Goal: Find contact information: Find contact information

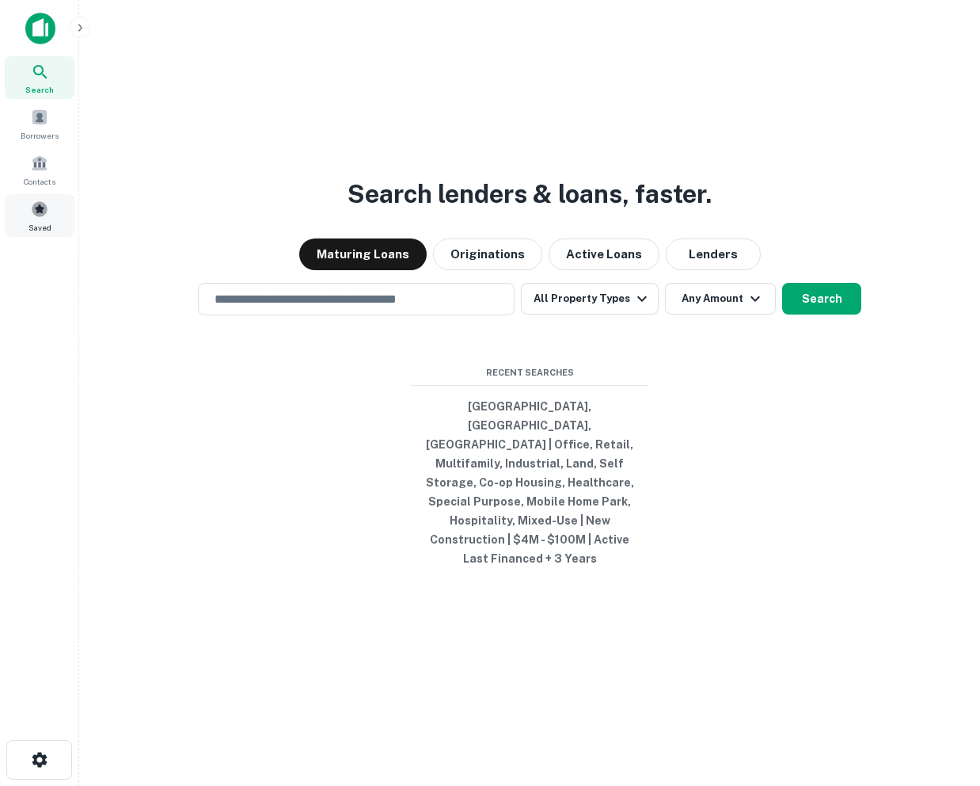
click at [34, 222] on span "Saved" at bounding box center [40, 227] width 23 height 13
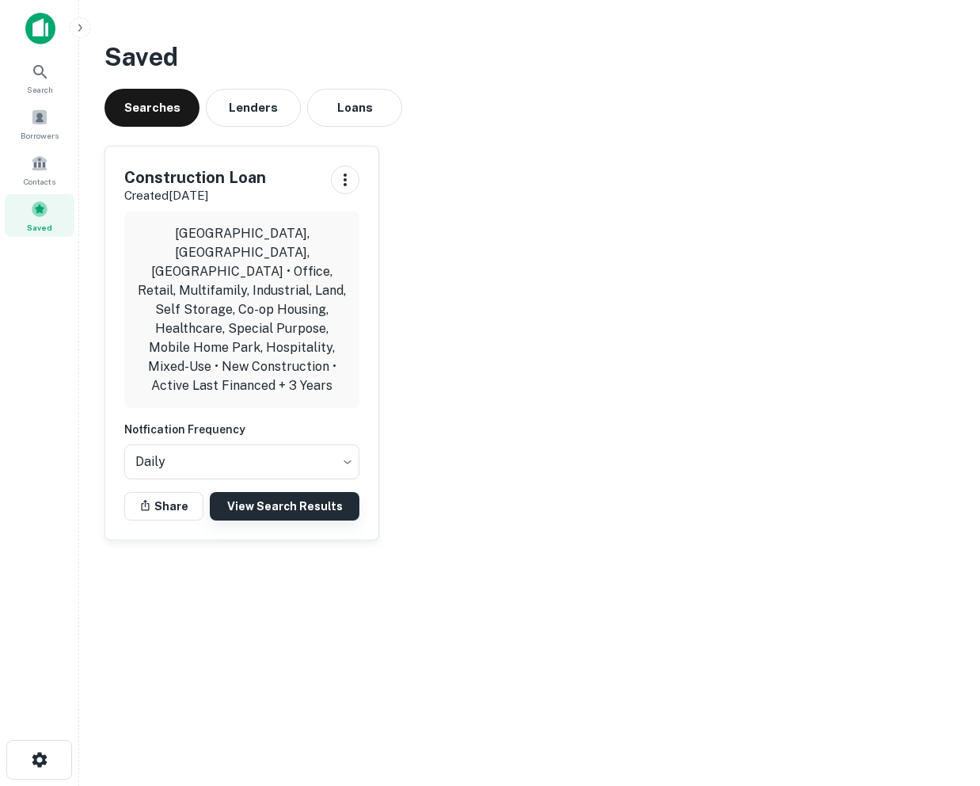
click at [259, 492] on link "View Search Results" at bounding box center [285, 506] width 150 height 29
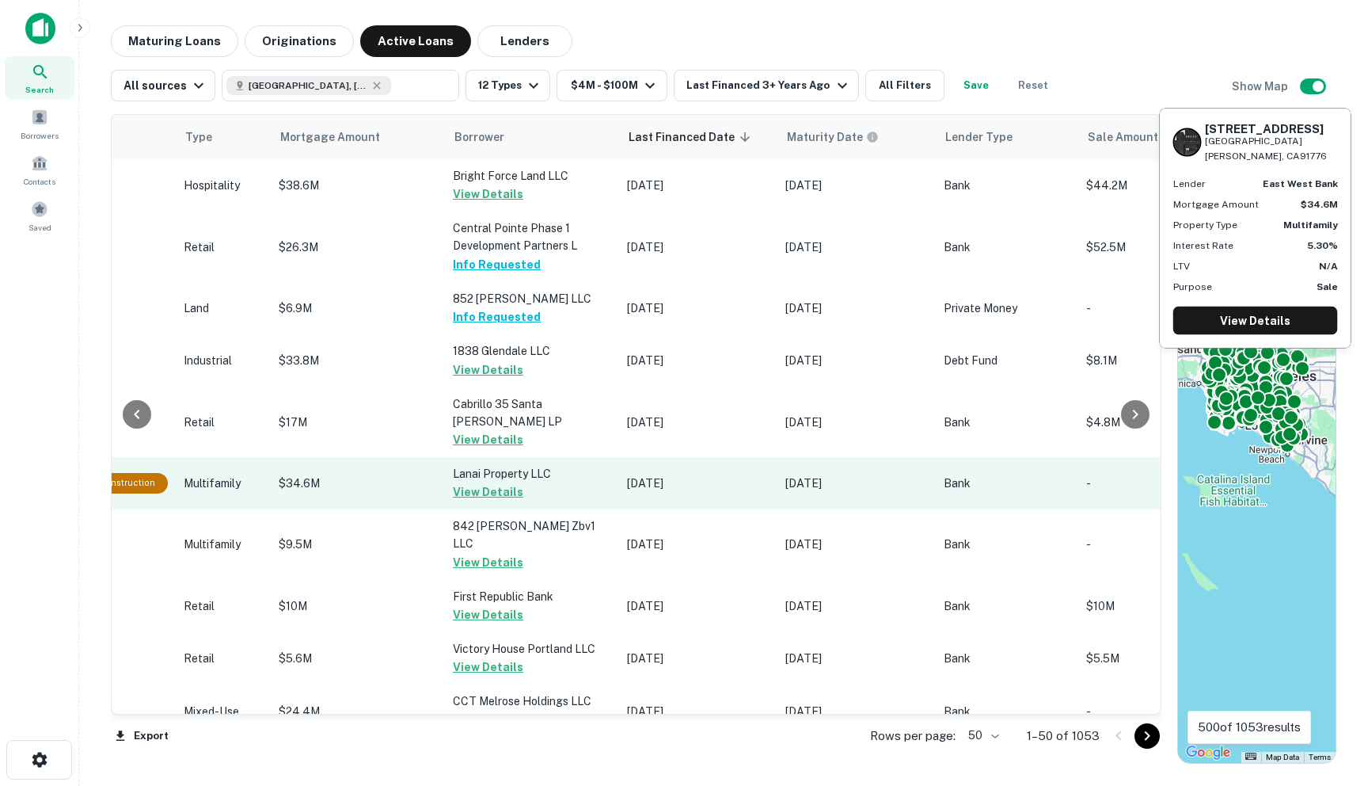
scroll to position [0, 649]
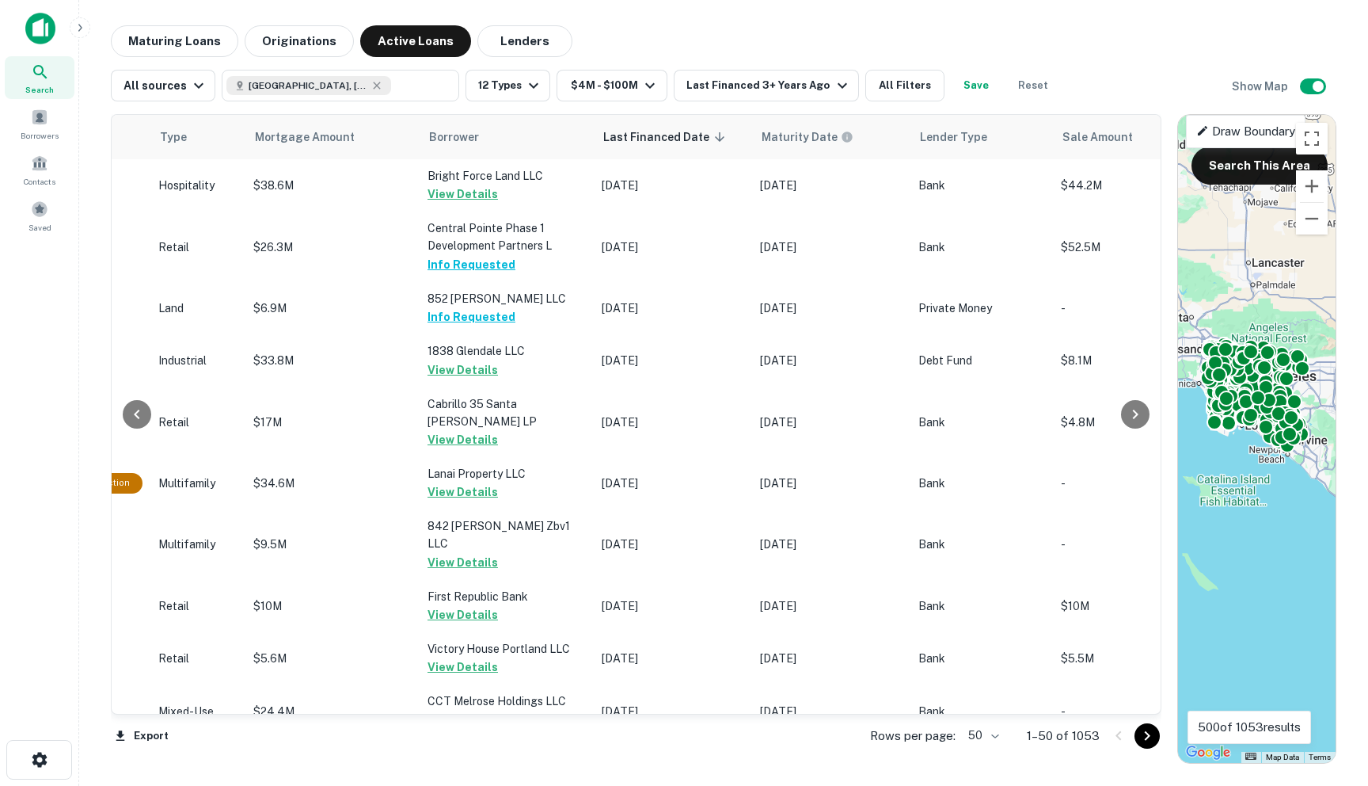
click at [980, 744] on body "Search Borrowers Contacts Saved Maturing Loans Originations Active Loans Lender…" at bounding box center [684, 393] width 1368 height 786
click at [980, 757] on li "100" at bounding box center [985, 752] width 46 height 29
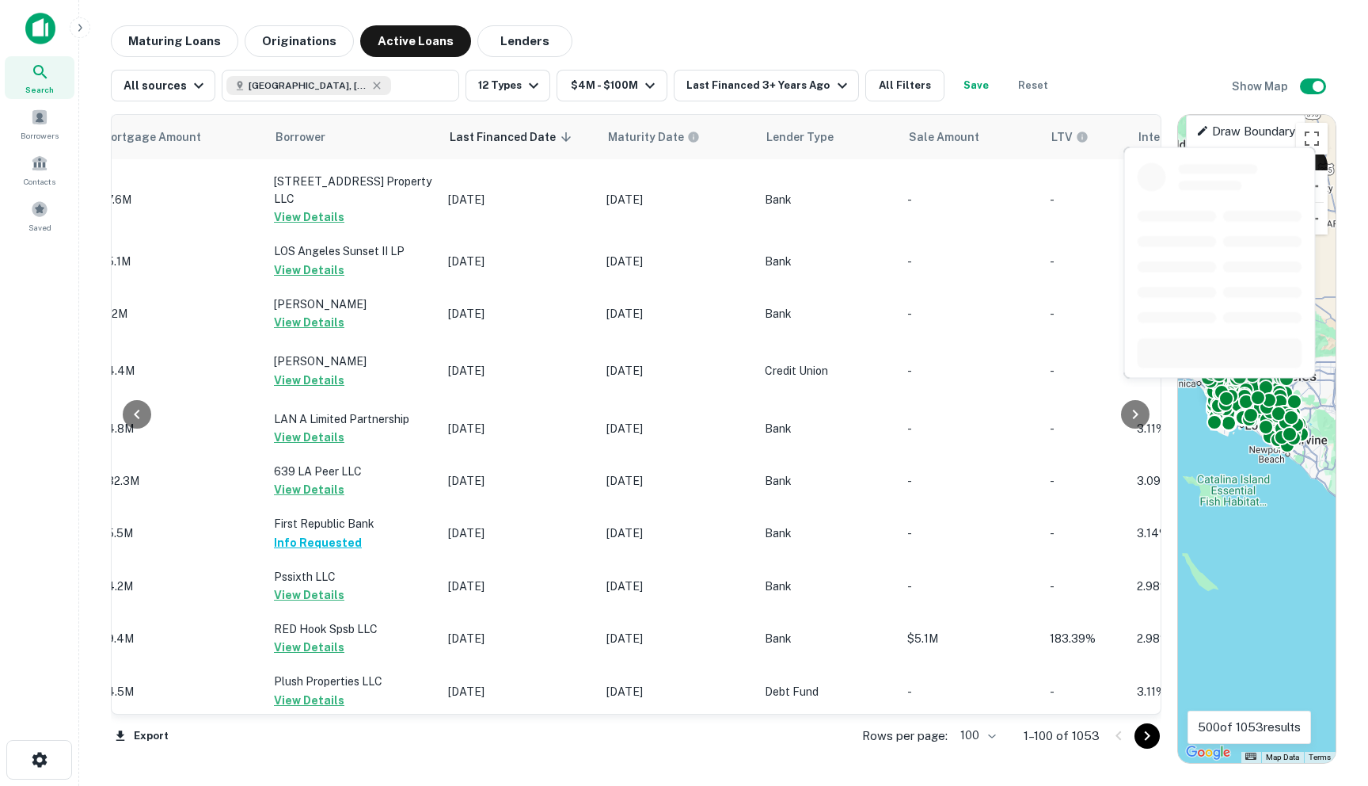
scroll to position [5018, 803]
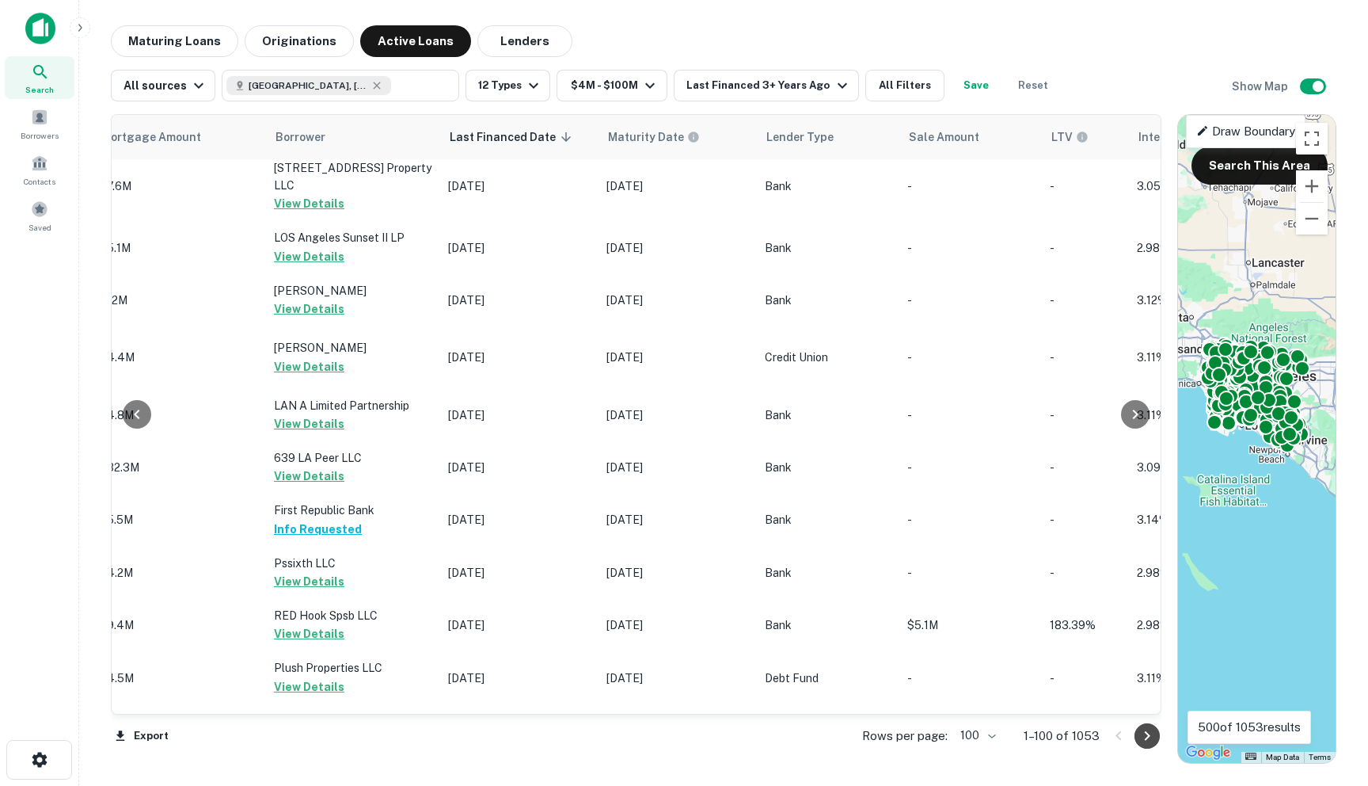
click at [980, 740] on icon "Go to next page" at bounding box center [1147, 735] width 19 height 19
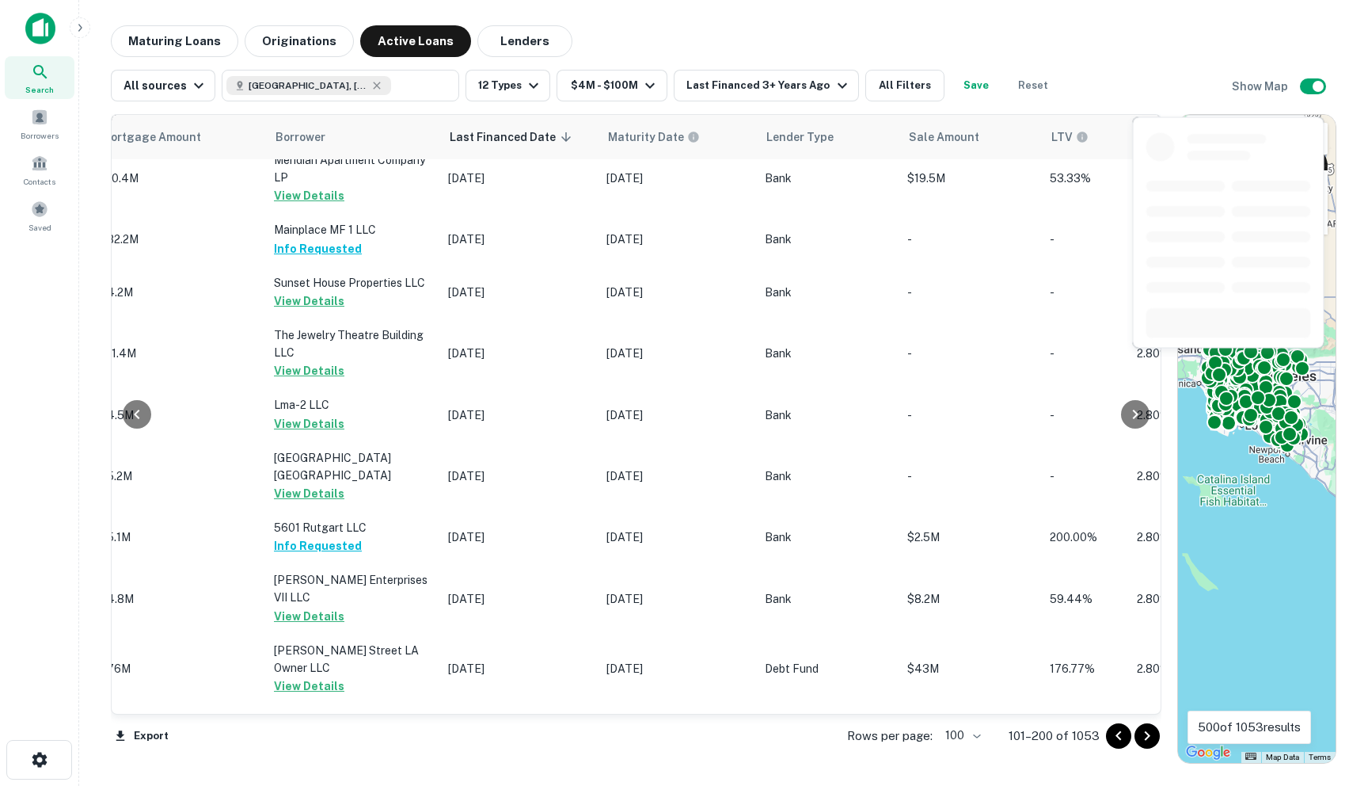
scroll to position [4931, 803]
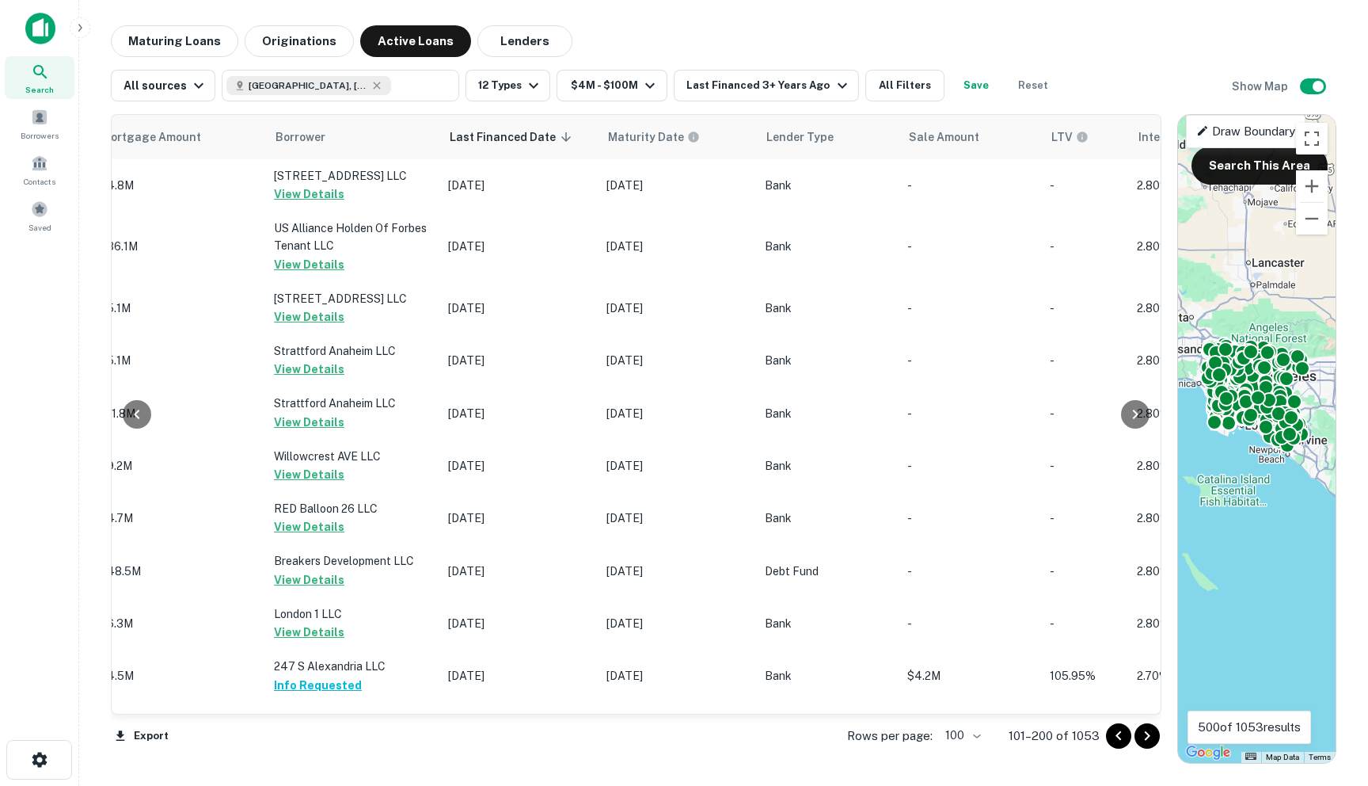
click at [980, 736] on icon "Go to next page" at bounding box center [1147, 735] width 19 height 19
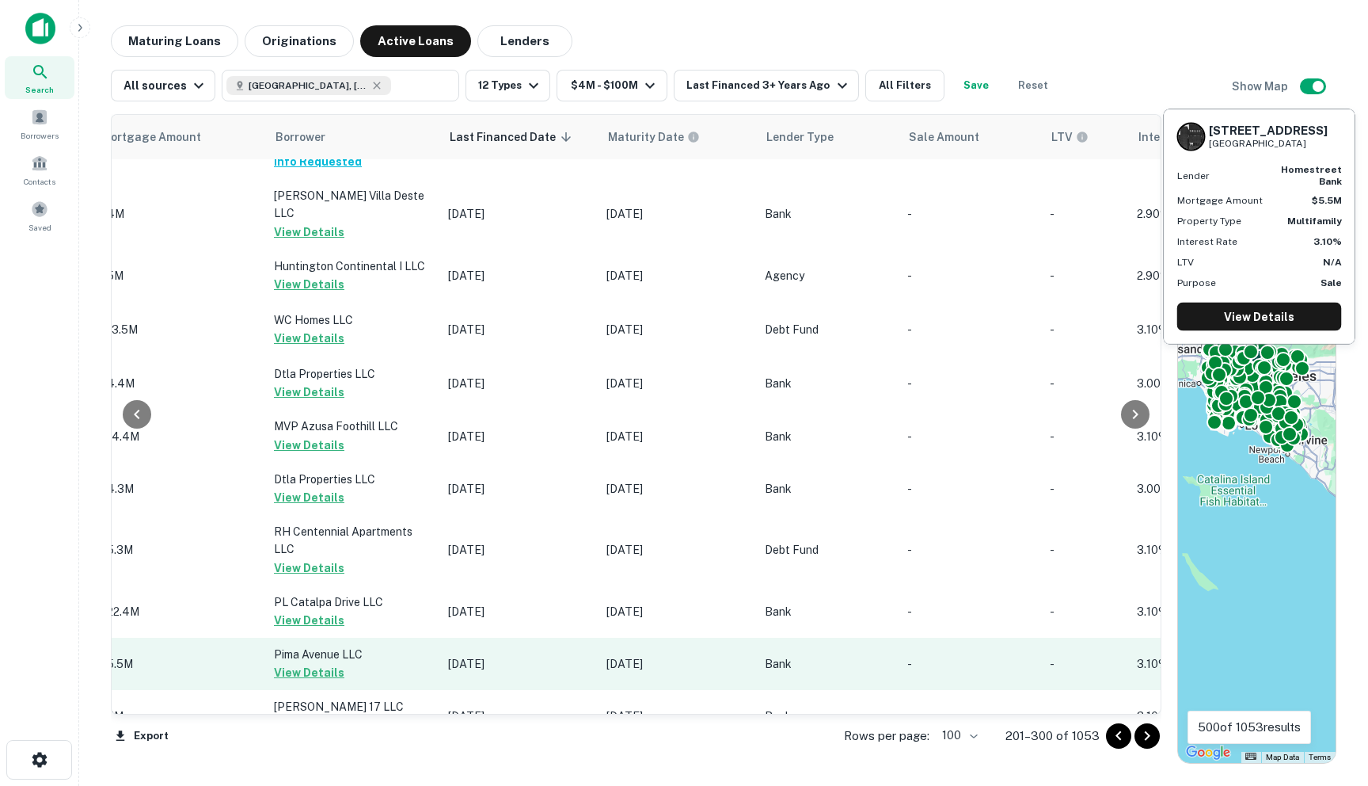
scroll to position [5150, 803]
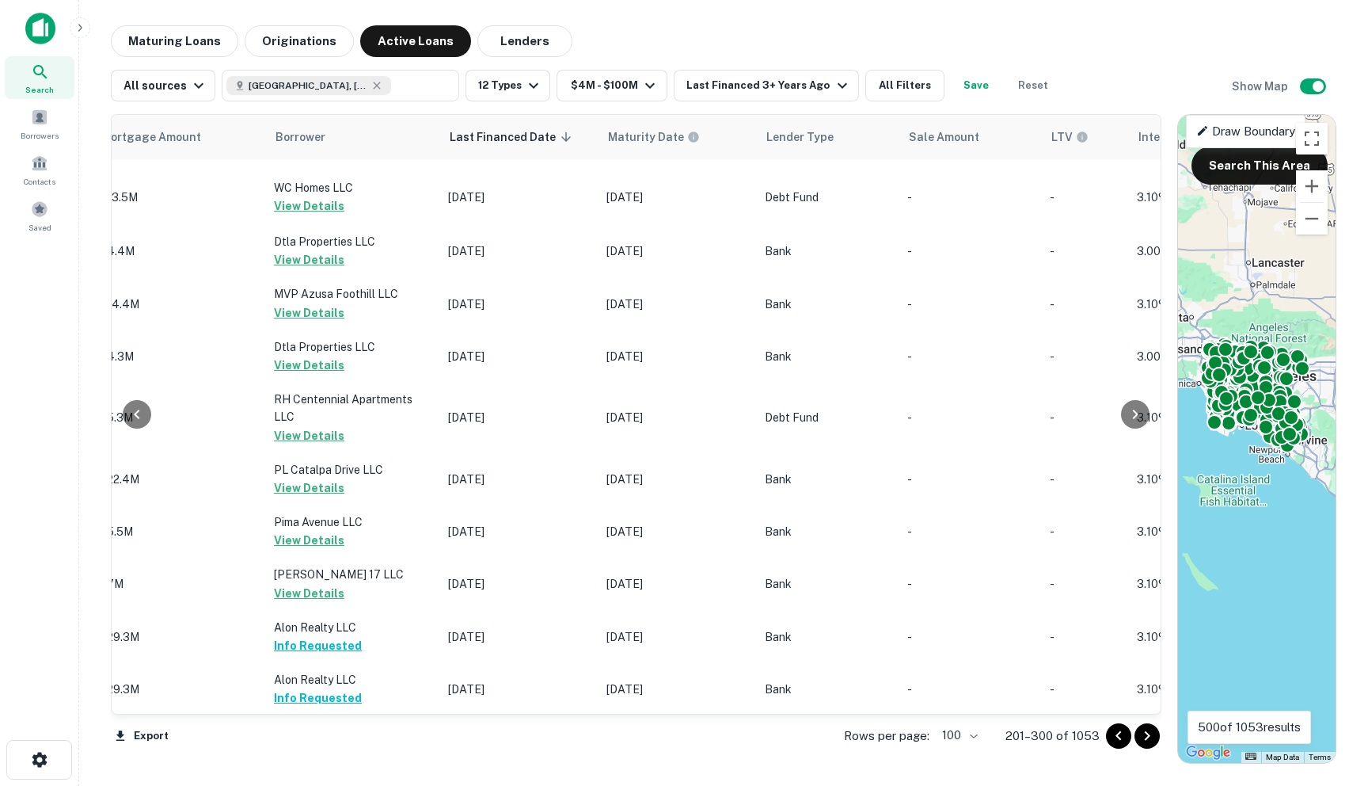
click at [980, 727] on icon "Go to next page" at bounding box center [1147, 735] width 19 height 19
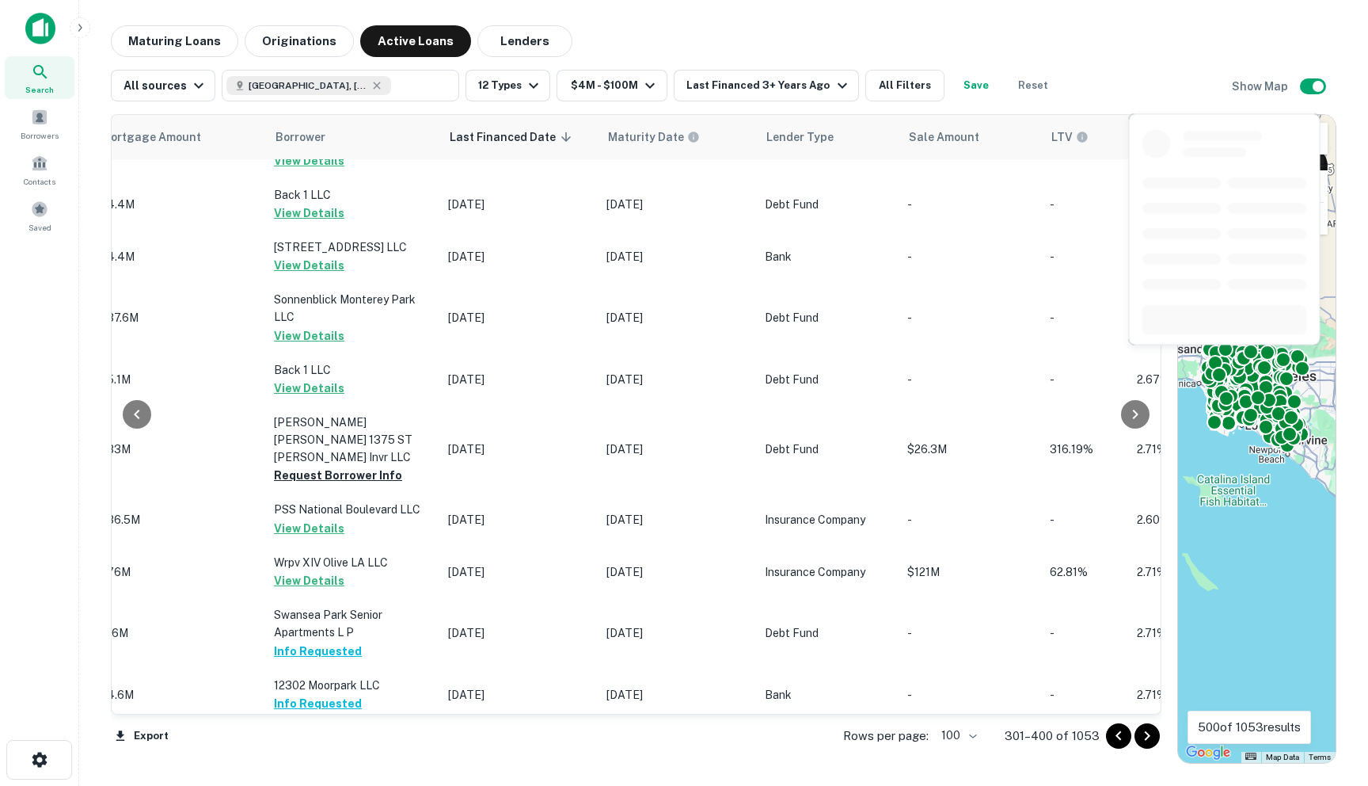
scroll to position [4444, 803]
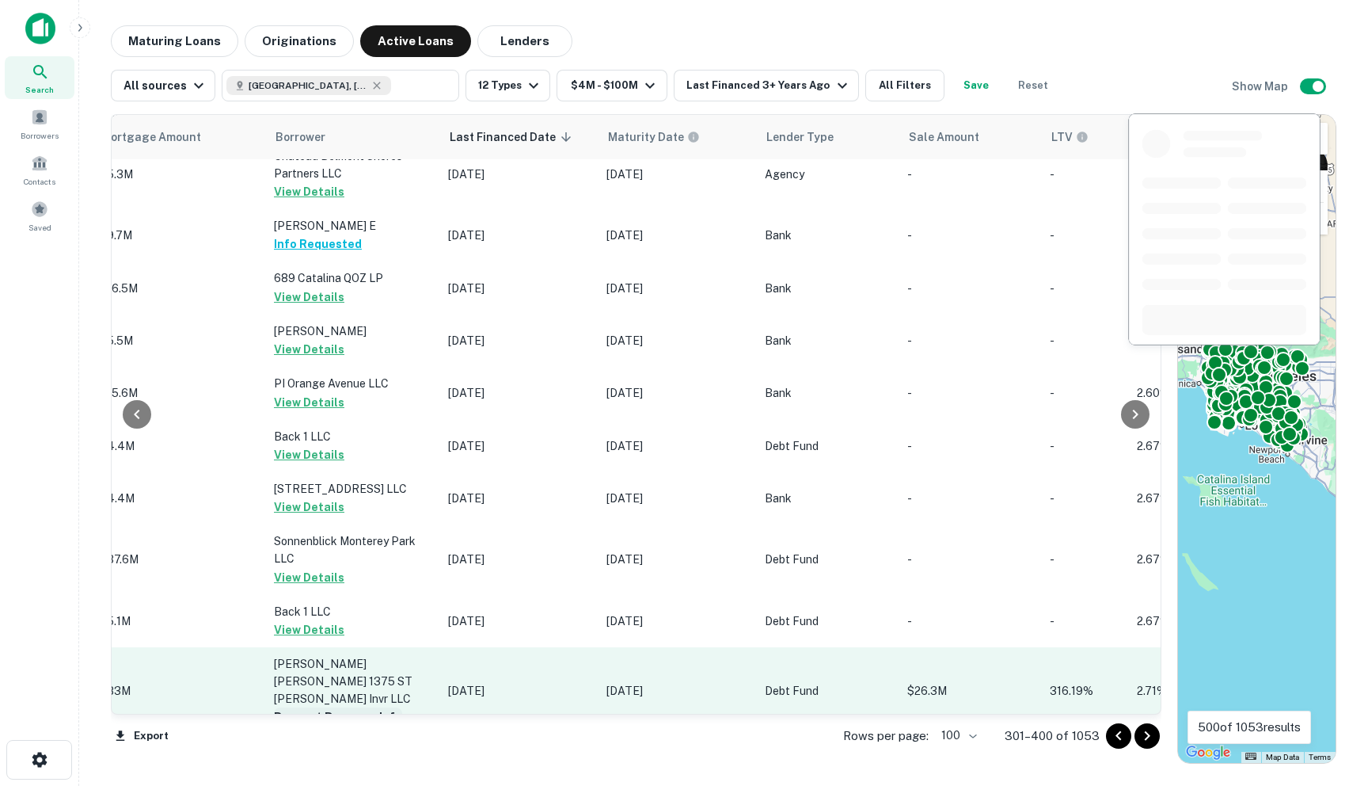
click at [311, 707] on button "Request Borrower Info" at bounding box center [338, 716] width 128 height 19
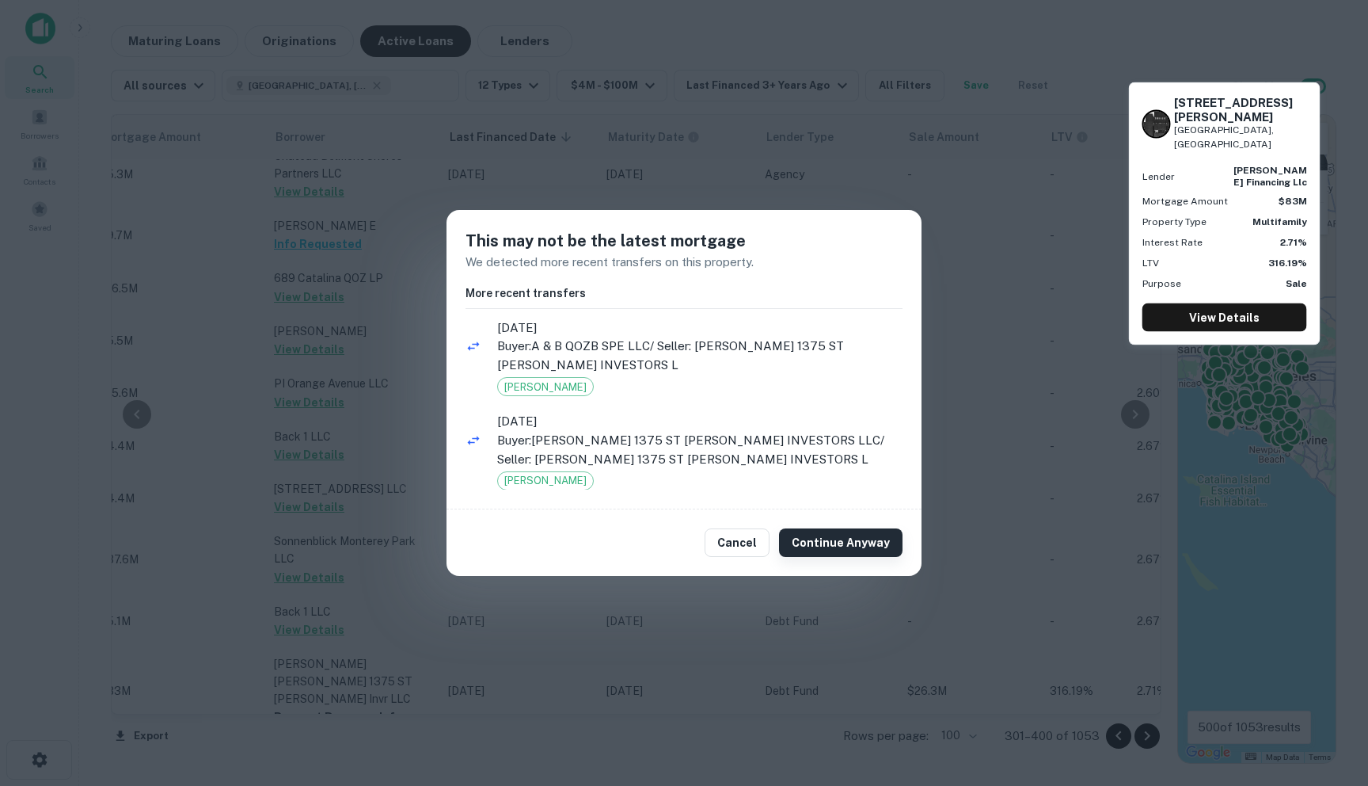
click at [820, 538] on button "Continue Anyway" at bounding box center [841, 542] width 124 height 29
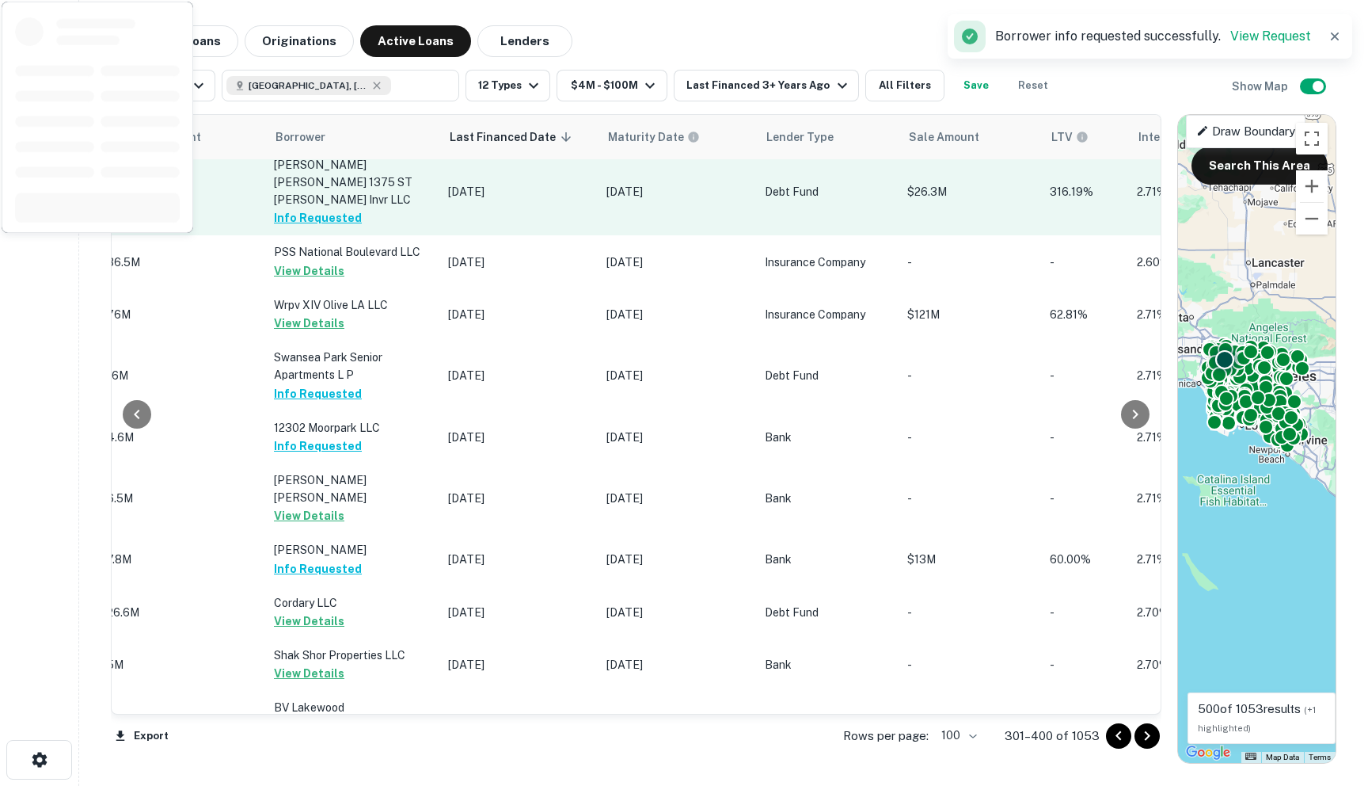
scroll to position [5084, 803]
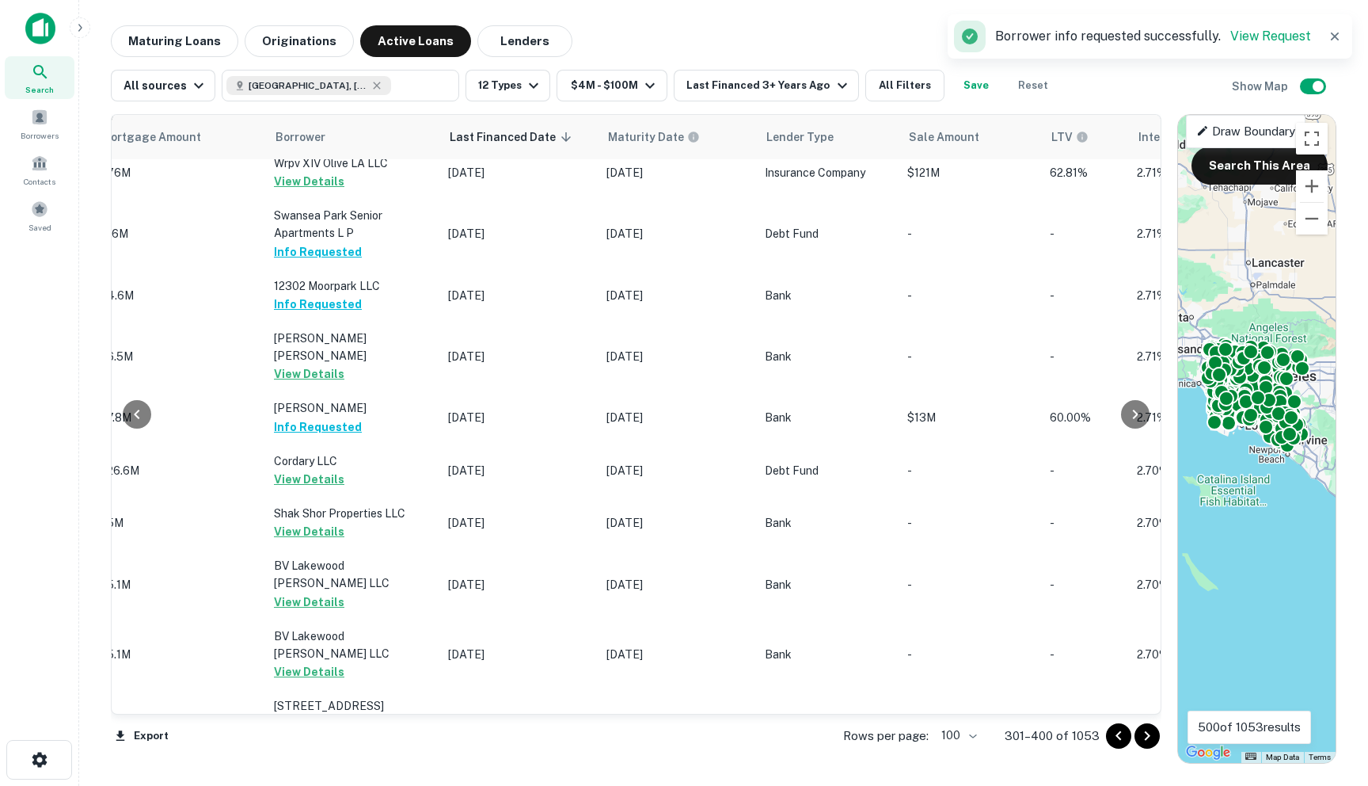
click at [980, 740] on icon "Go to next page" at bounding box center [1147, 735] width 19 height 19
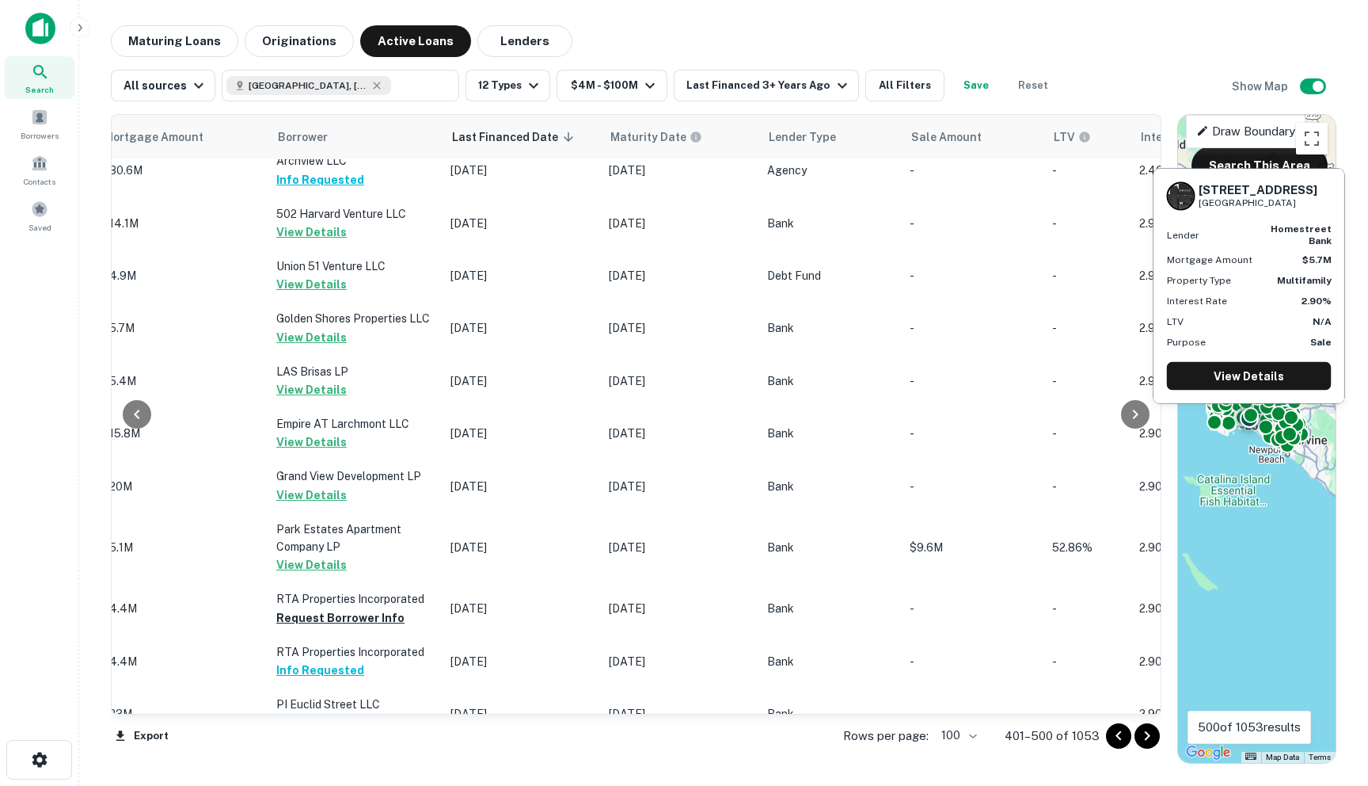
scroll to position [4434, 799]
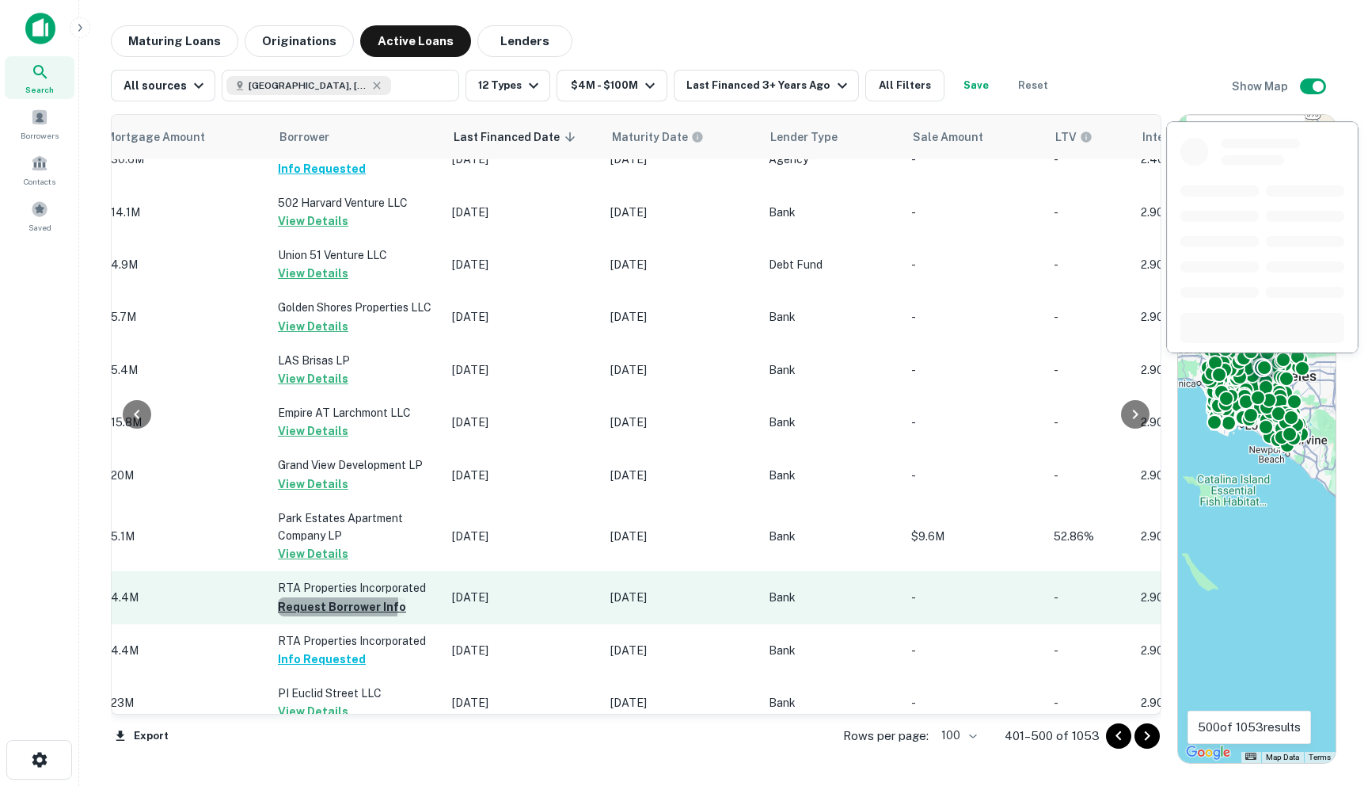
click at [299, 597] on button "Request Borrower Info" at bounding box center [342, 606] width 128 height 19
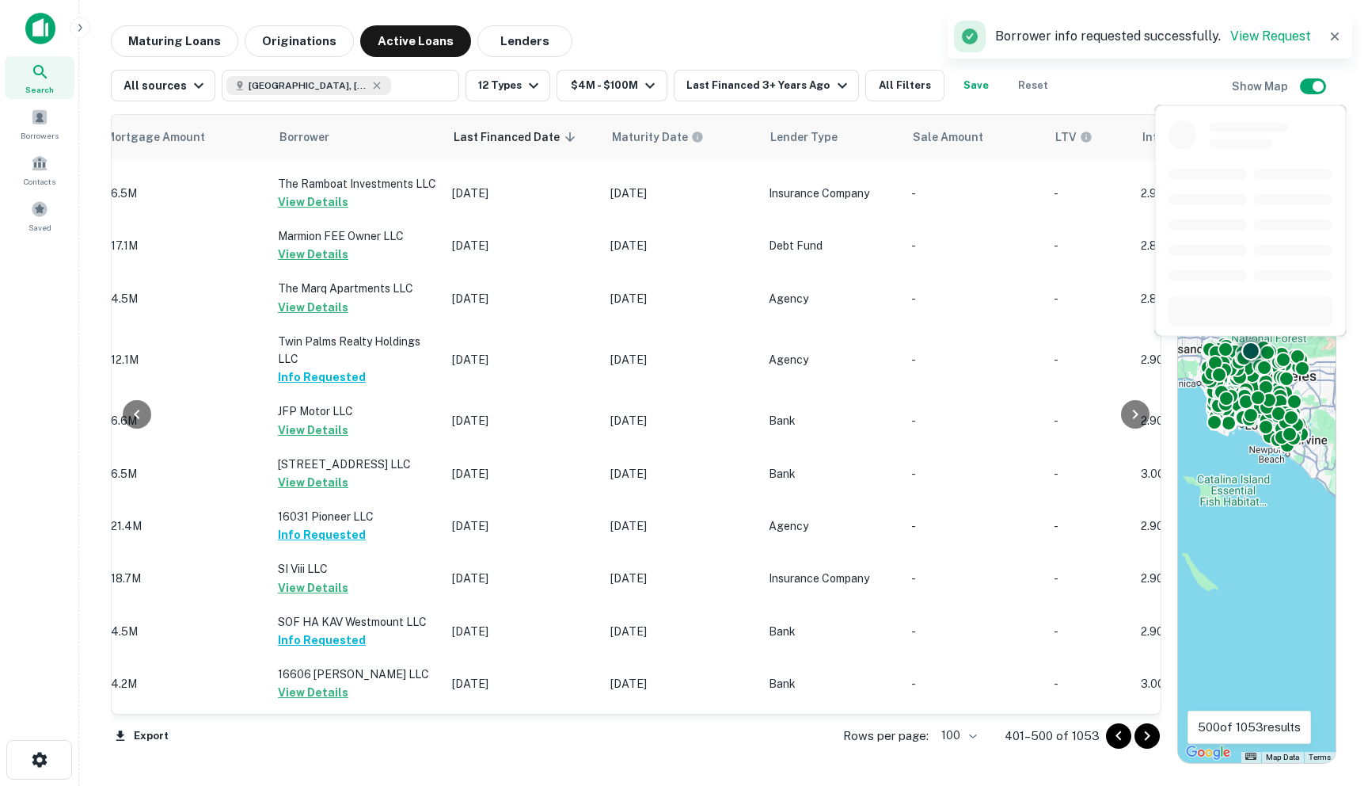
scroll to position [5077, 799]
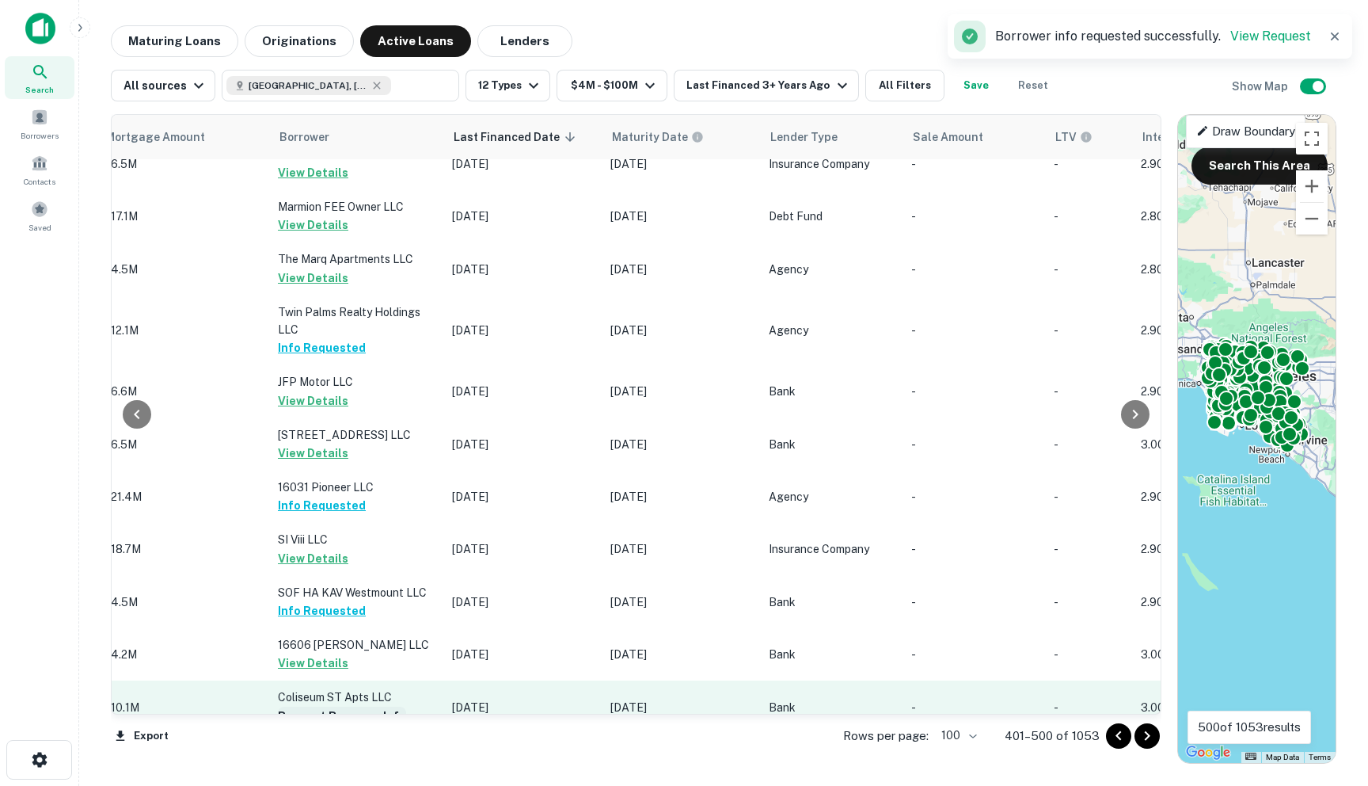
click at [329, 706] on button "Request Borrower Info" at bounding box center [342, 715] width 128 height 19
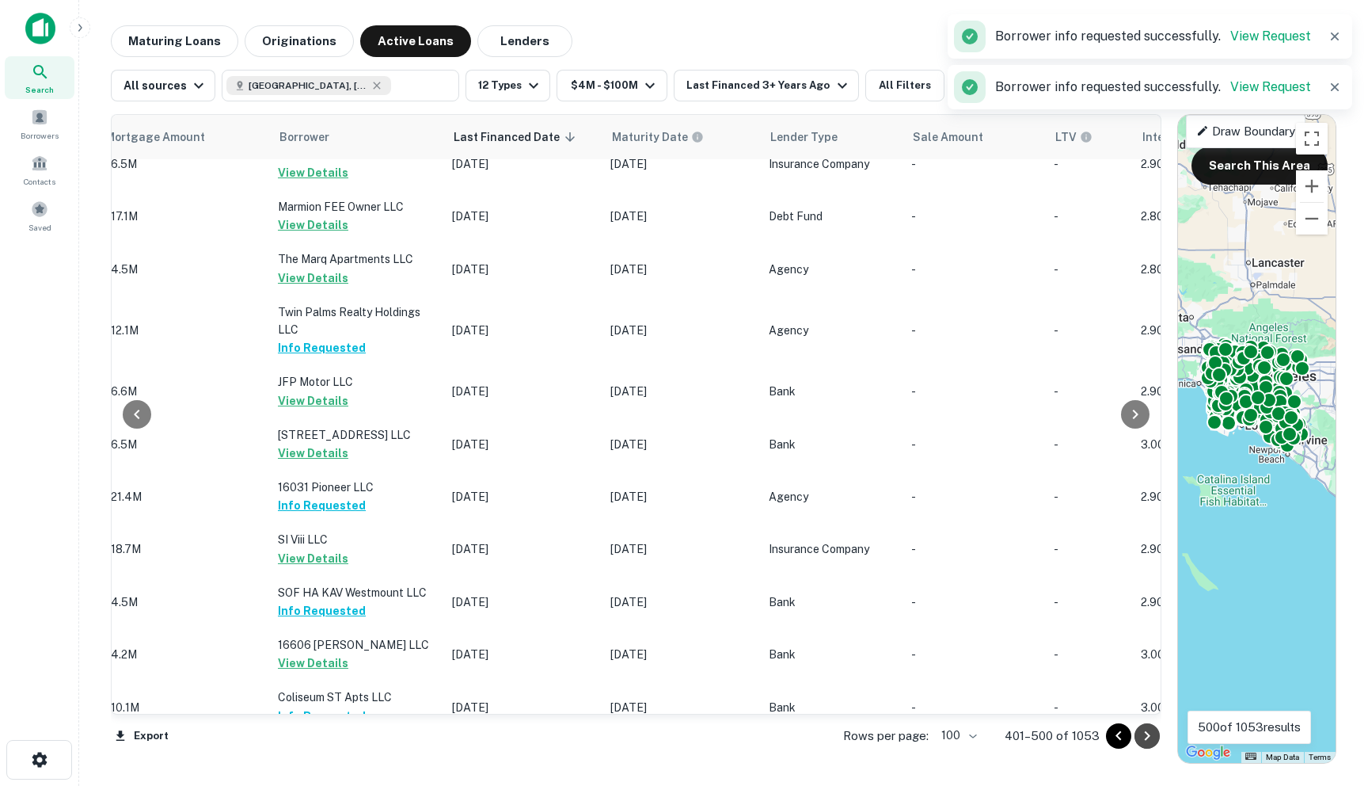
click at [980, 740] on icon "Go to next page" at bounding box center [1147, 735] width 19 height 19
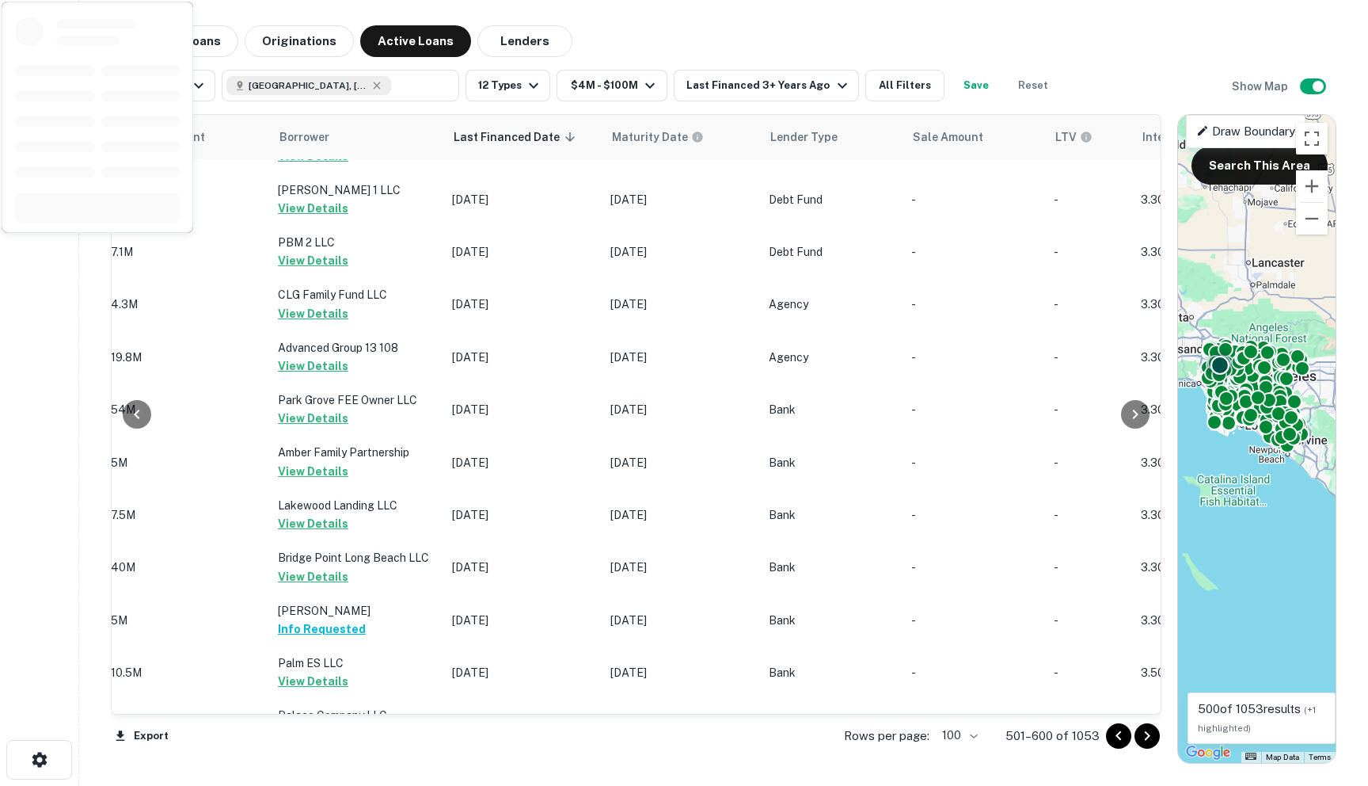
scroll to position [3156, 799]
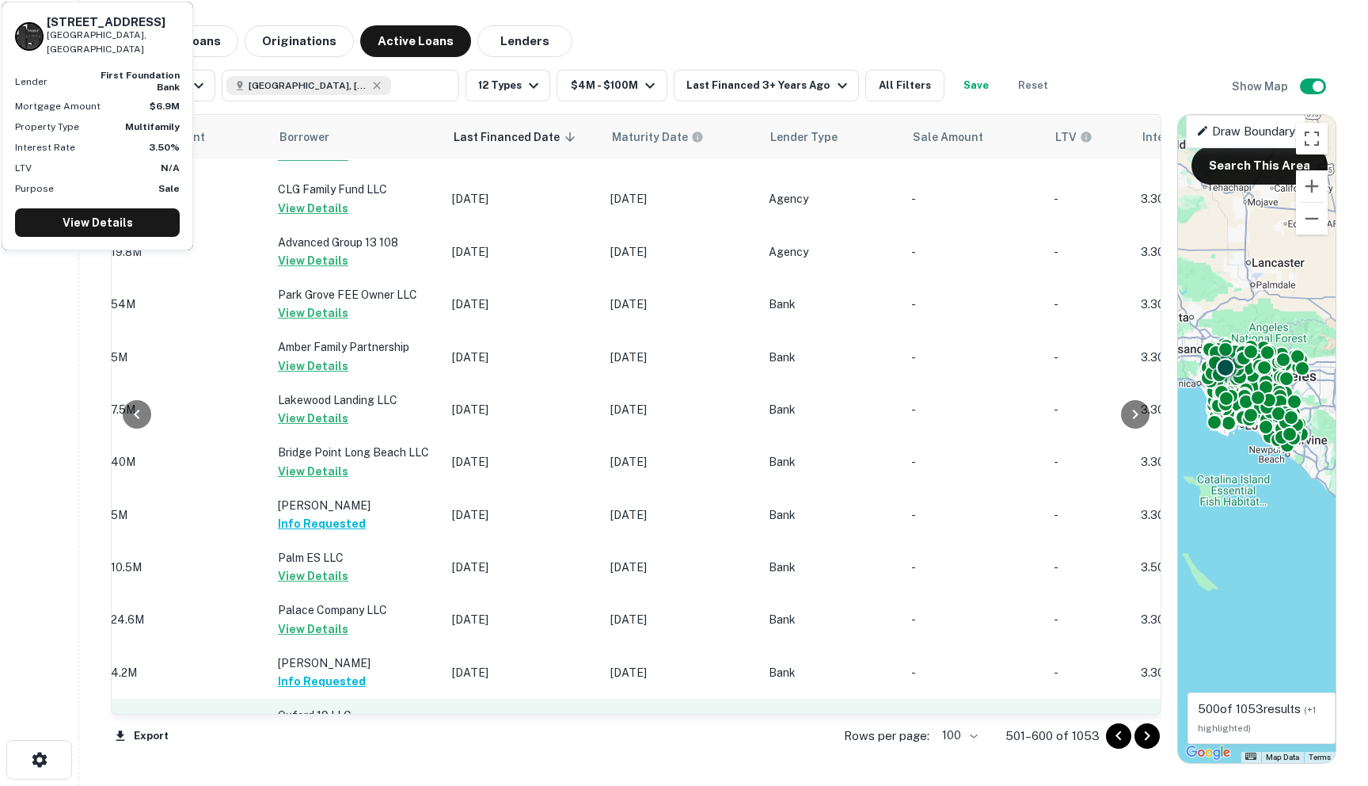
click at [297, 724] on button "Request Borrower Info" at bounding box center [342, 733] width 128 height 19
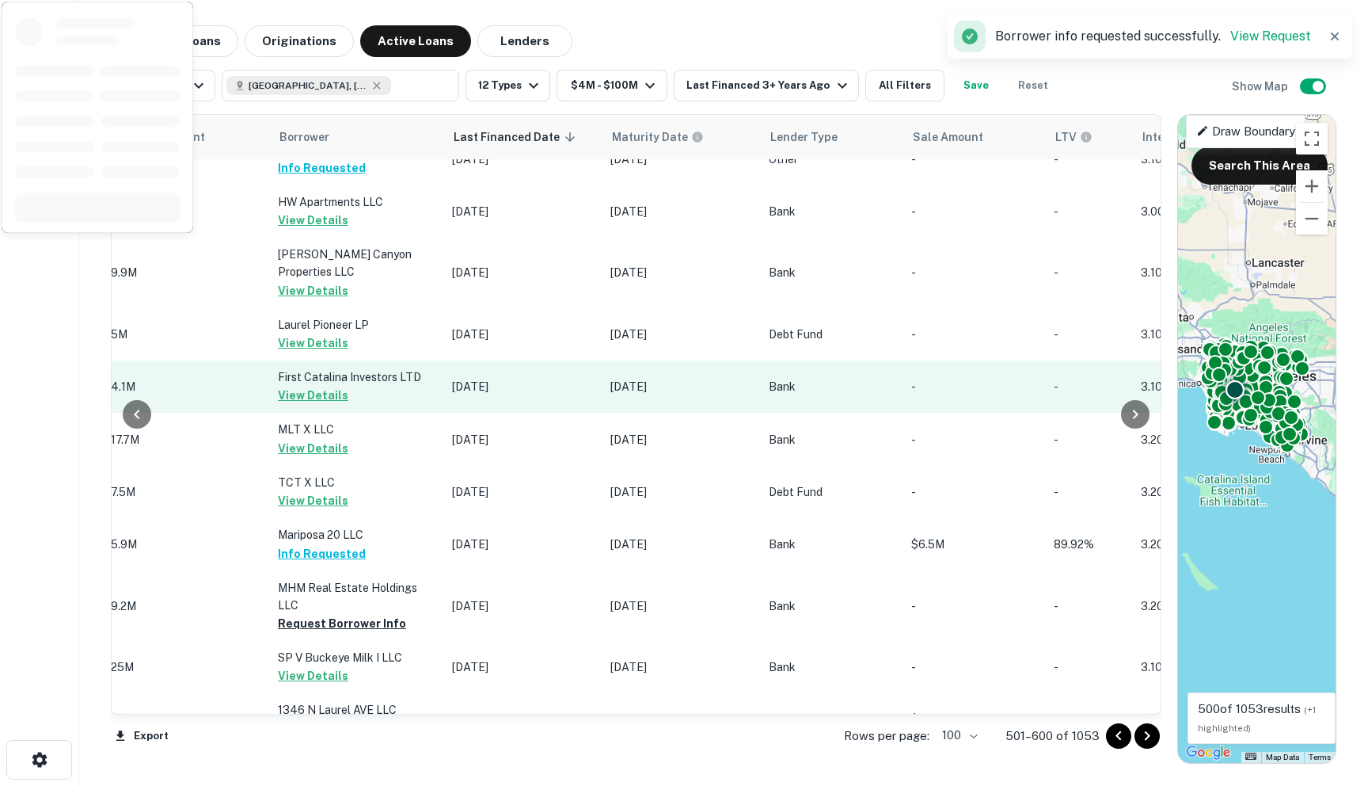
scroll to position [851, 799]
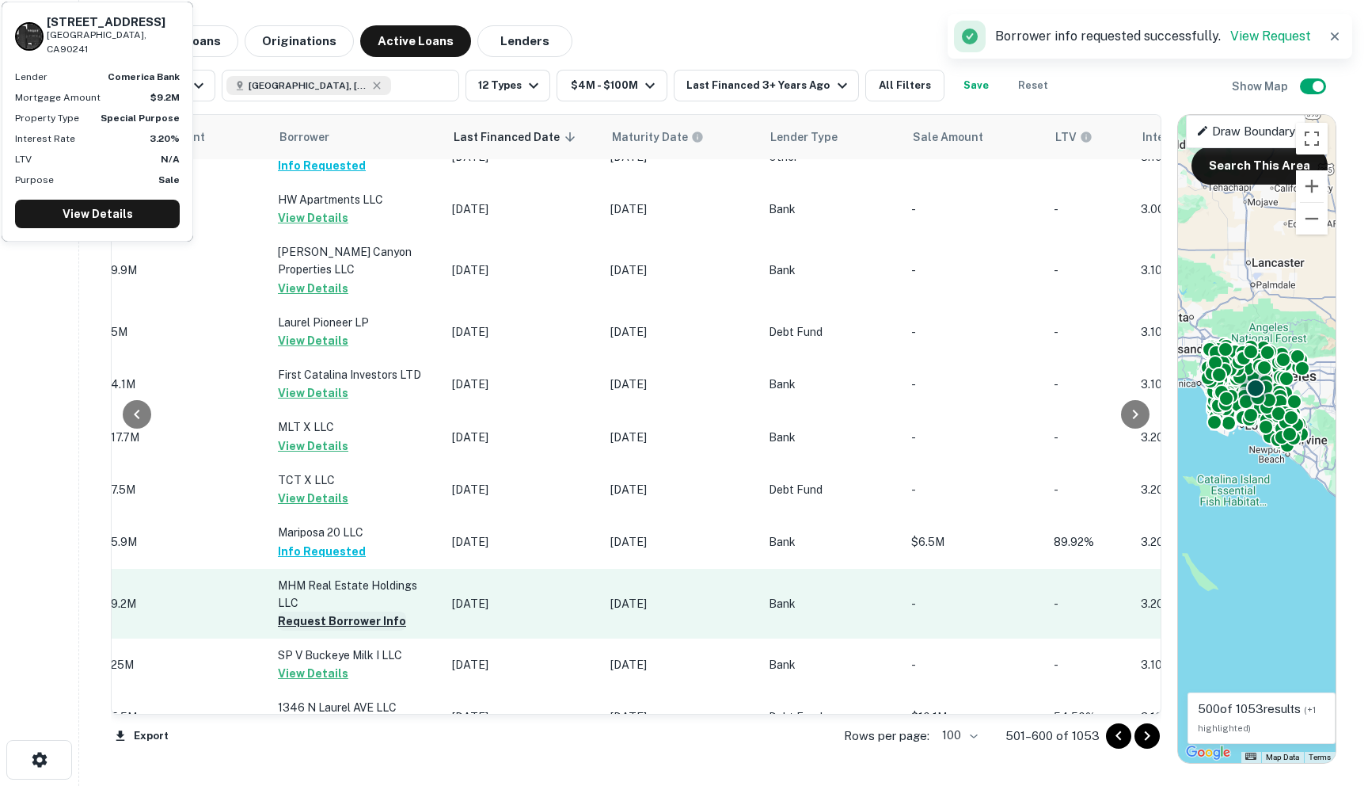
click at [310, 611] on button "Request Borrower Info" at bounding box center [342, 620] width 128 height 19
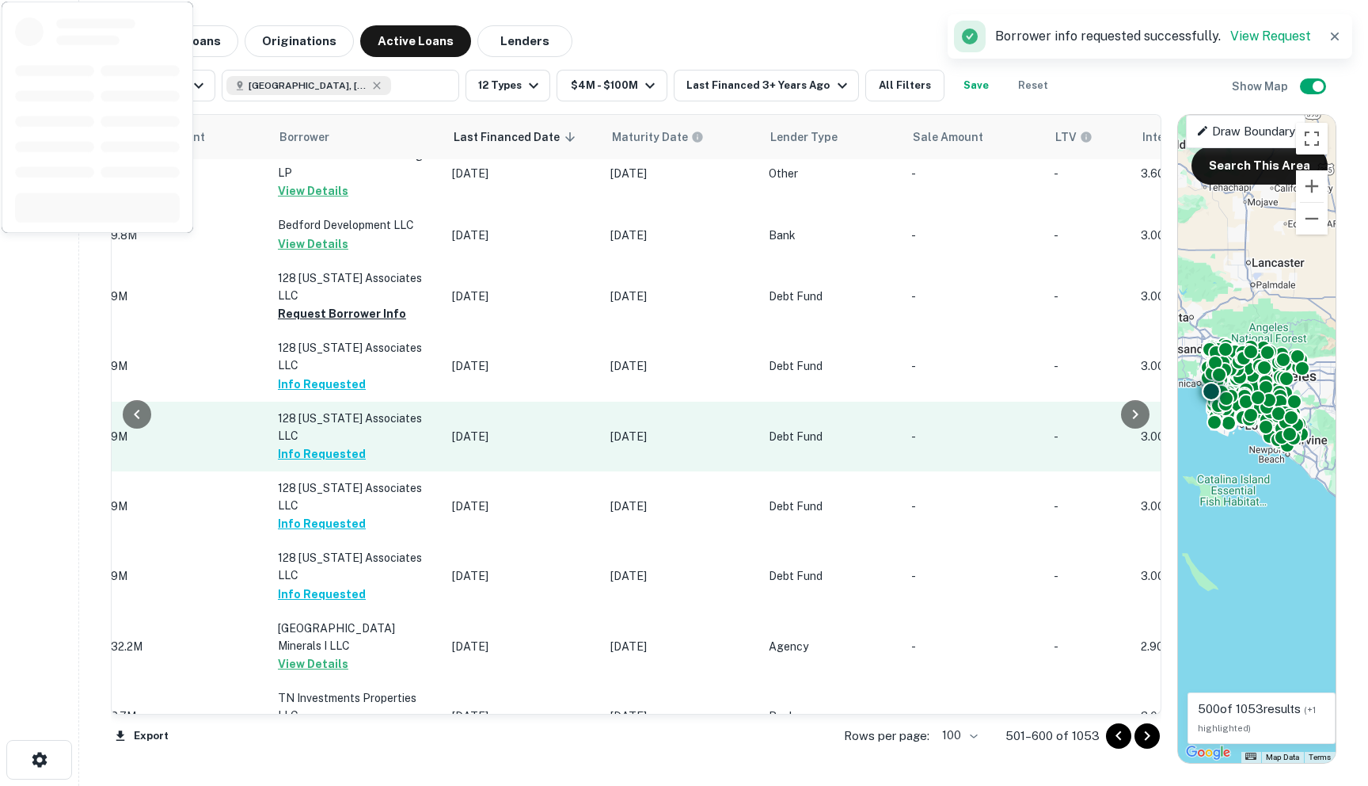
scroll to position [10, 799]
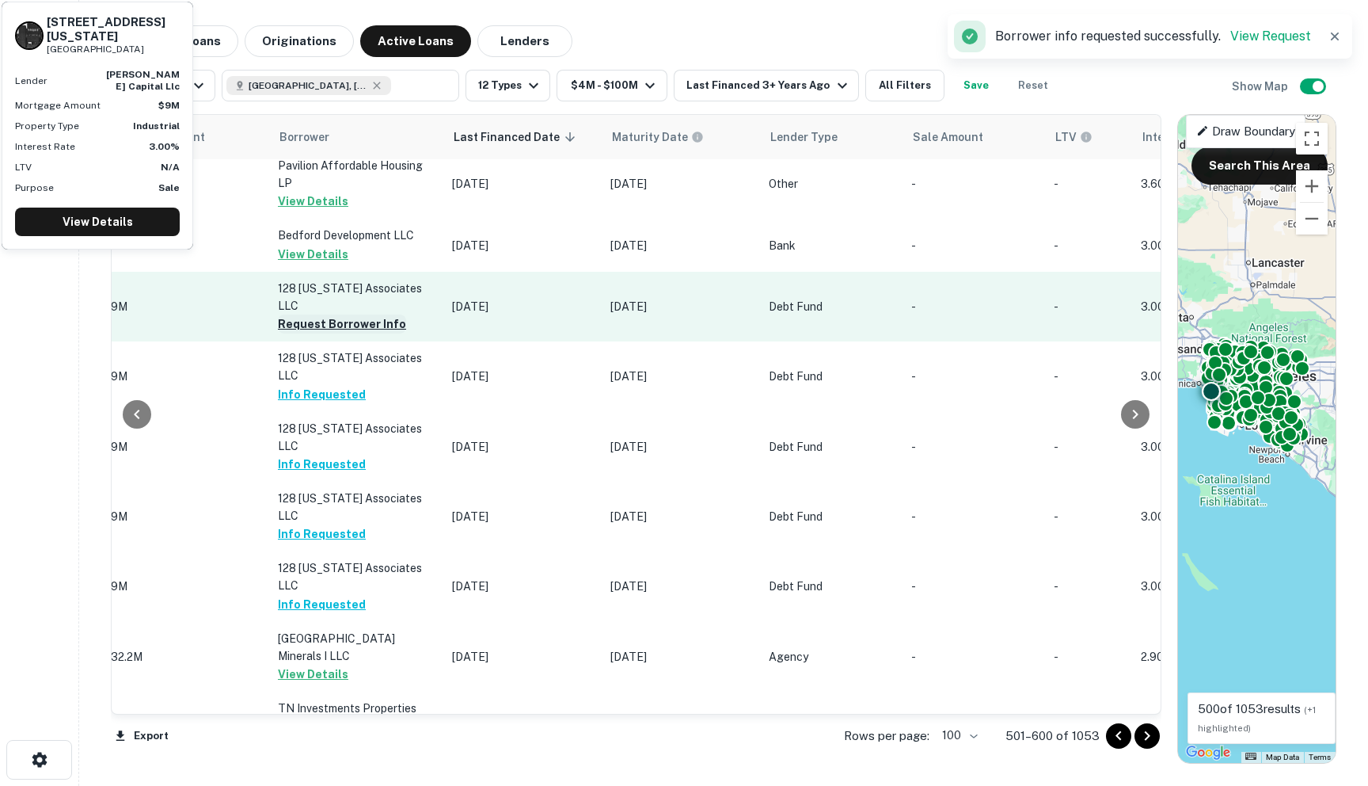
click at [313, 314] on button "Request Borrower Info" at bounding box center [342, 323] width 128 height 19
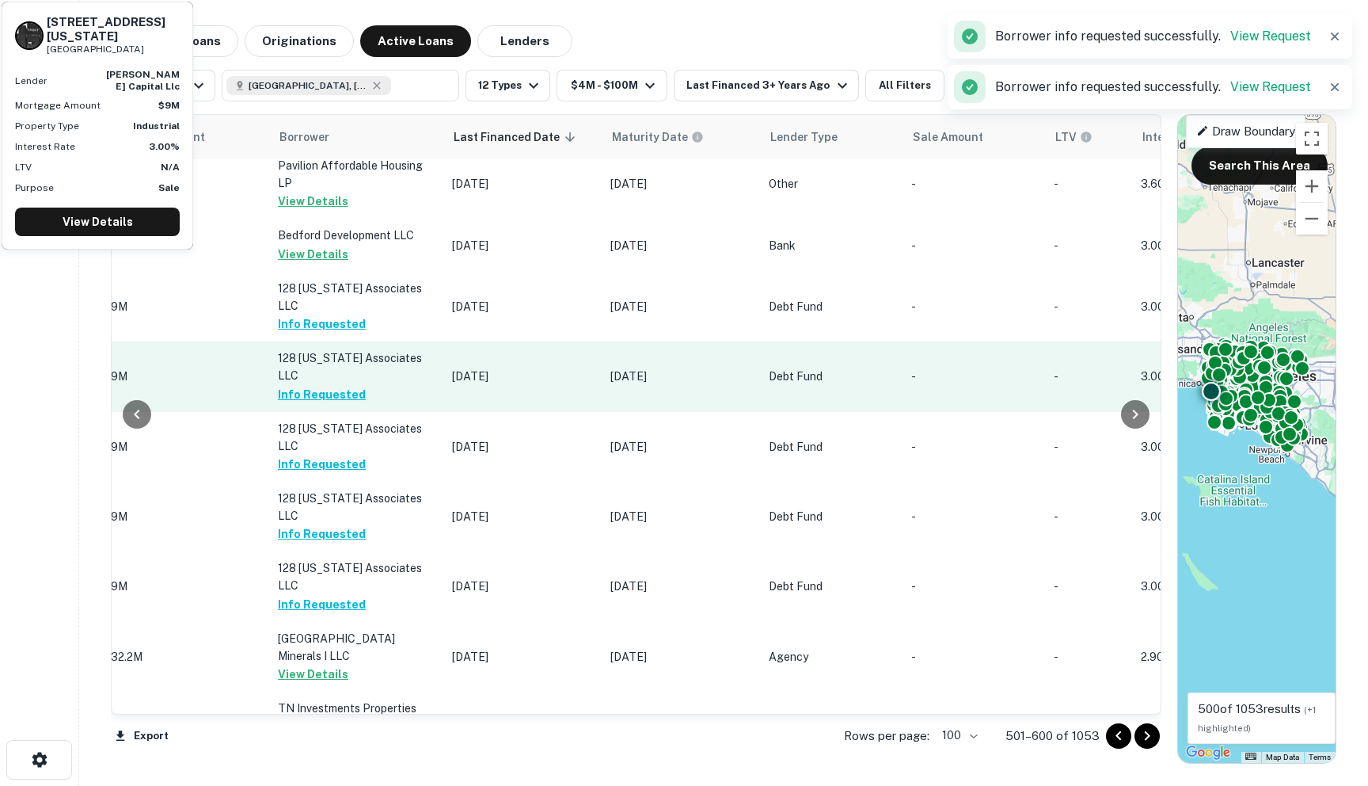
scroll to position [0, 799]
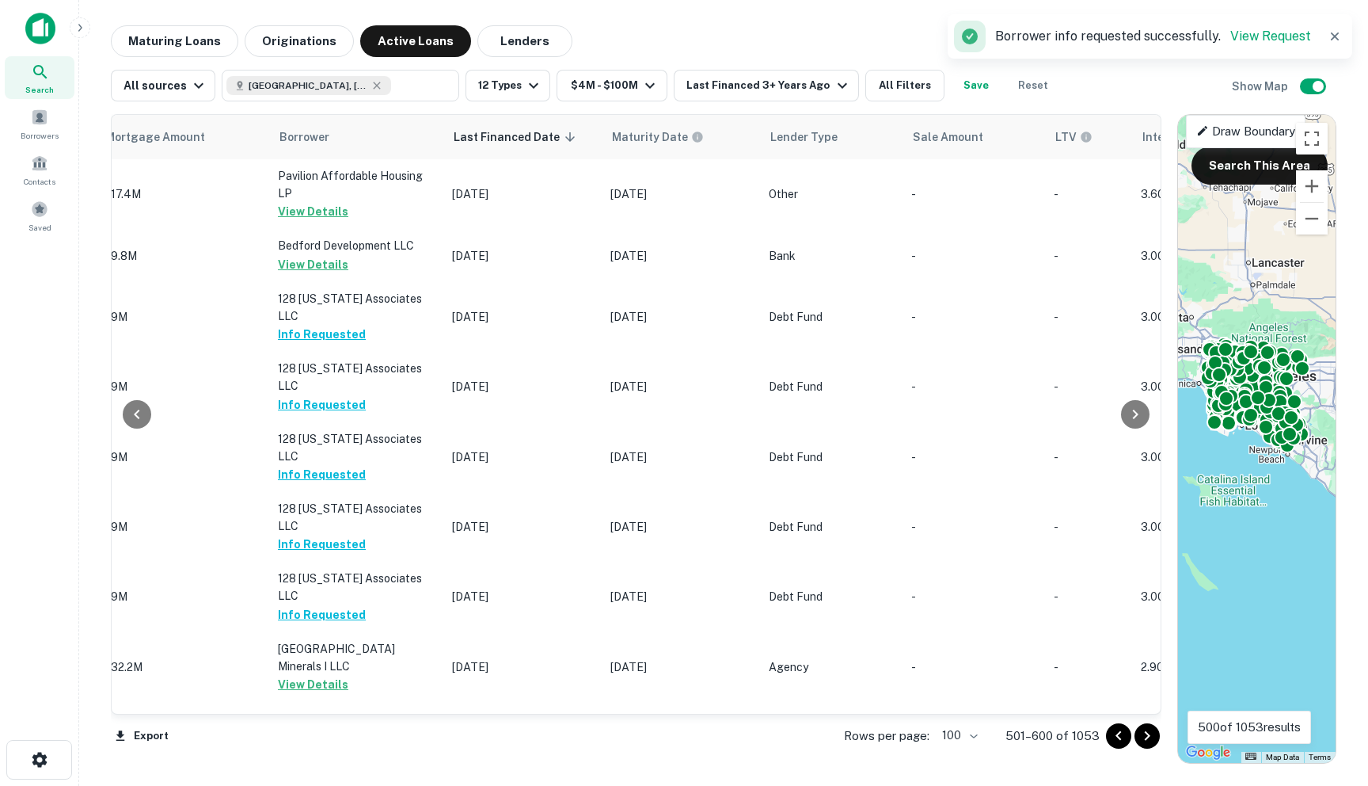
click at [980, 732] on icon "Go to next page" at bounding box center [1147, 735] width 19 height 19
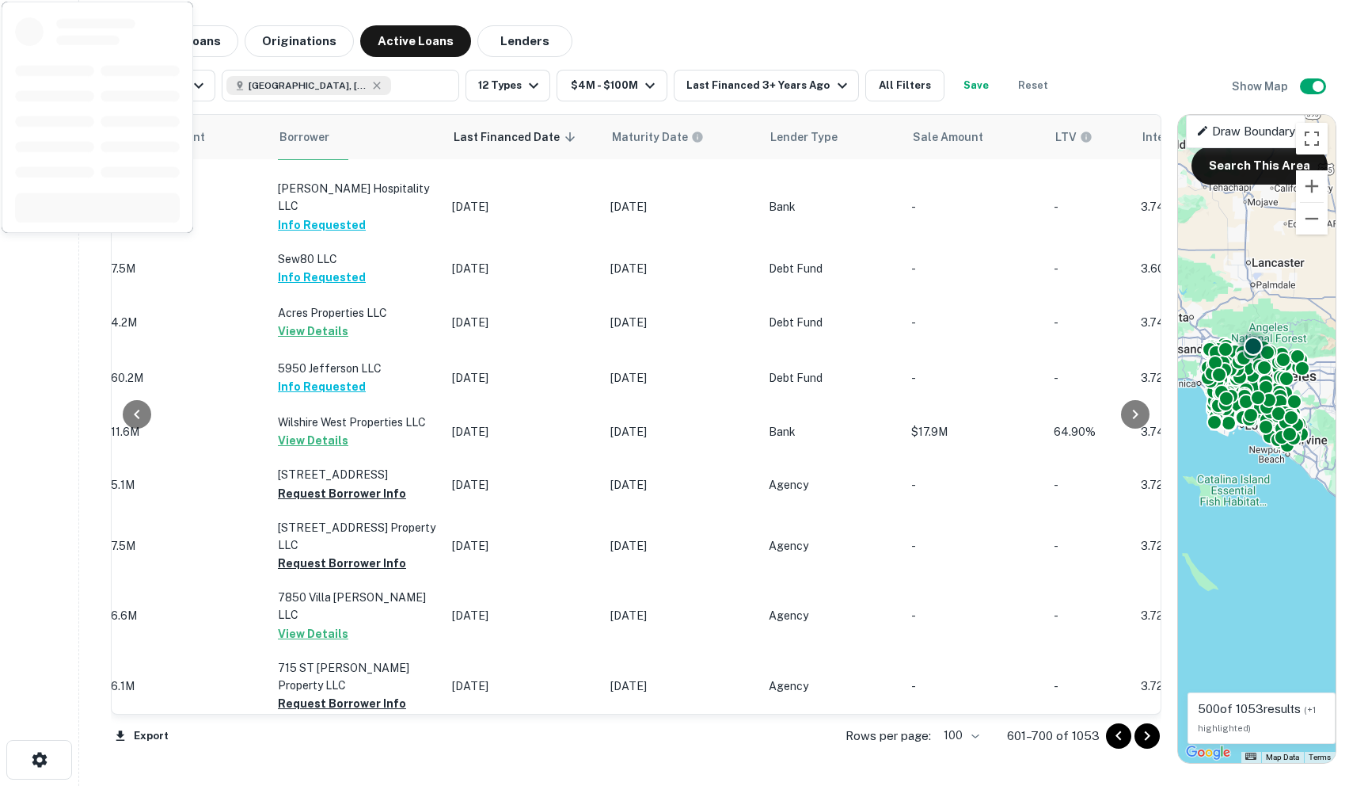
scroll to position [318, 799]
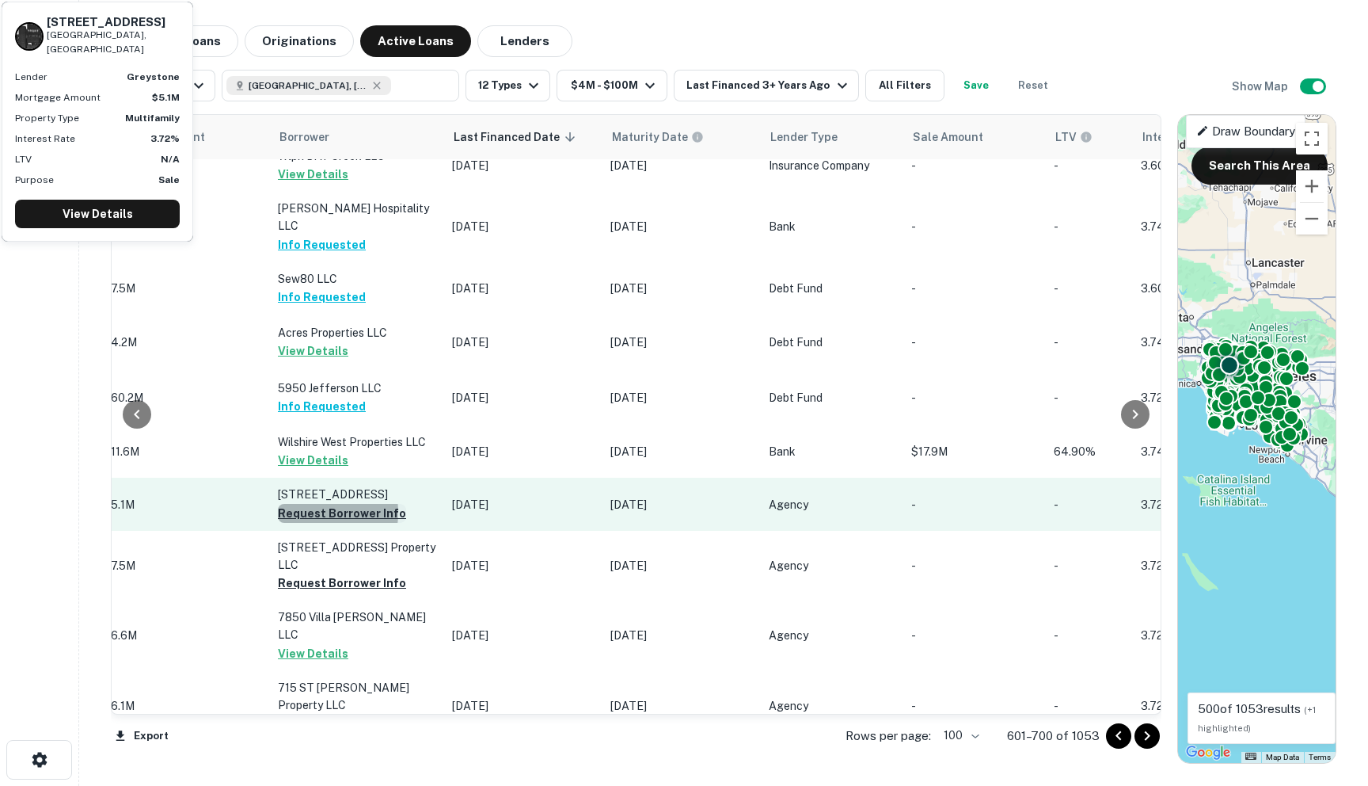
click at [299, 504] on button "Request Borrower Info" at bounding box center [342, 513] width 128 height 19
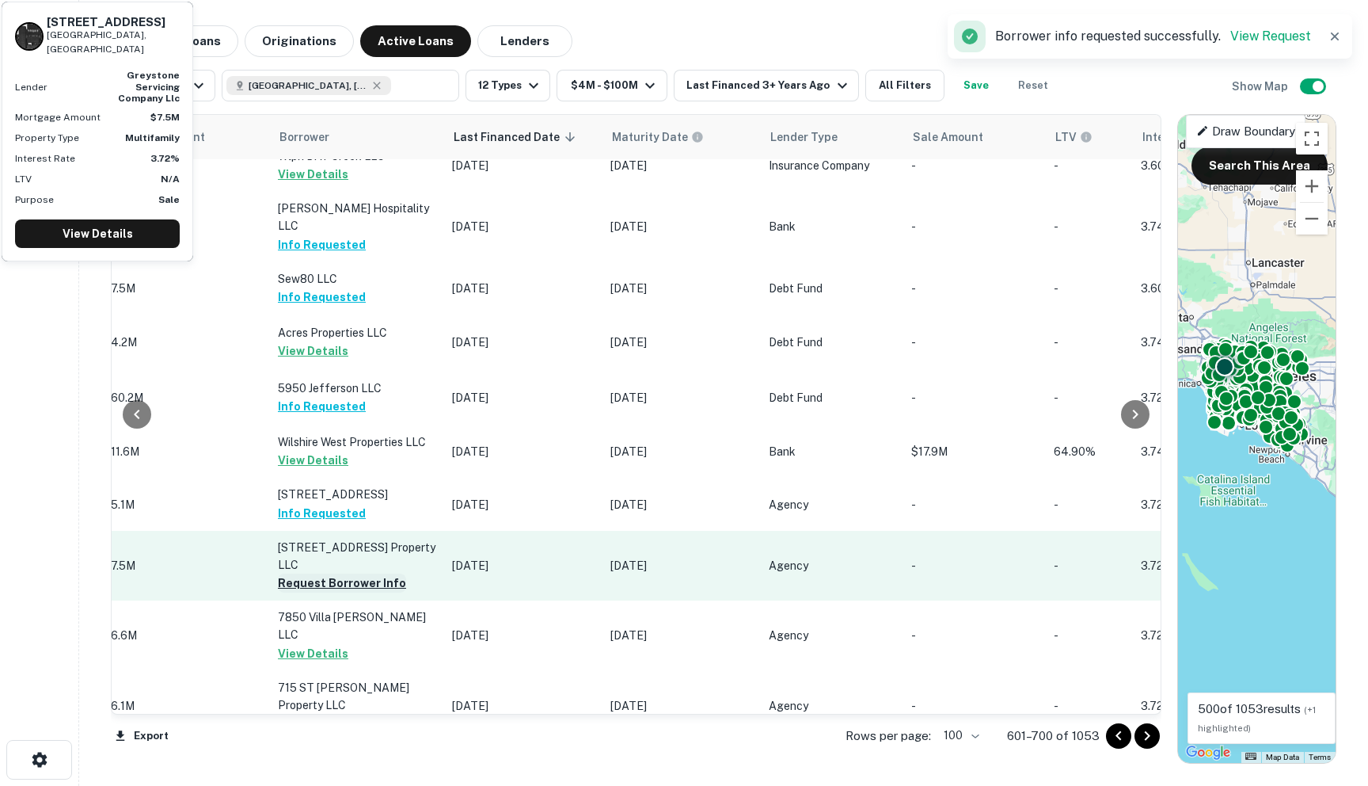
click at [291, 573] on button "Request Borrower Info" at bounding box center [342, 582] width 128 height 19
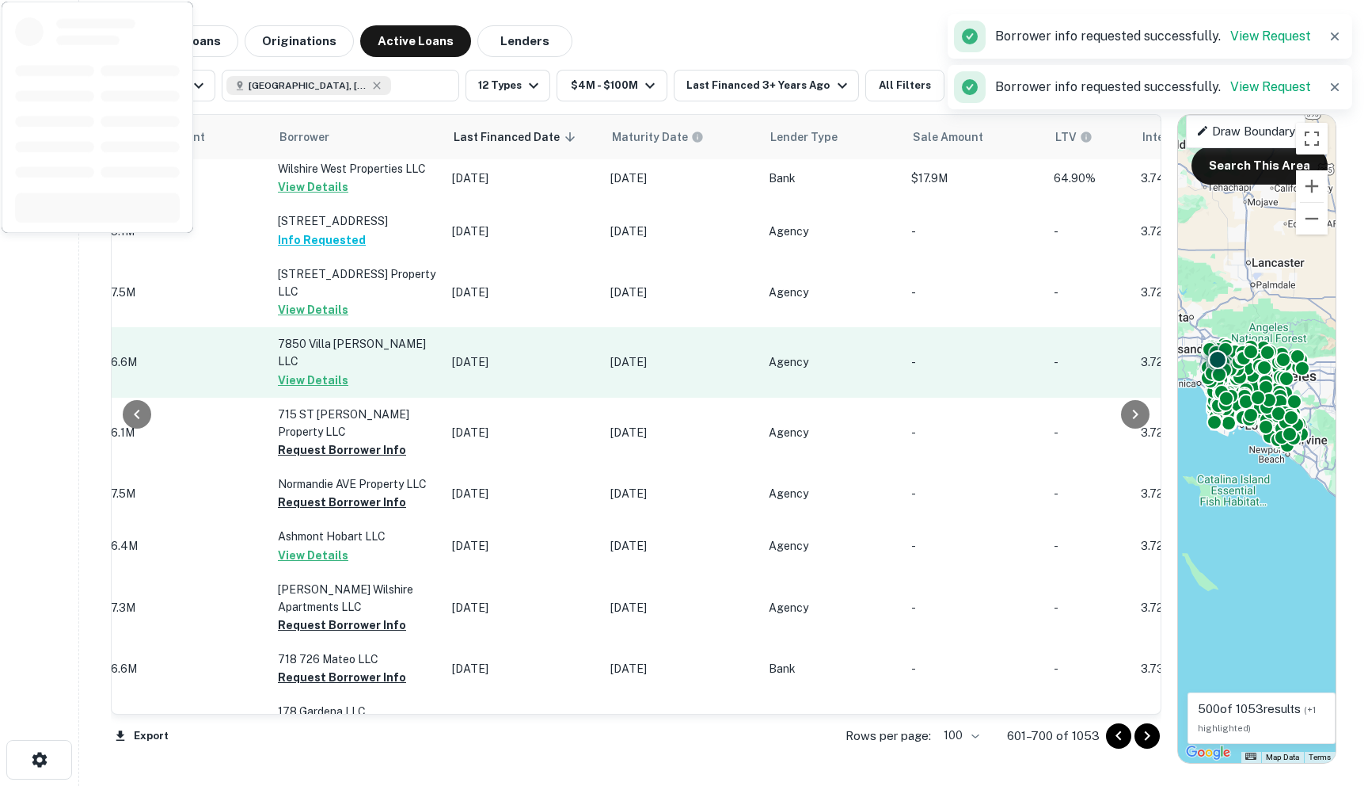
scroll to position [606, 799]
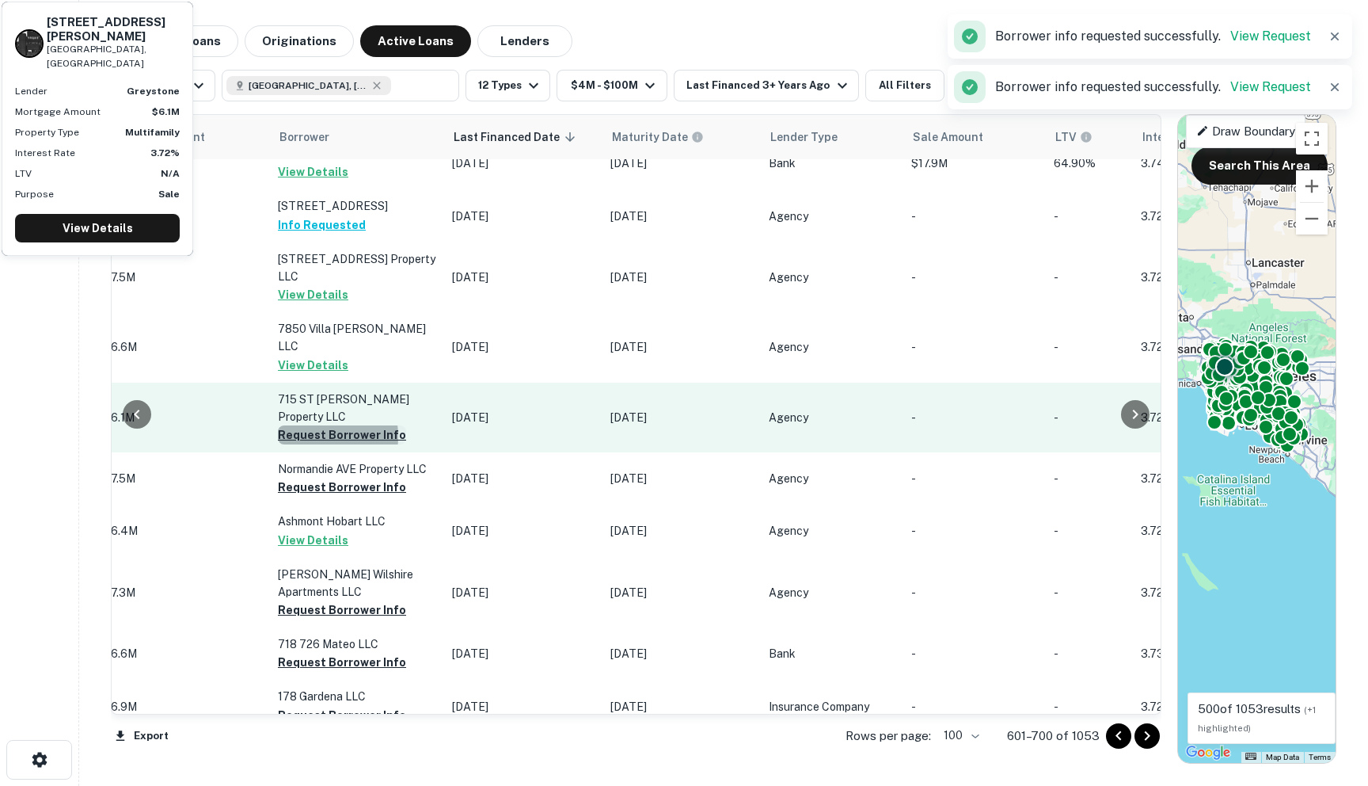
click at [299, 425] on button "Request Borrower Info" at bounding box center [342, 434] width 128 height 19
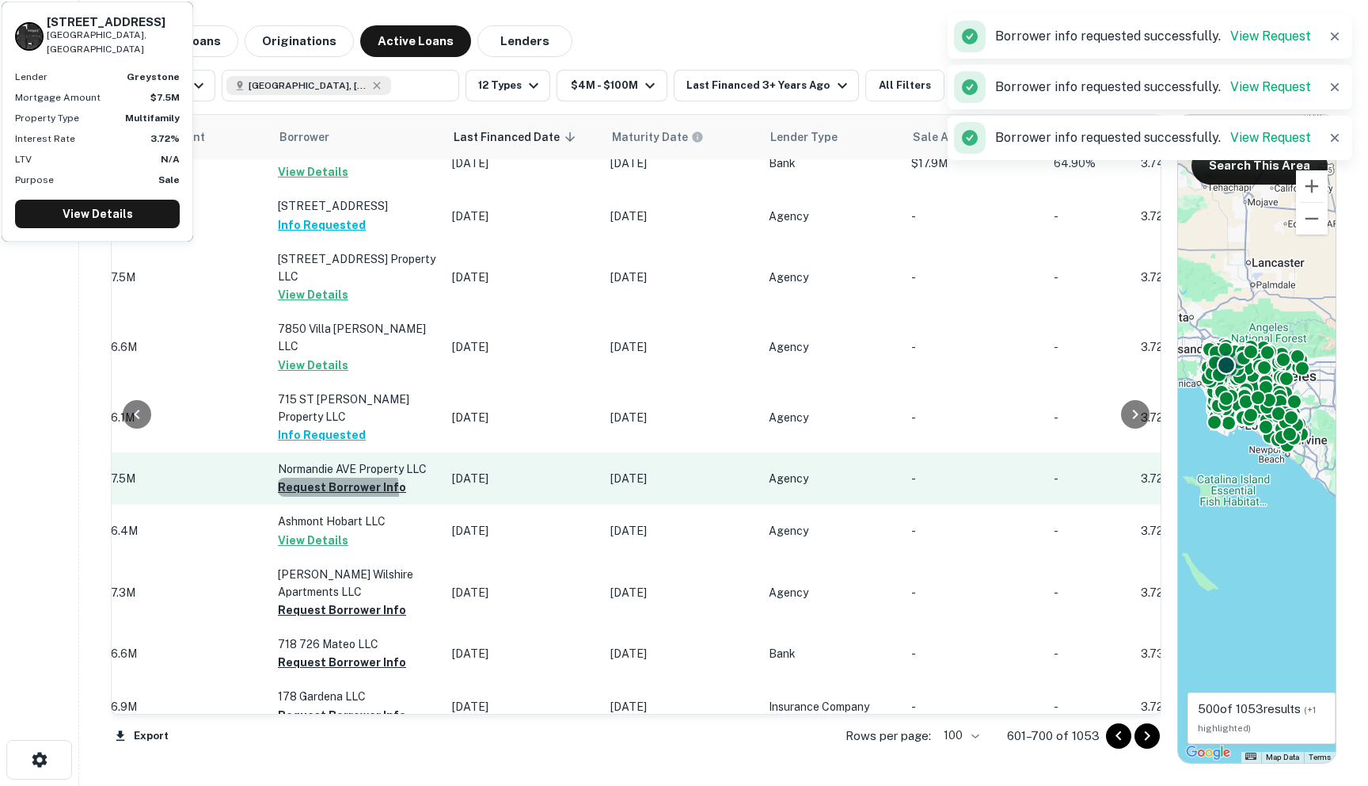
click at [298, 477] on button "Request Borrower Info" at bounding box center [342, 486] width 128 height 19
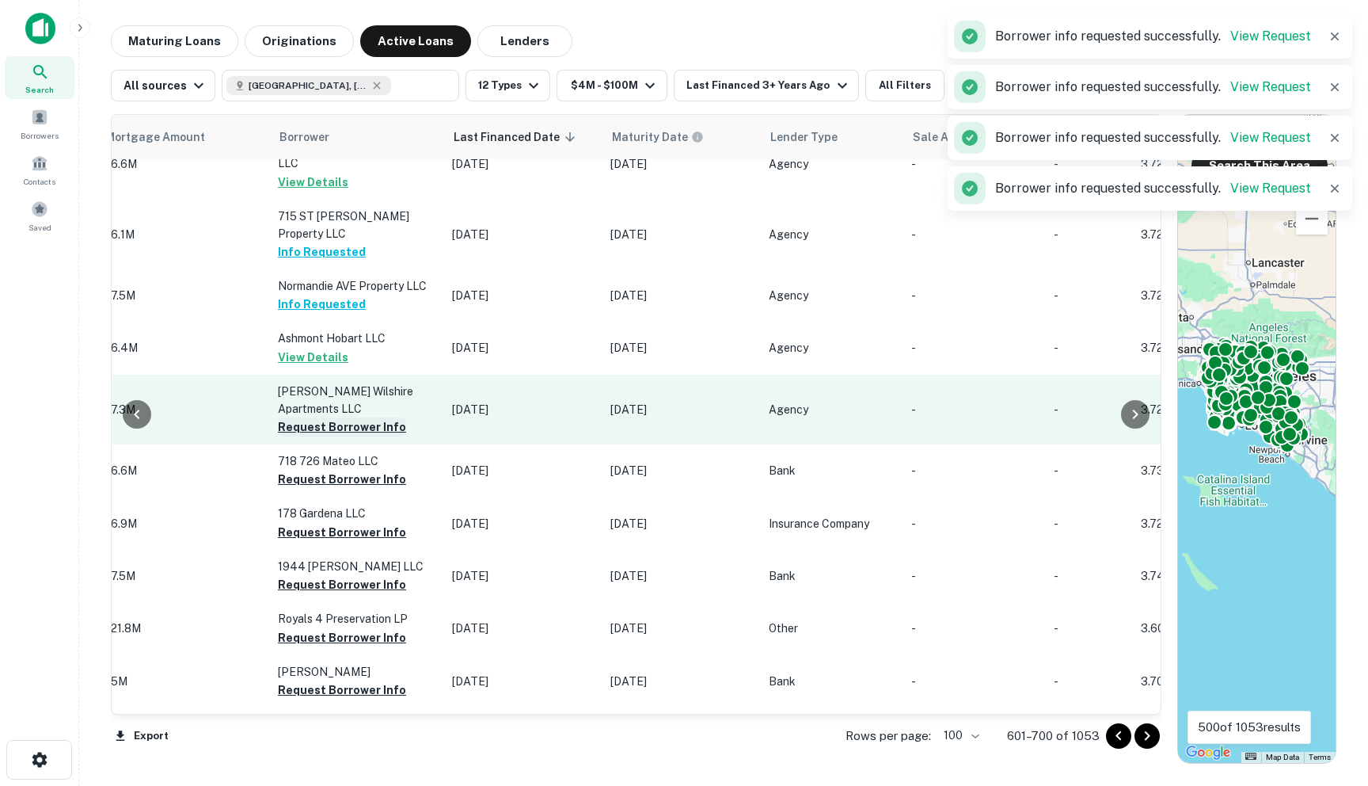
scroll to position [798, 799]
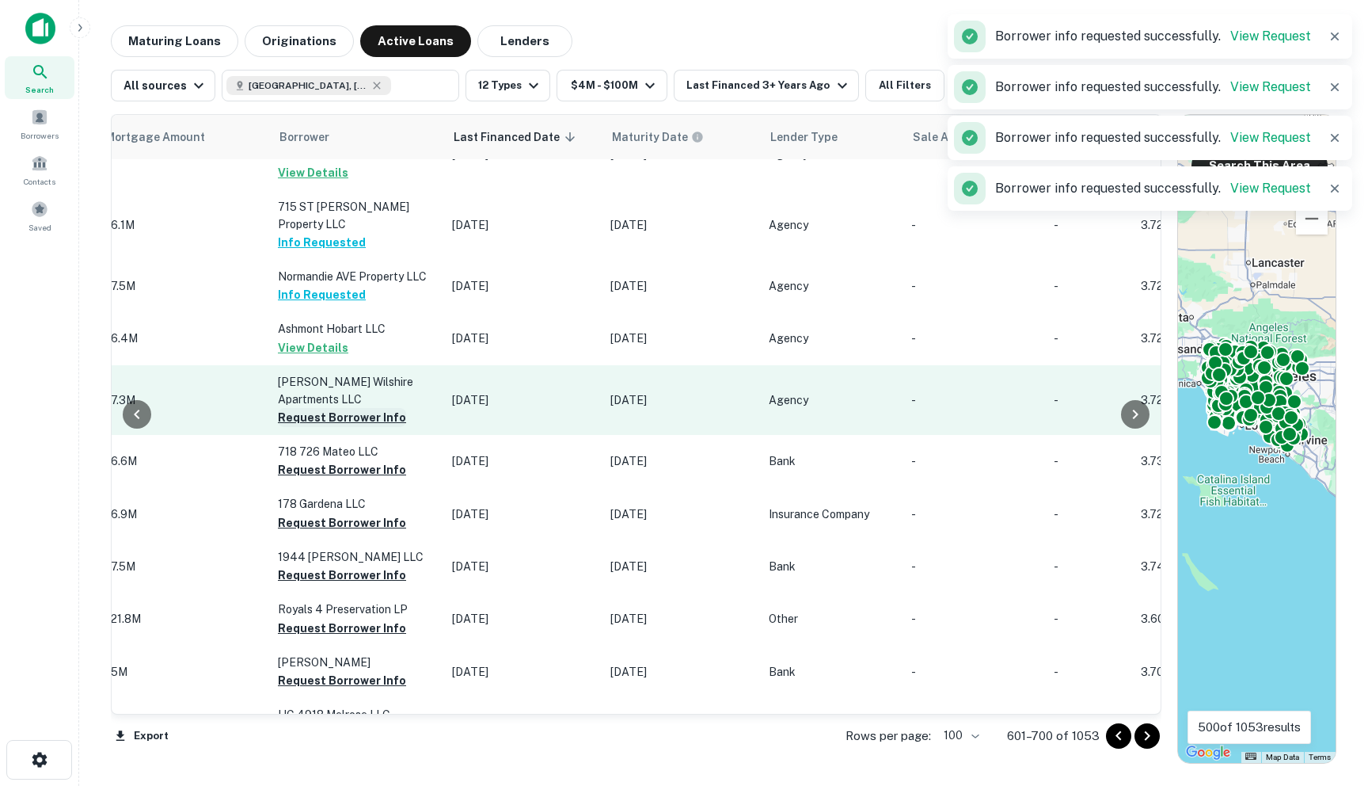
click at [292, 408] on button "Request Borrower Info" at bounding box center [342, 417] width 128 height 19
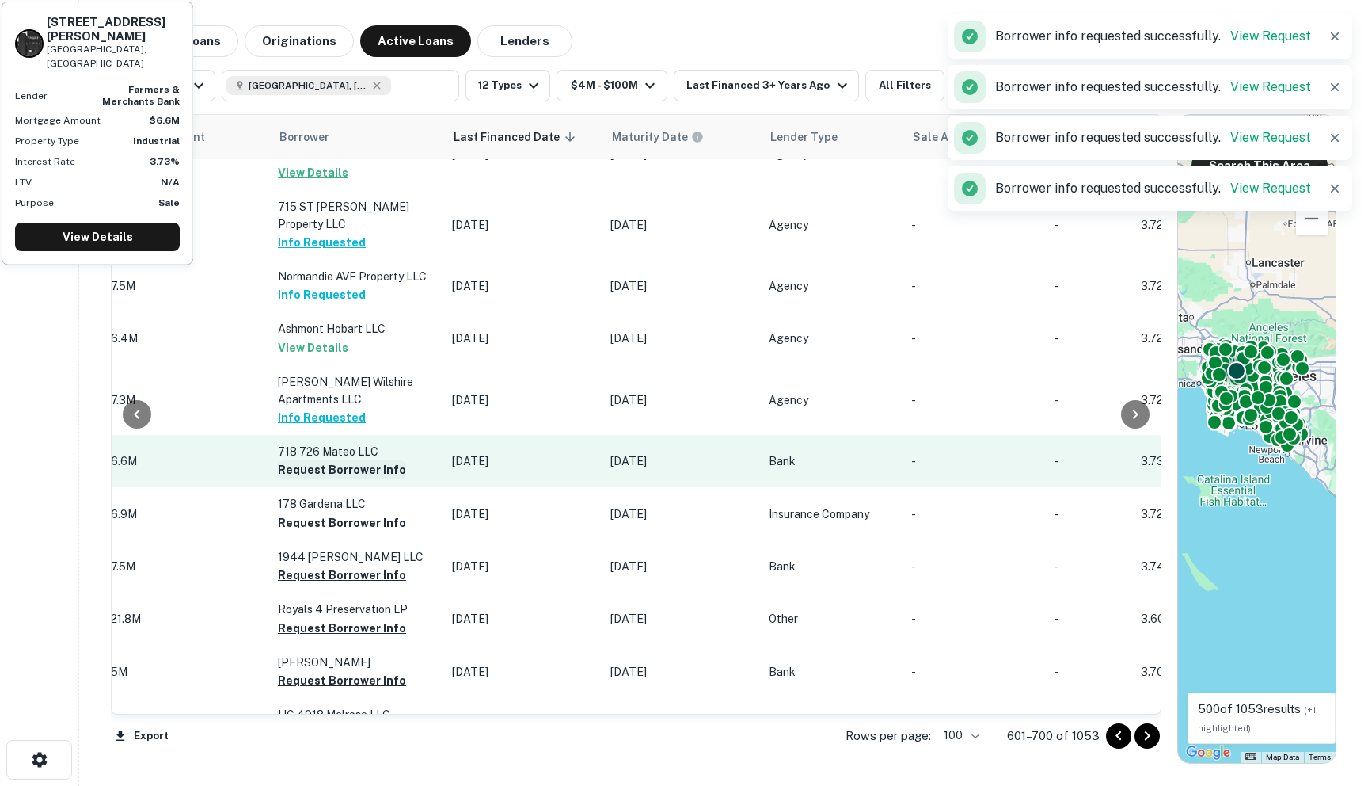
click at [291, 460] on button "Request Borrower Info" at bounding box center [342, 469] width 128 height 19
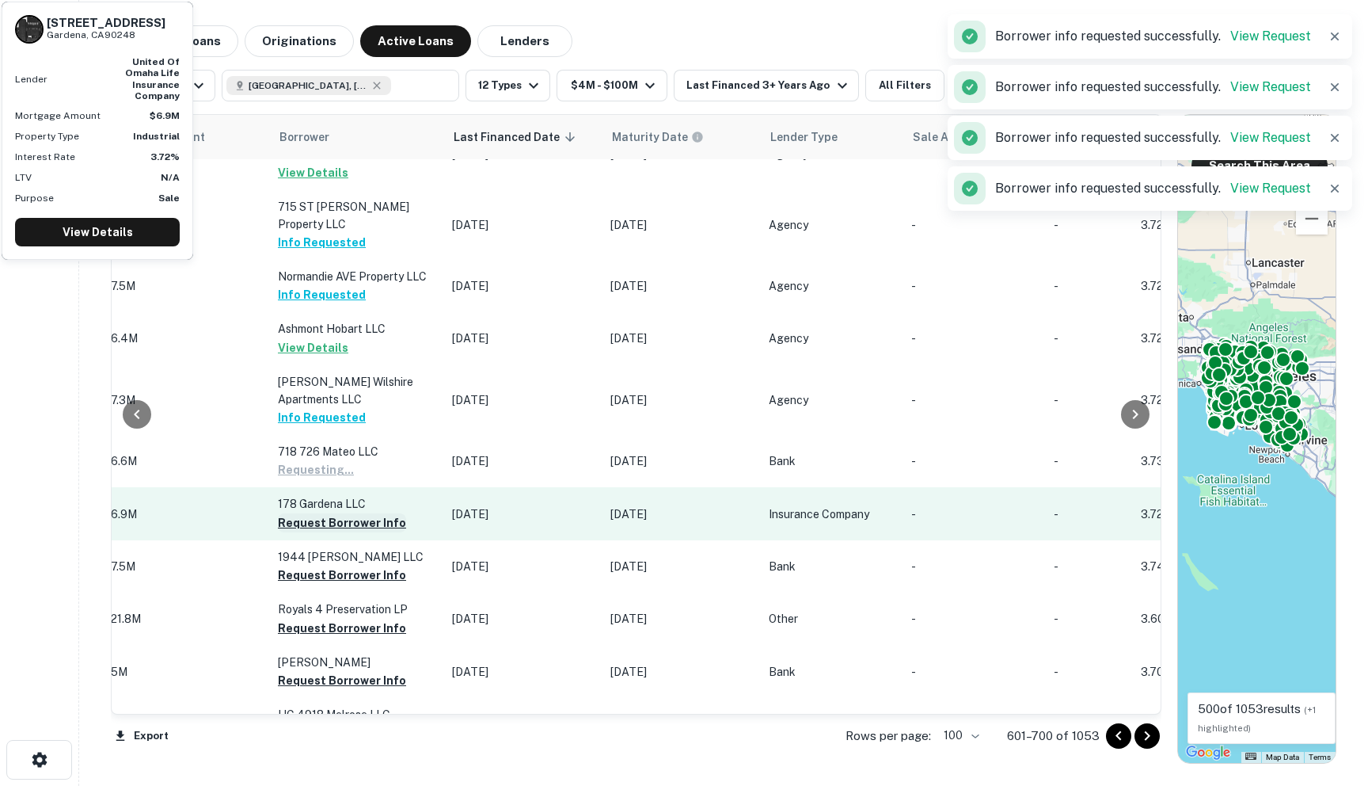
click at [291, 513] on button "Request Borrower Info" at bounding box center [342, 522] width 128 height 19
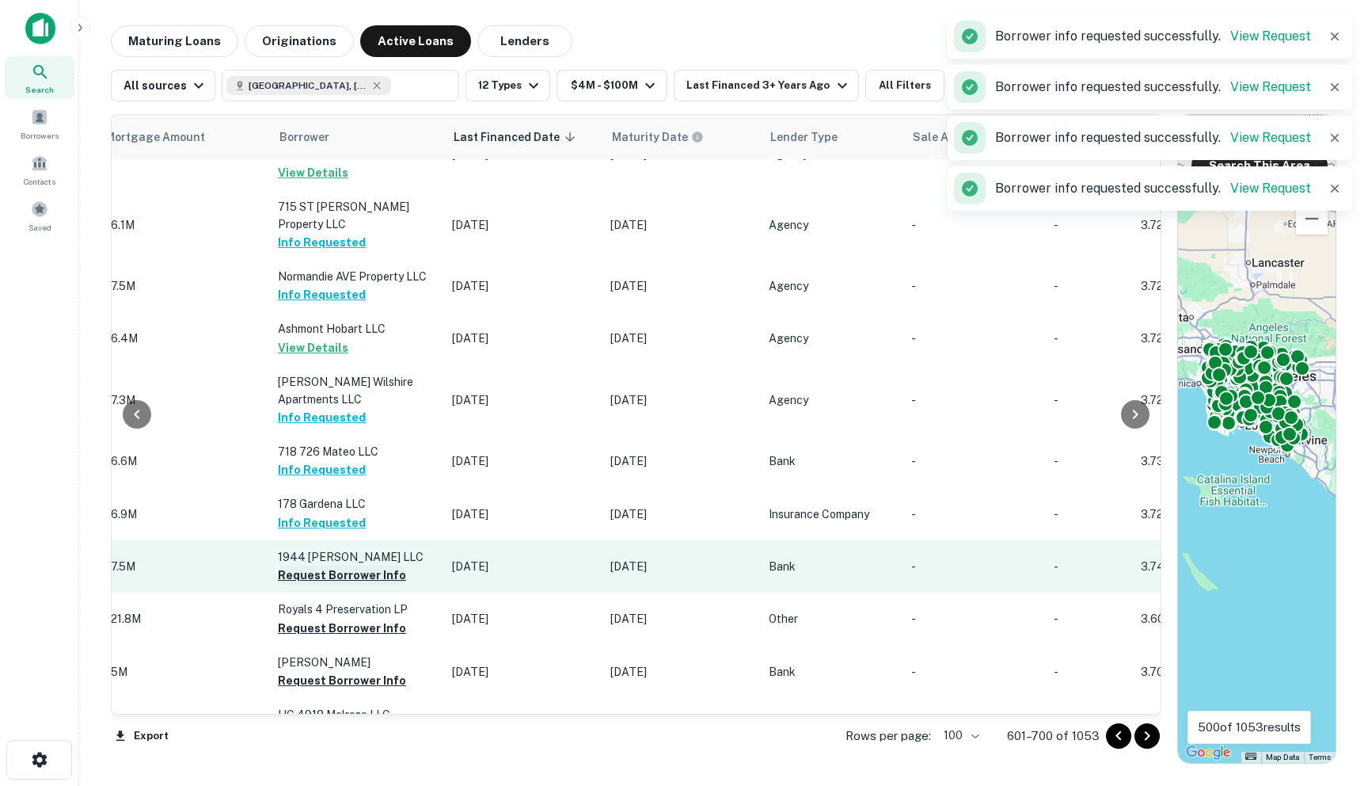
click at [287, 565] on button "Request Borrower Info" at bounding box center [342, 574] width 128 height 19
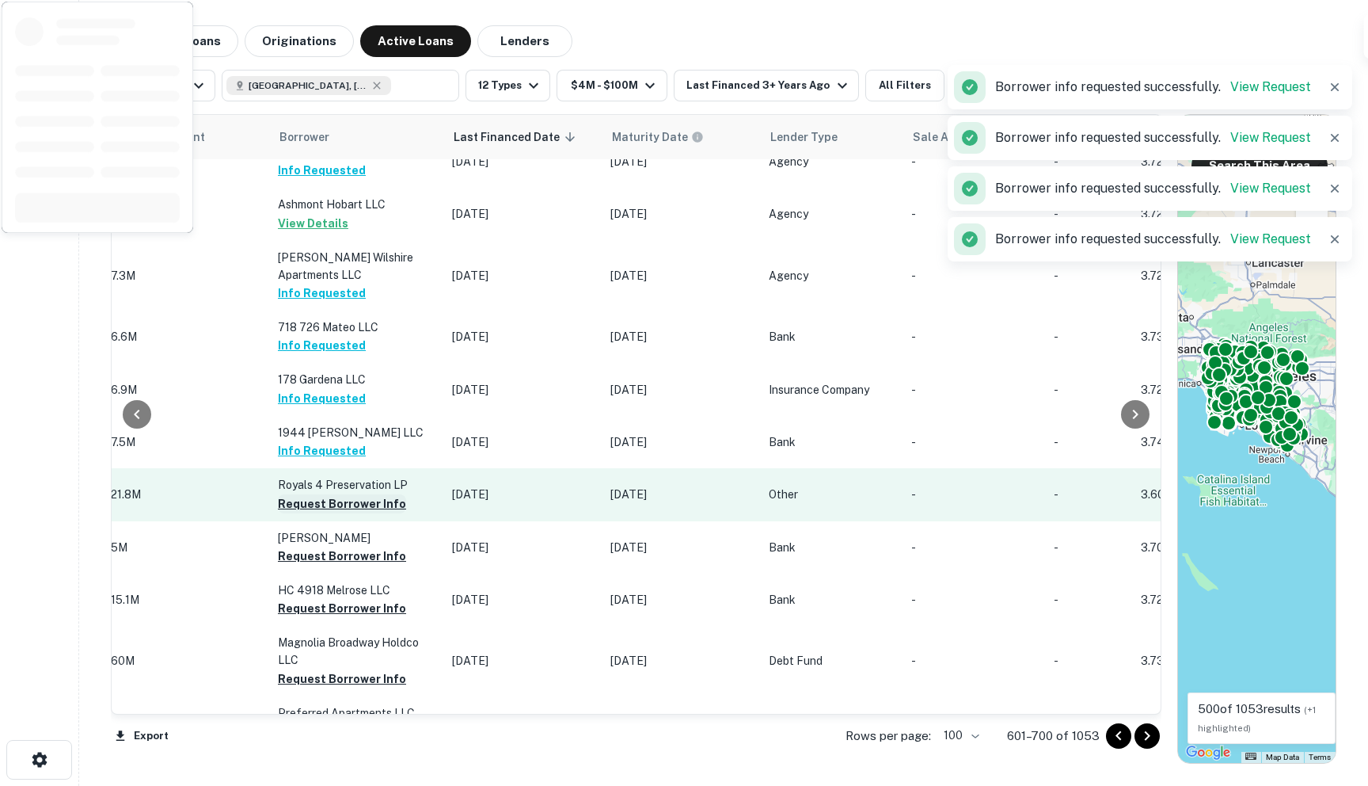
scroll to position [942, 799]
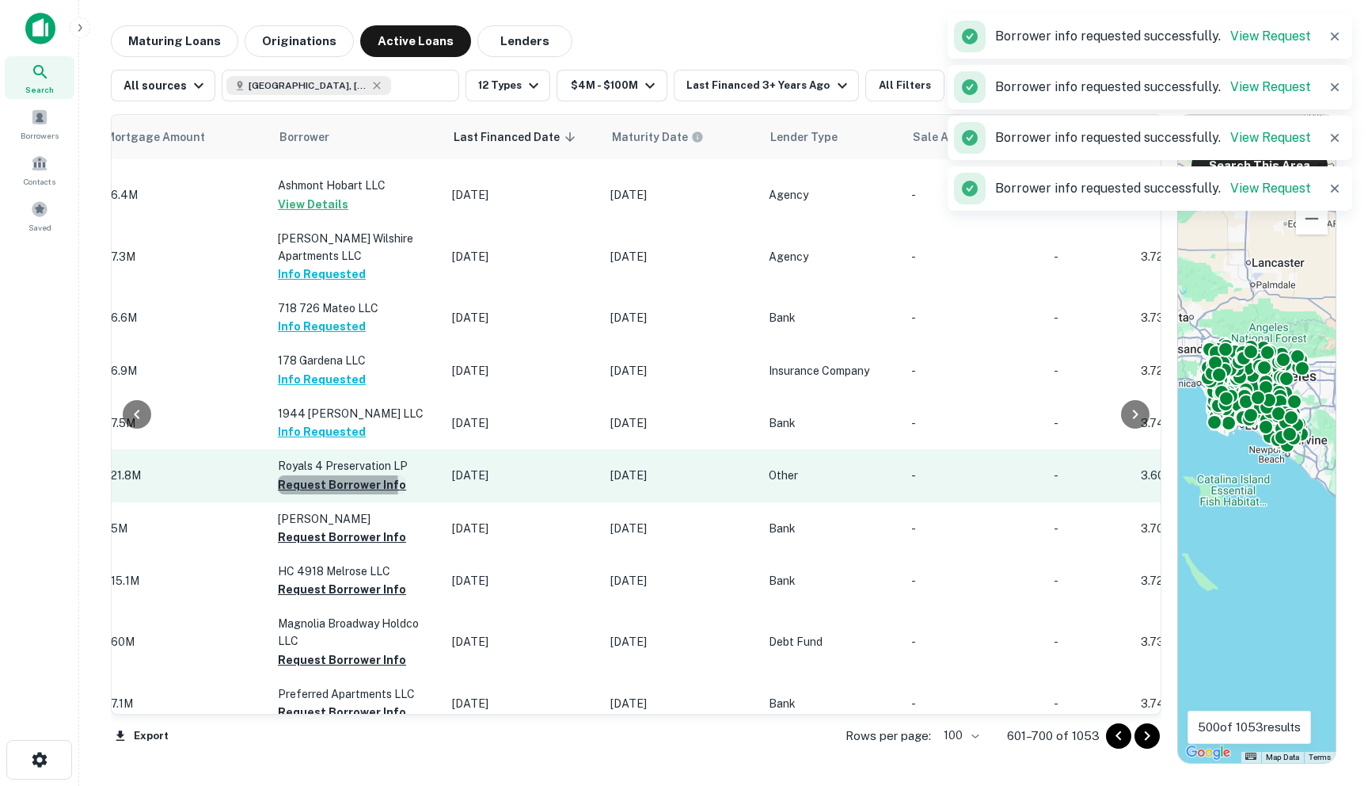
click at [298, 475] on button "Request Borrower Info" at bounding box center [342, 484] width 128 height 19
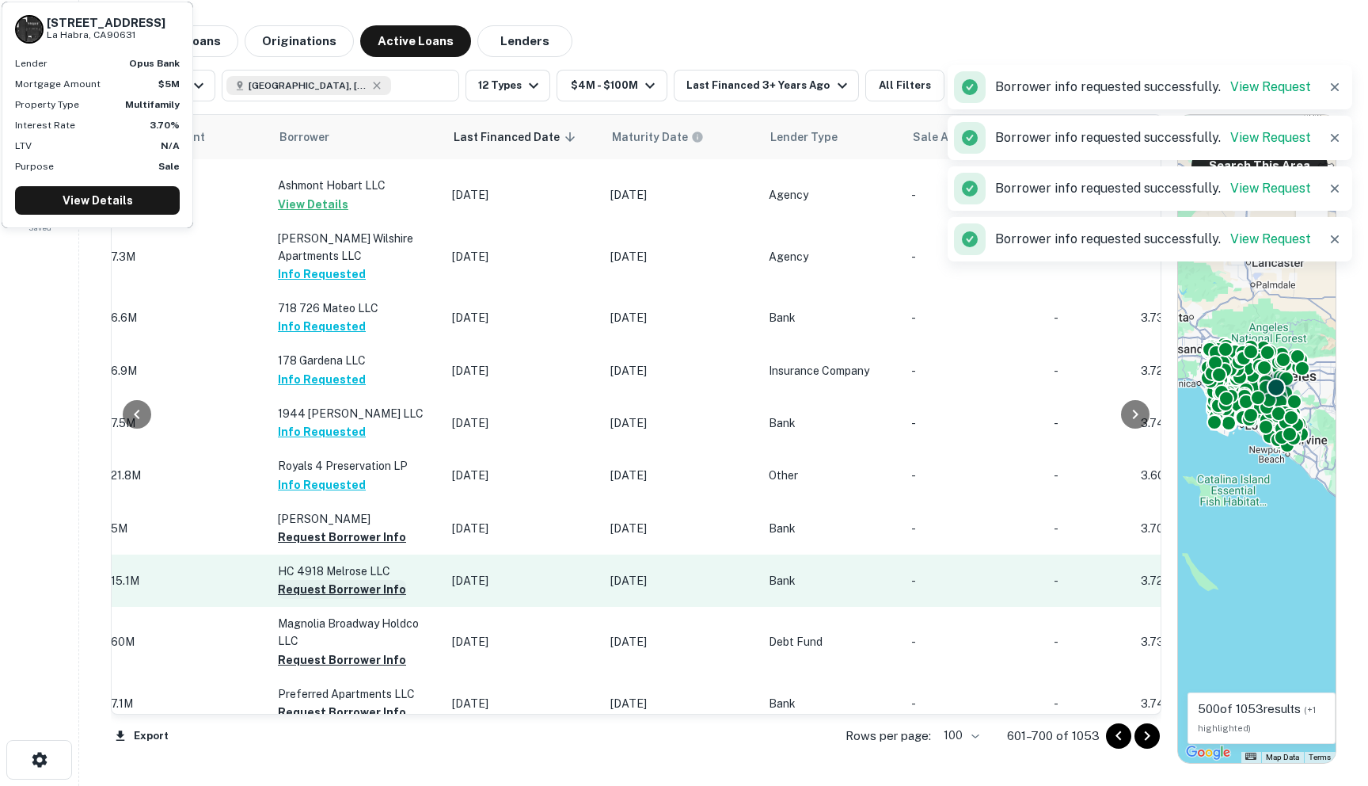
drag, startPoint x: 294, startPoint y: 470, endPoint x: 289, endPoint y: 526, distance: 56.4
click at [294, 527] on button "Request Borrower Info" at bounding box center [342, 536] width 128 height 19
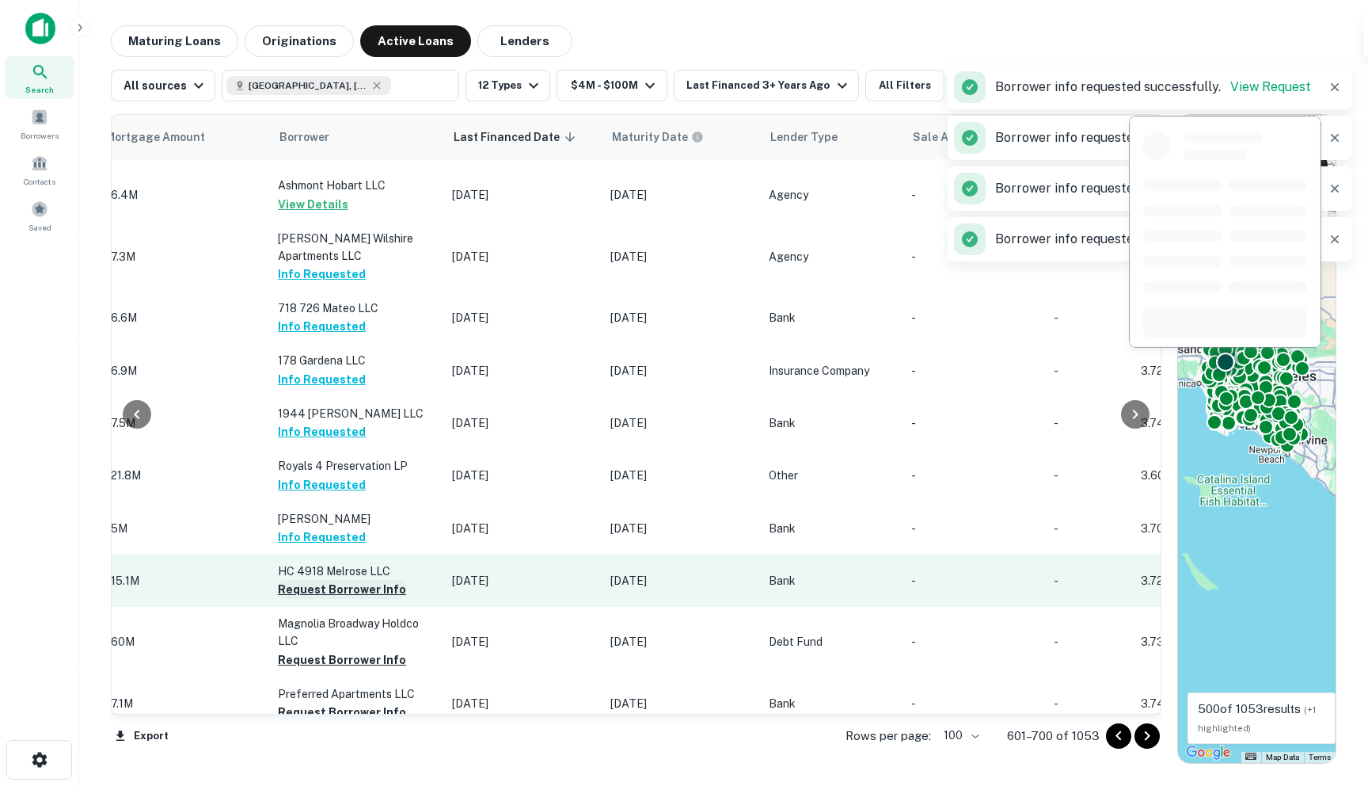
click at [287, 580] on button "Request Borrower Info" at bounding box center [342, 589] width 128 height 19
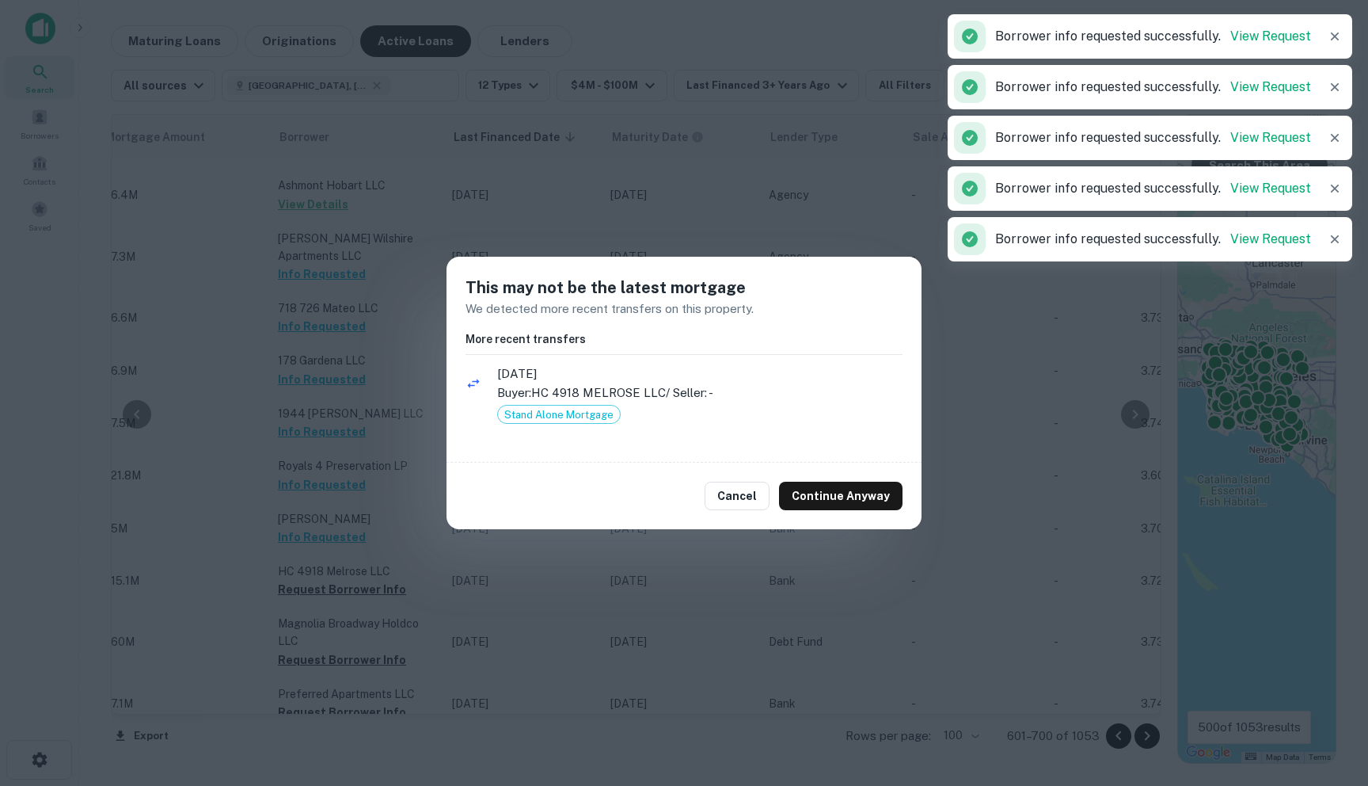
click at [806, 518] on div "Cancel Continue Anyway" at bounding box center [684, 495] width 475 height 67
click at [808, 503] on button "Continue Anyway" at bounding box center [841, 495] width 124 height 29
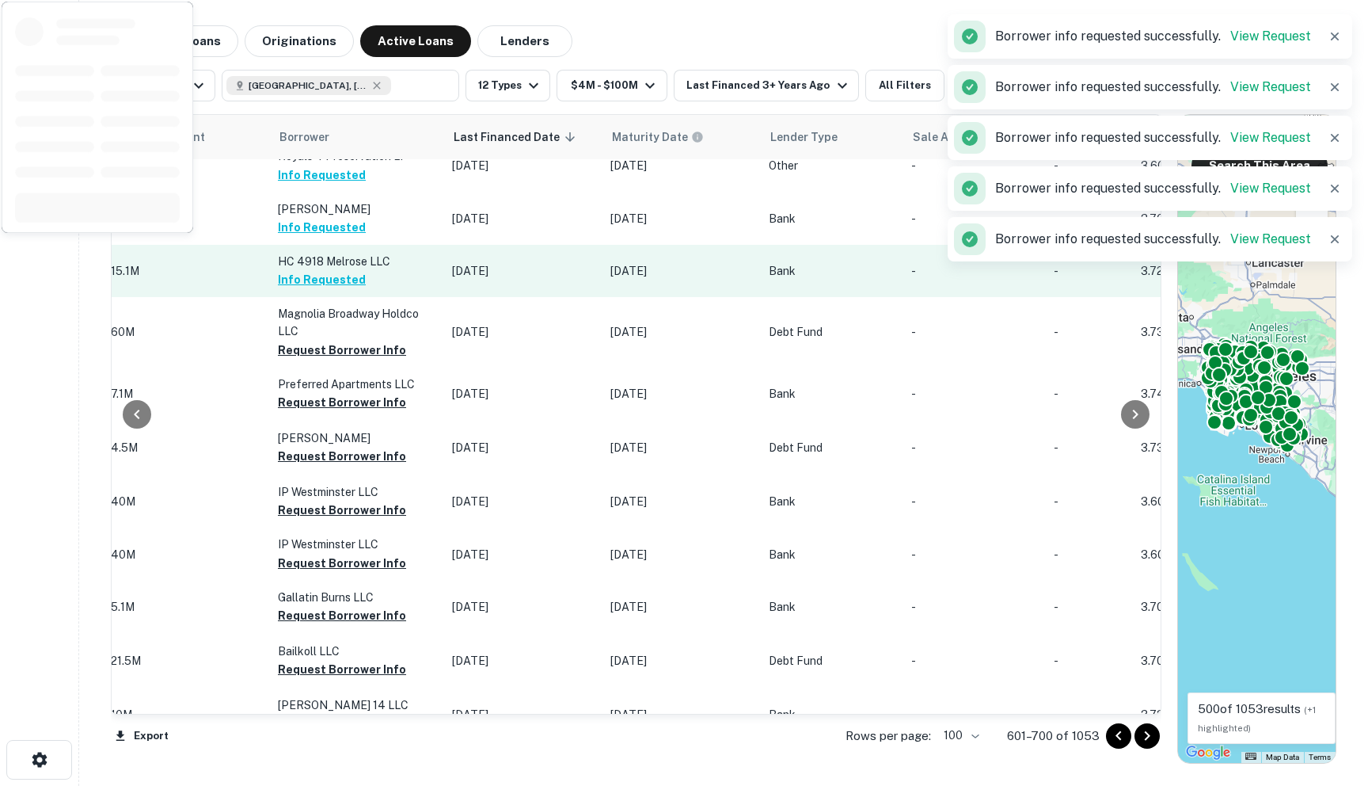
scroll to position [1269, 799]
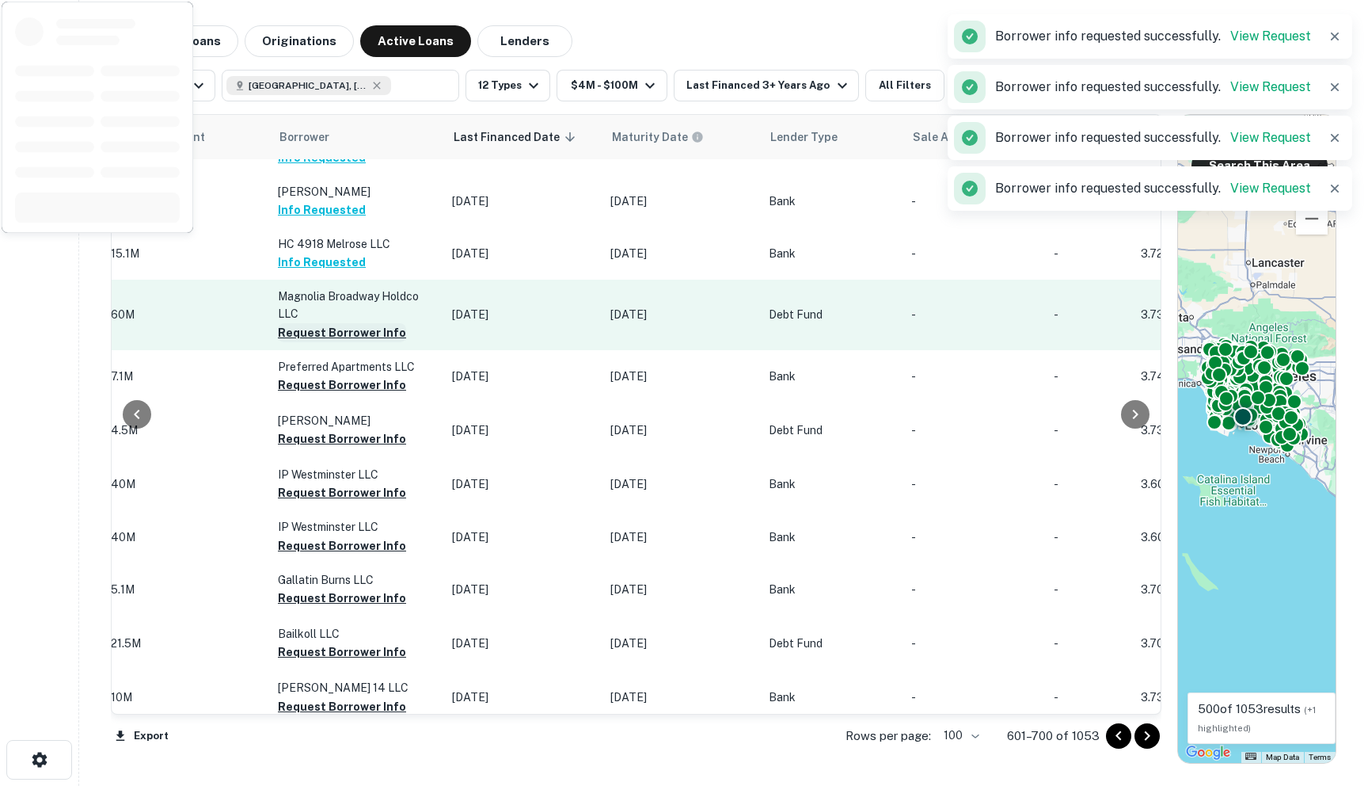
click at [329, 323] on button "Request Borrower Info" at bounding box center [342, 332] width 128 height 19
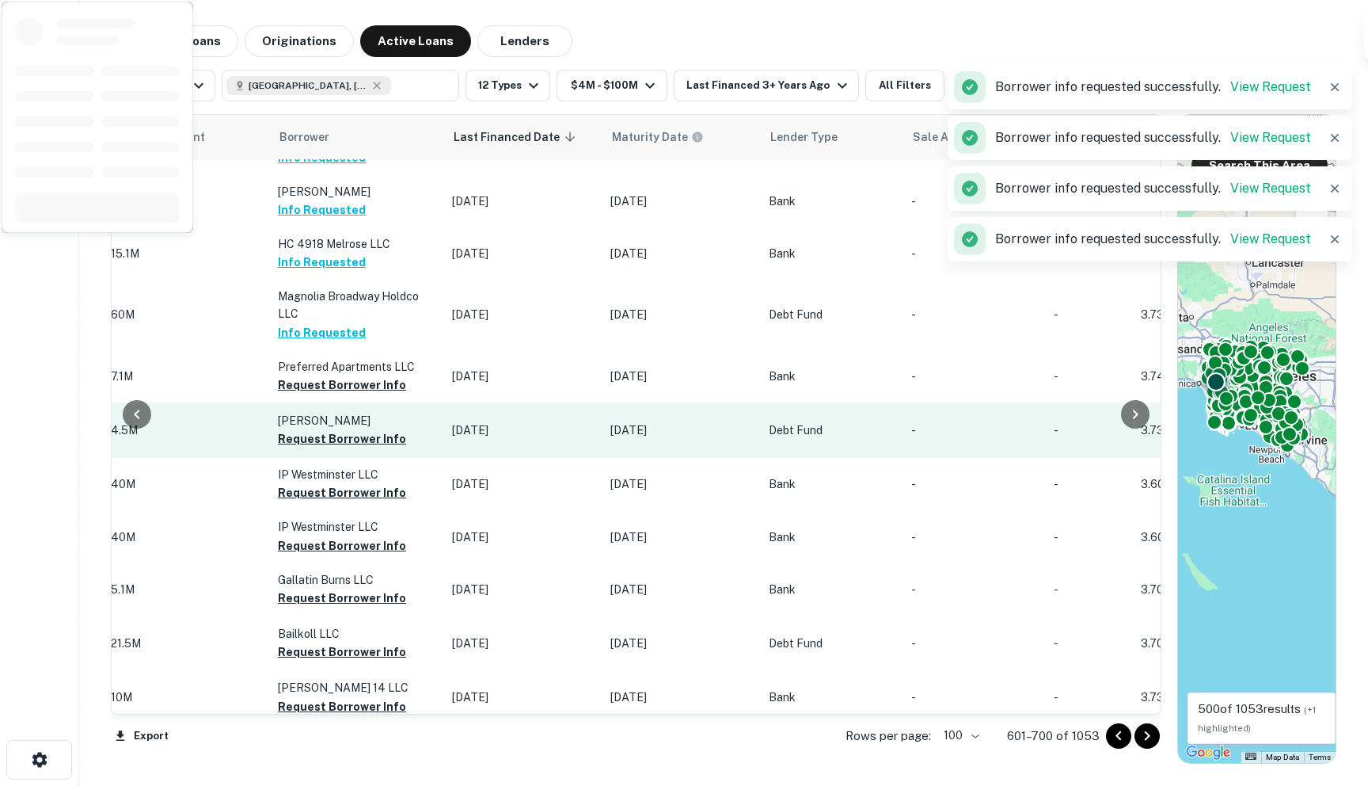
click at [312, 375] on button "Request Borrower Info" at bounding box center [342, 384] width 128 height 19
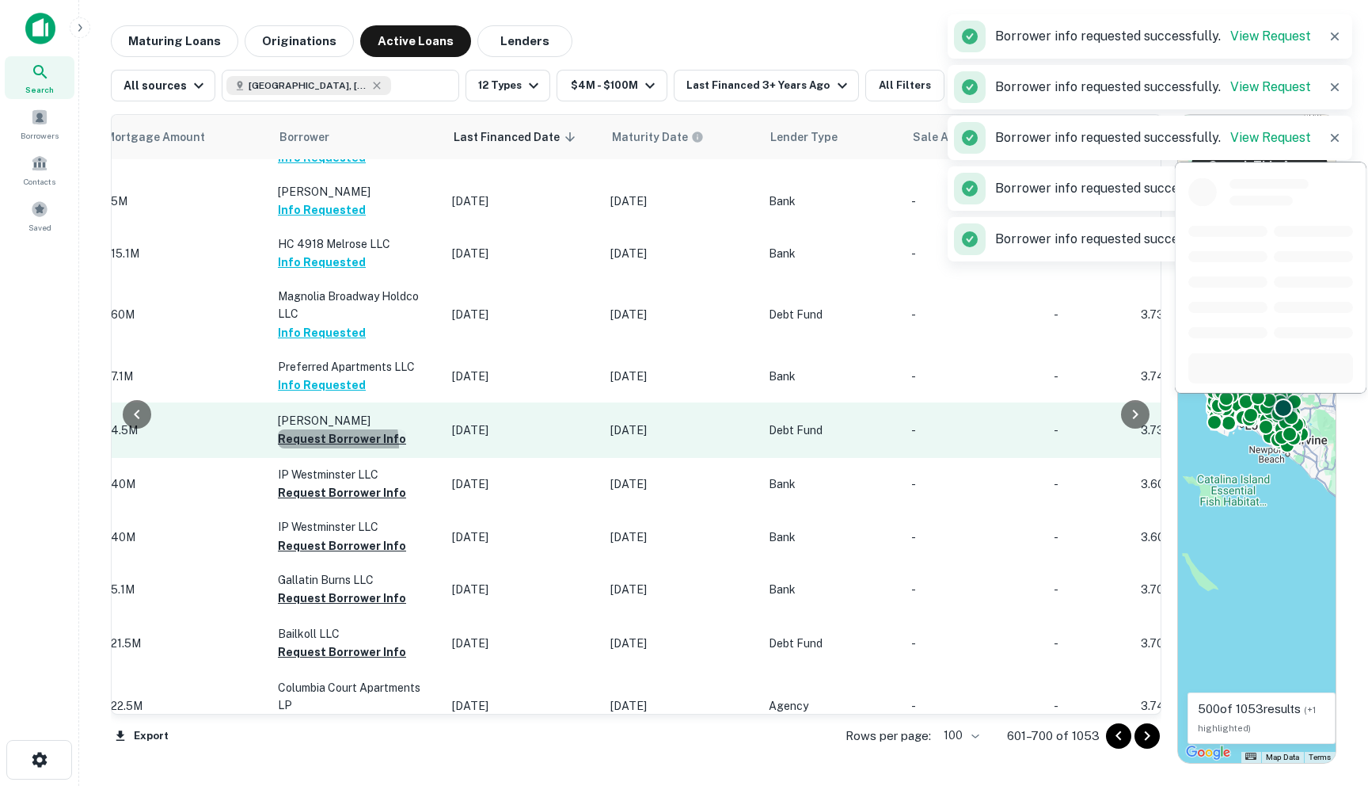
click at [301, 429] on button "Request Borrower Info" at bounding box center [342, 438] width 128 height 19
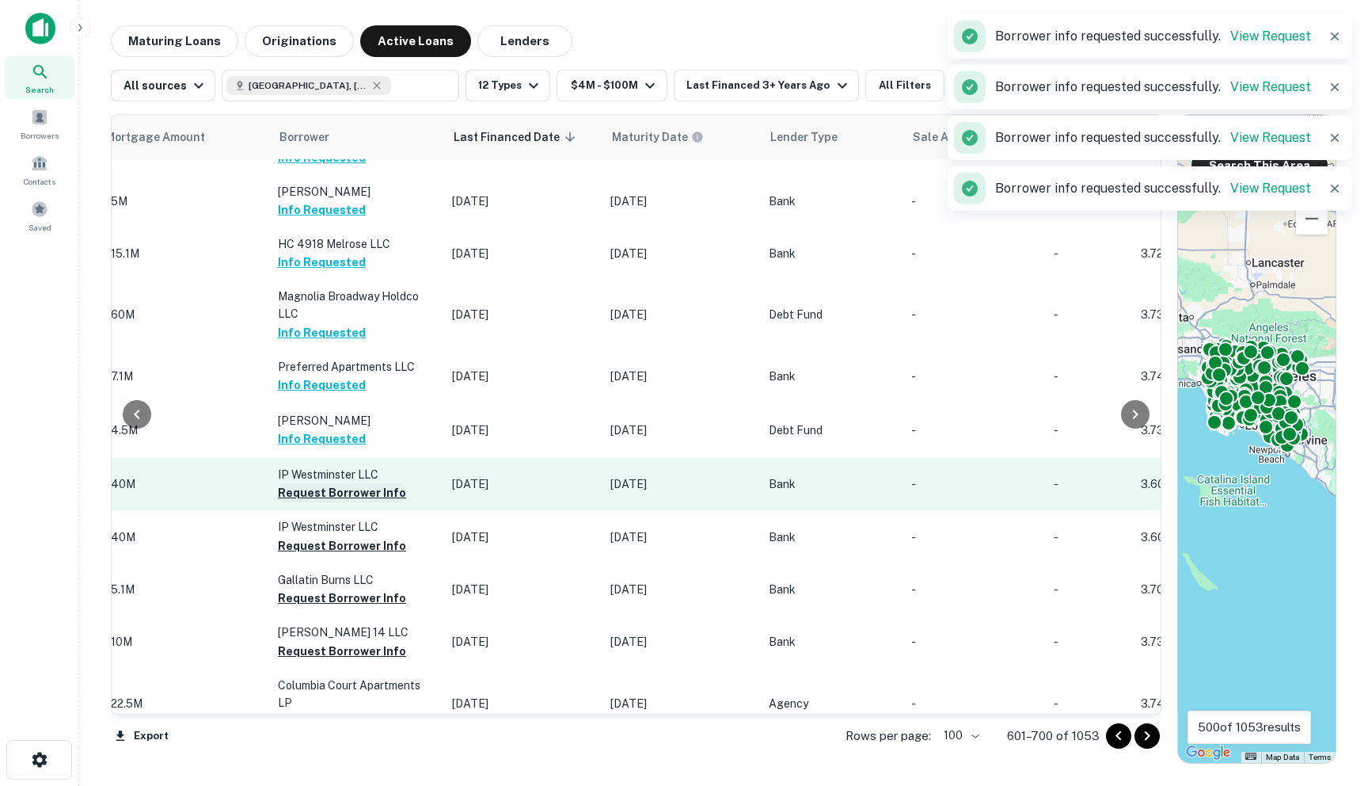
click at [305, 483] on button "Request Borrower Info" at bounding box center [342, 492] width 128 height 19
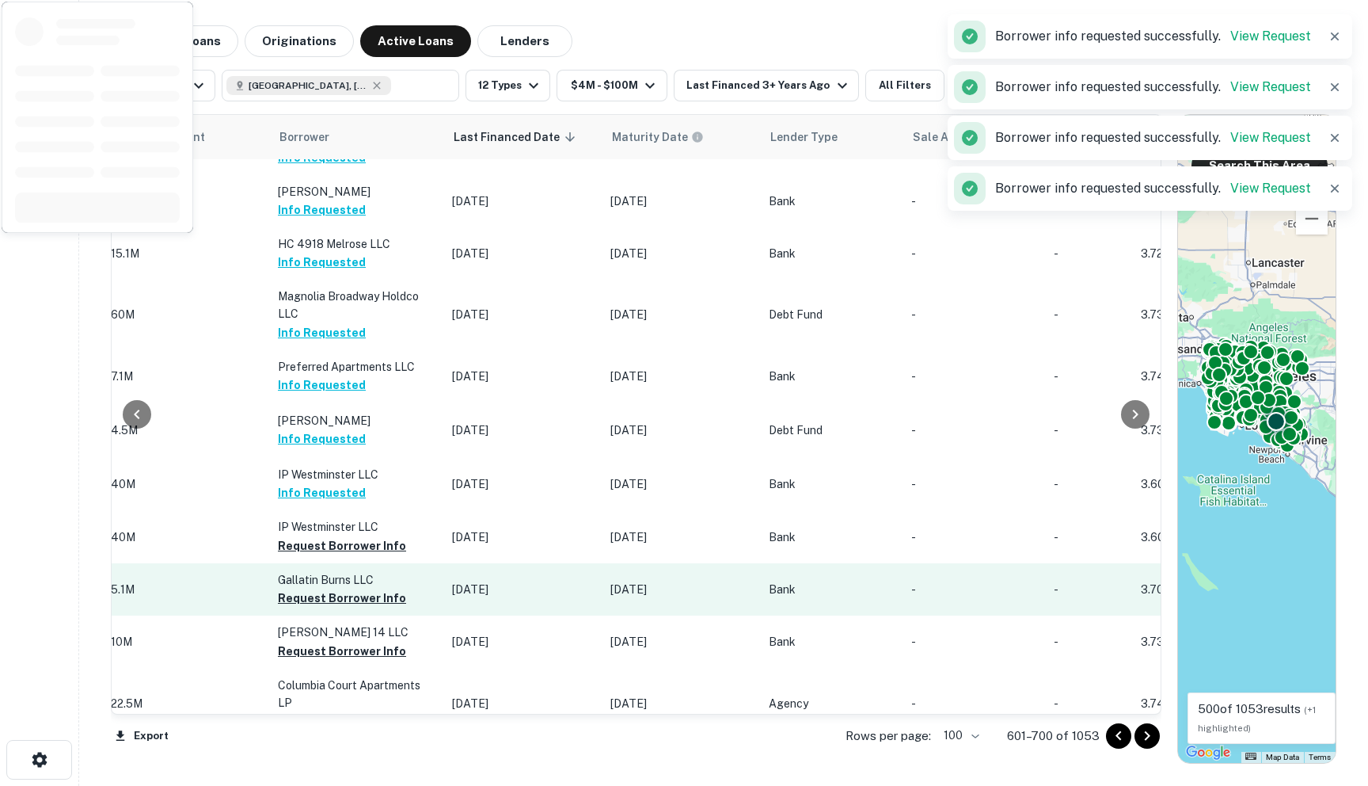
click at [302, 536] on button "Request Borrower Info" at bounding box center [342, 545] width 128 height 19
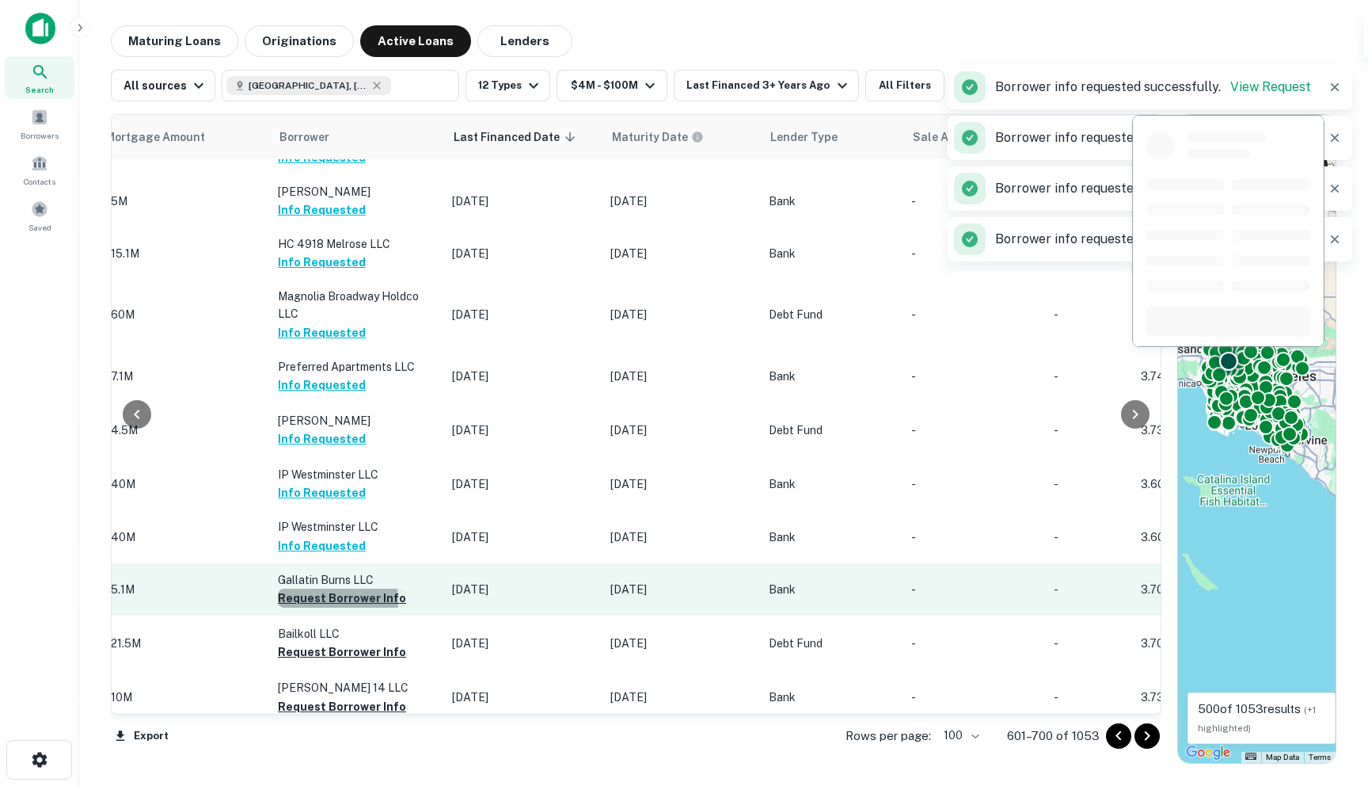
click at [300, 588] on button "Request Borrower Info" at bounding box center [342, 597] width 128 height 19
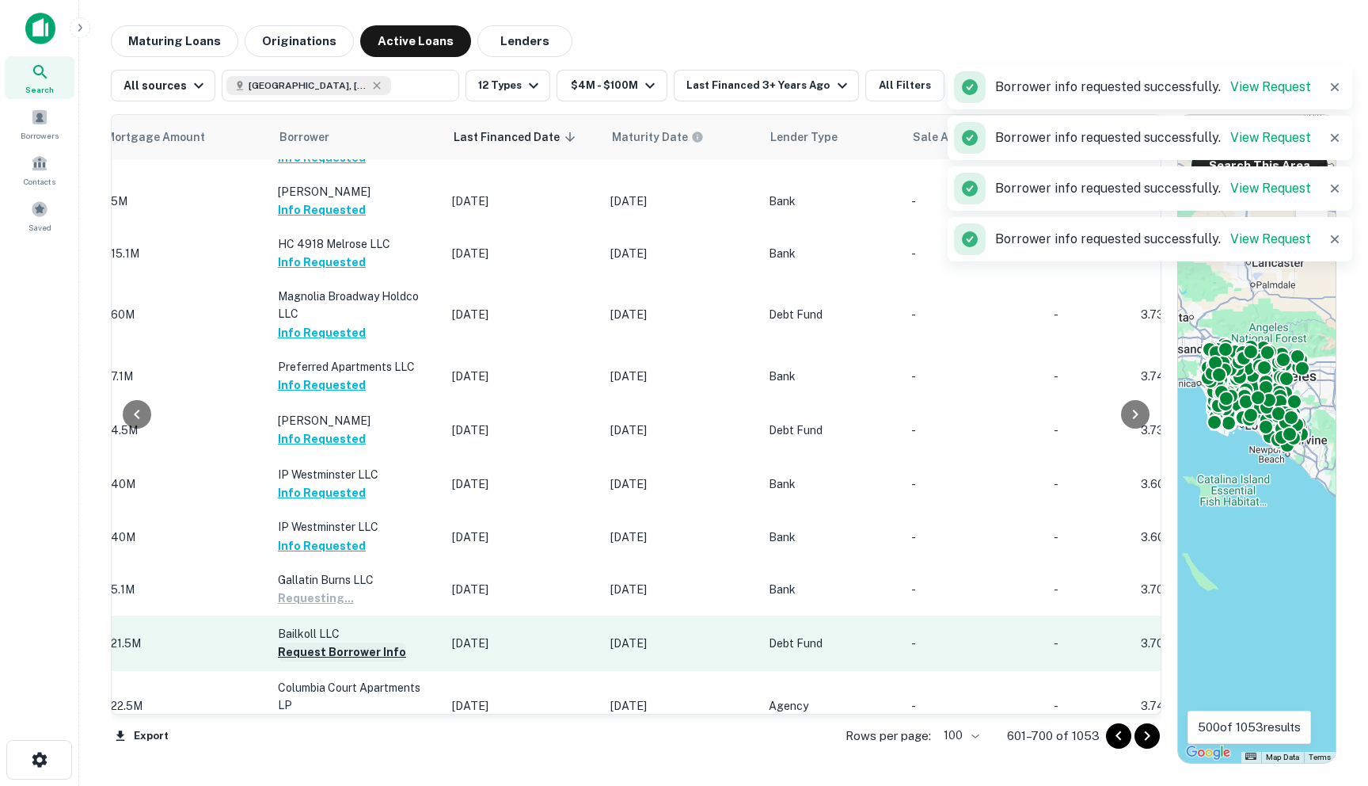
click at [296, 642] on button "Request Borrower Info" at bounding box center [342, 651] width 128 height 19
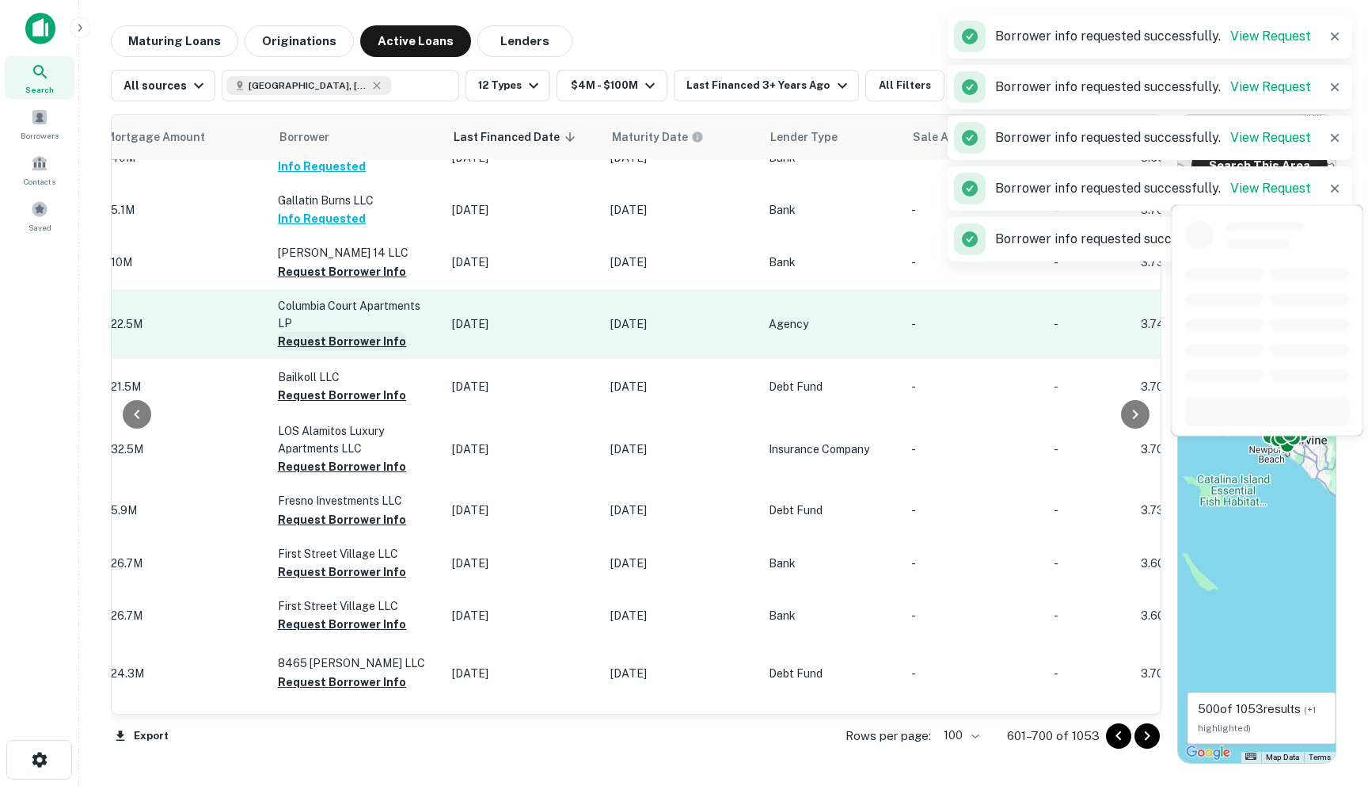
scroll to position [1667, 799]
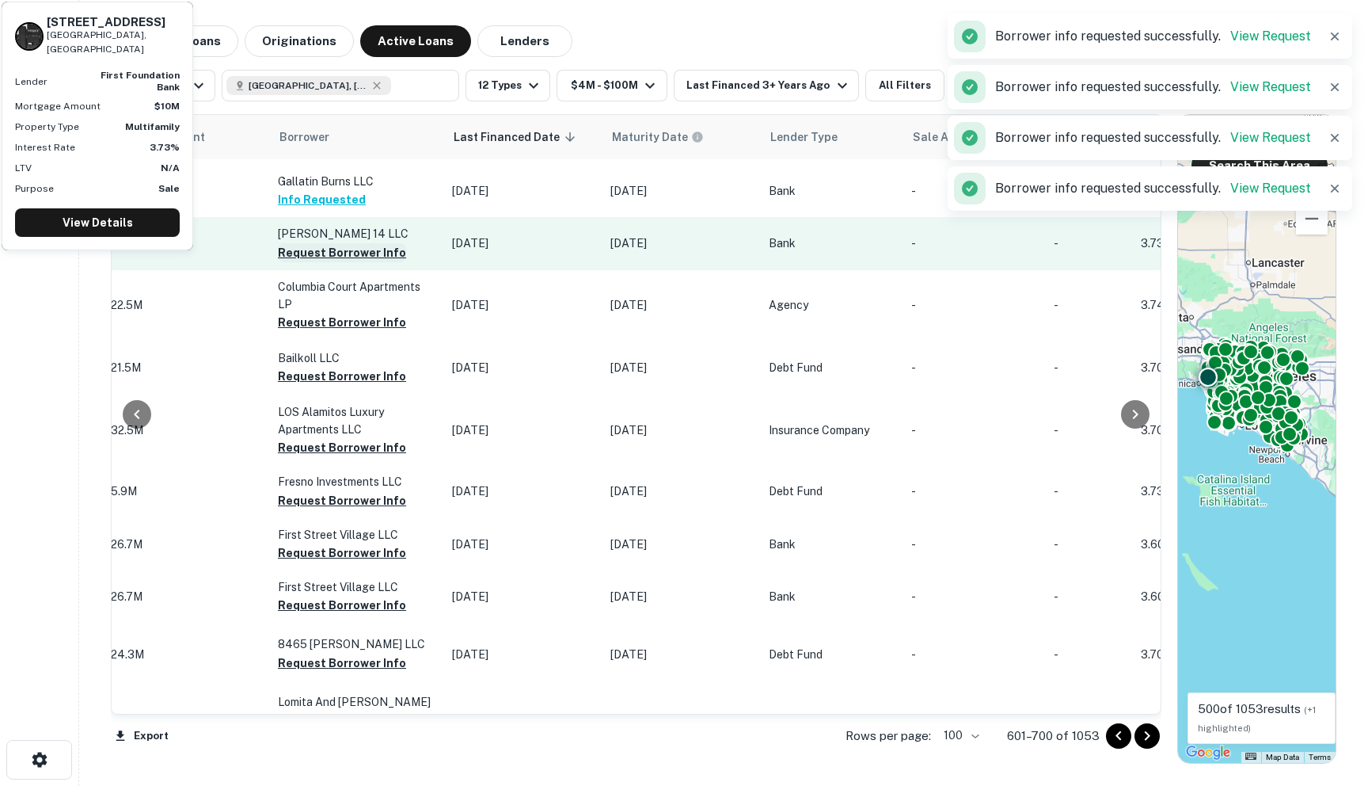
click at [318, 243] on button "Request Borrower Info" at bounding box center [342, 252] width 128 height 19
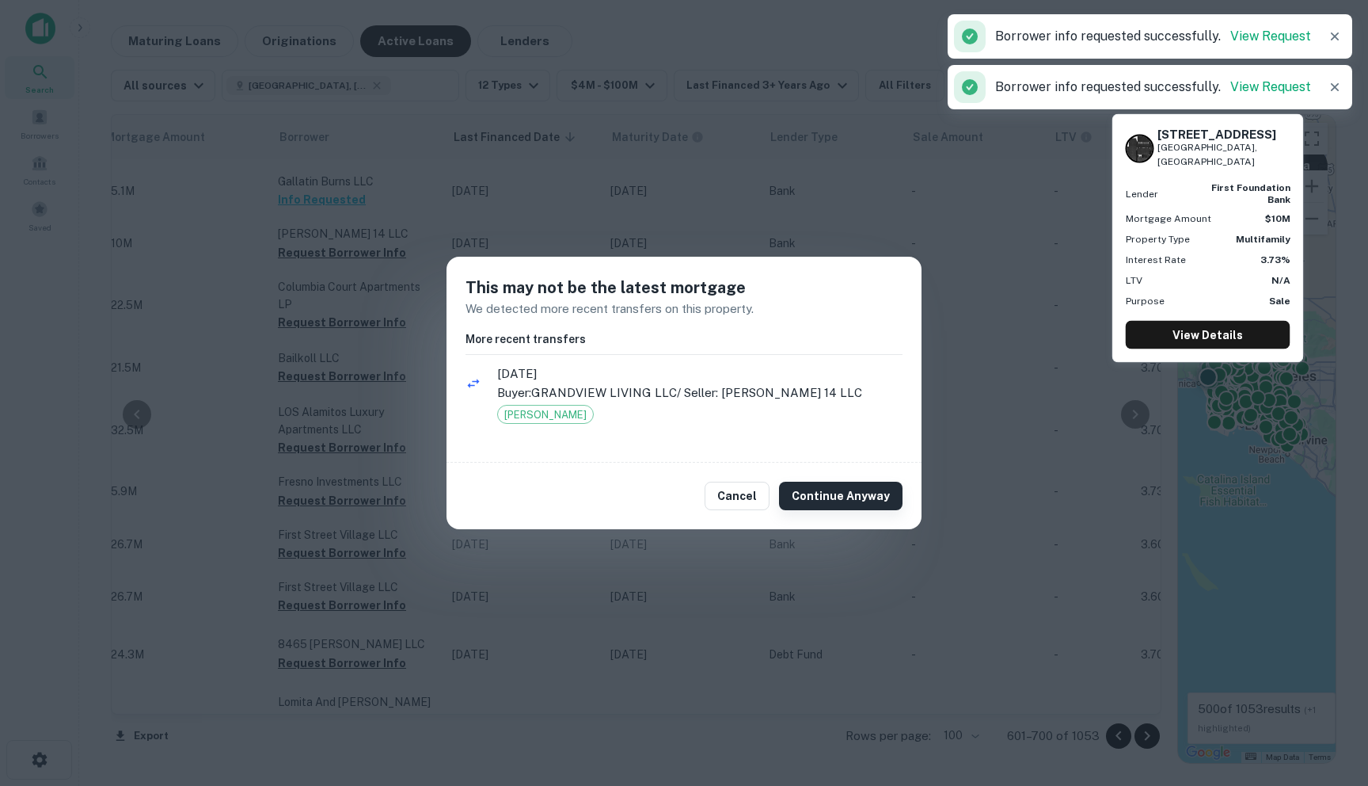
click at [833, 499] on button "Continue Anyway" at bounding box center [841, 495] width 124 height 29
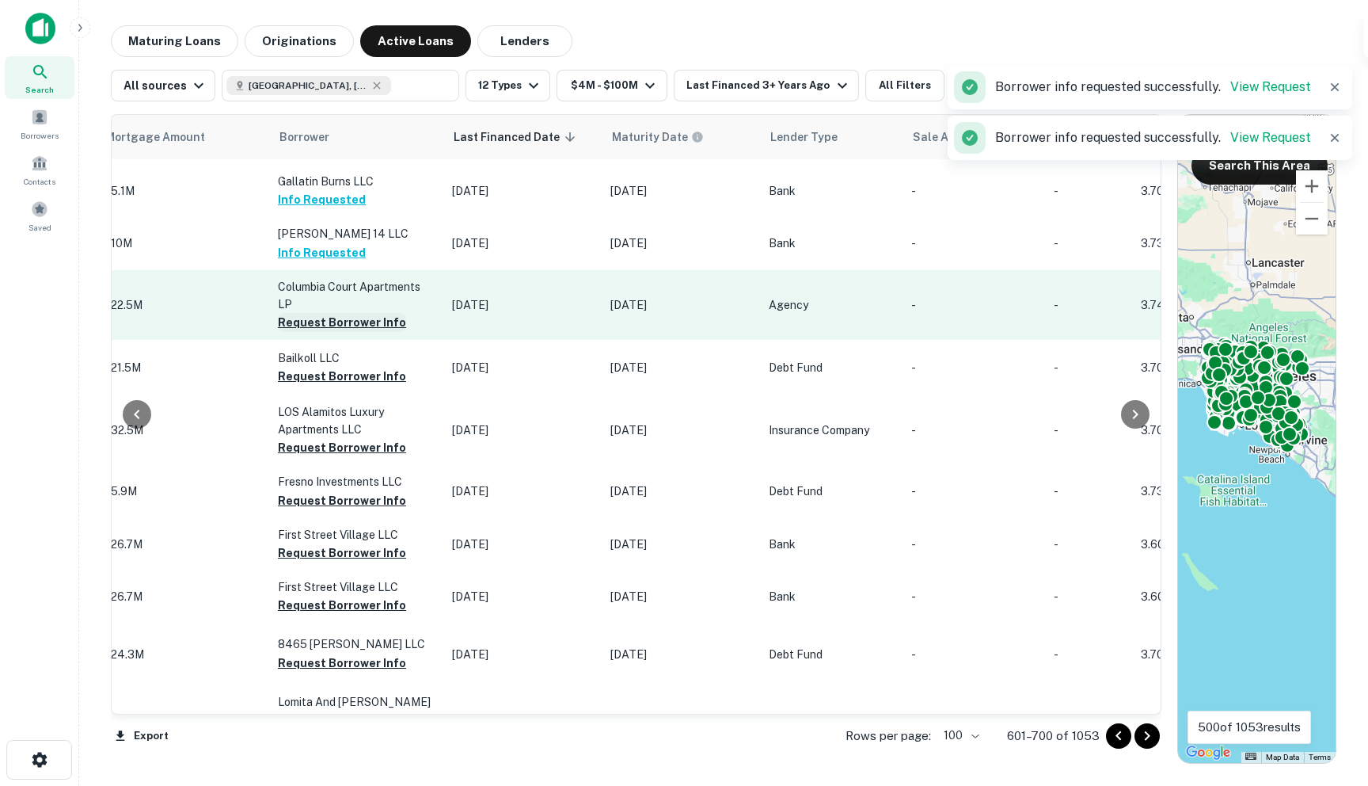
click at [291, 313] on button "Request Borrower Info" at bounding box center [342, 322] width 128 height 19
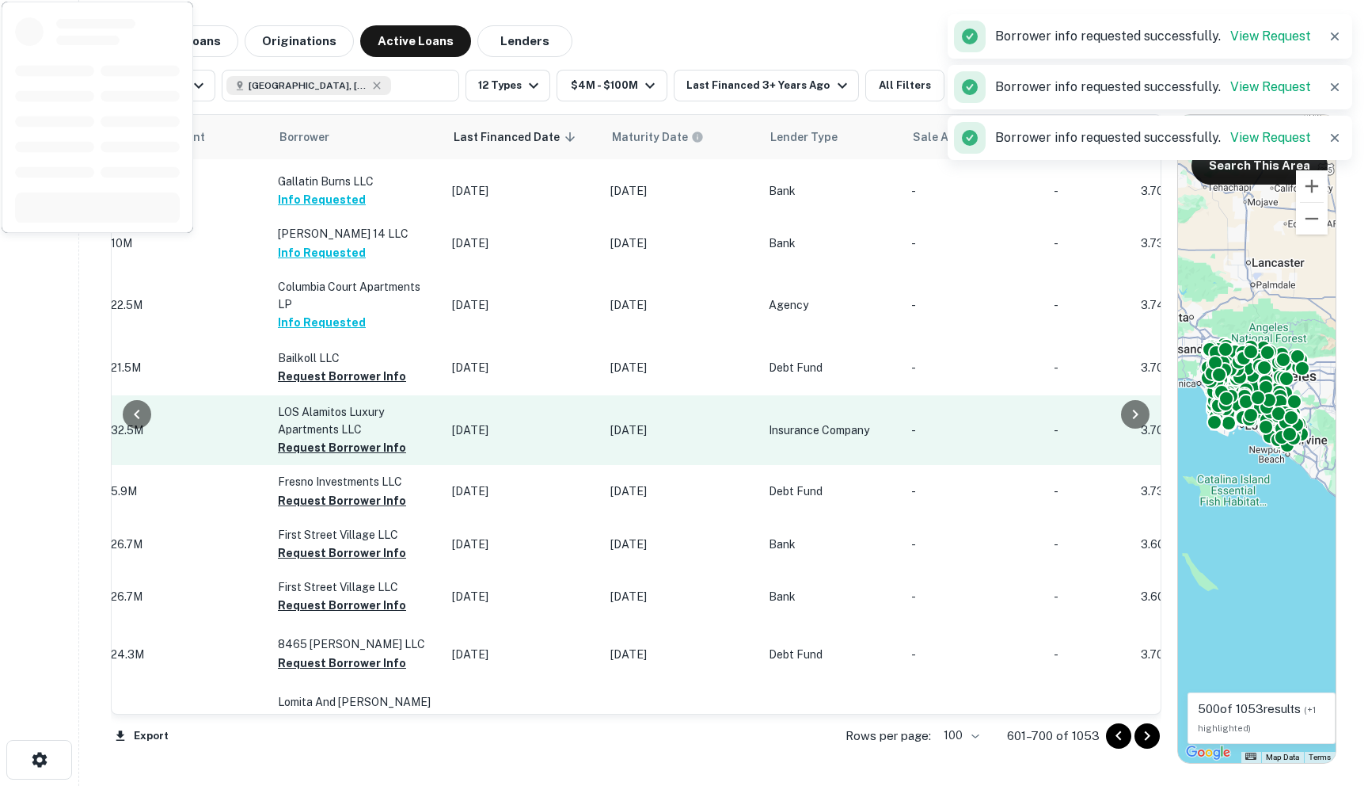
click at [325, 367] on button "Request Borrower Info" at bounding box center [342, 376] width 128 height 19
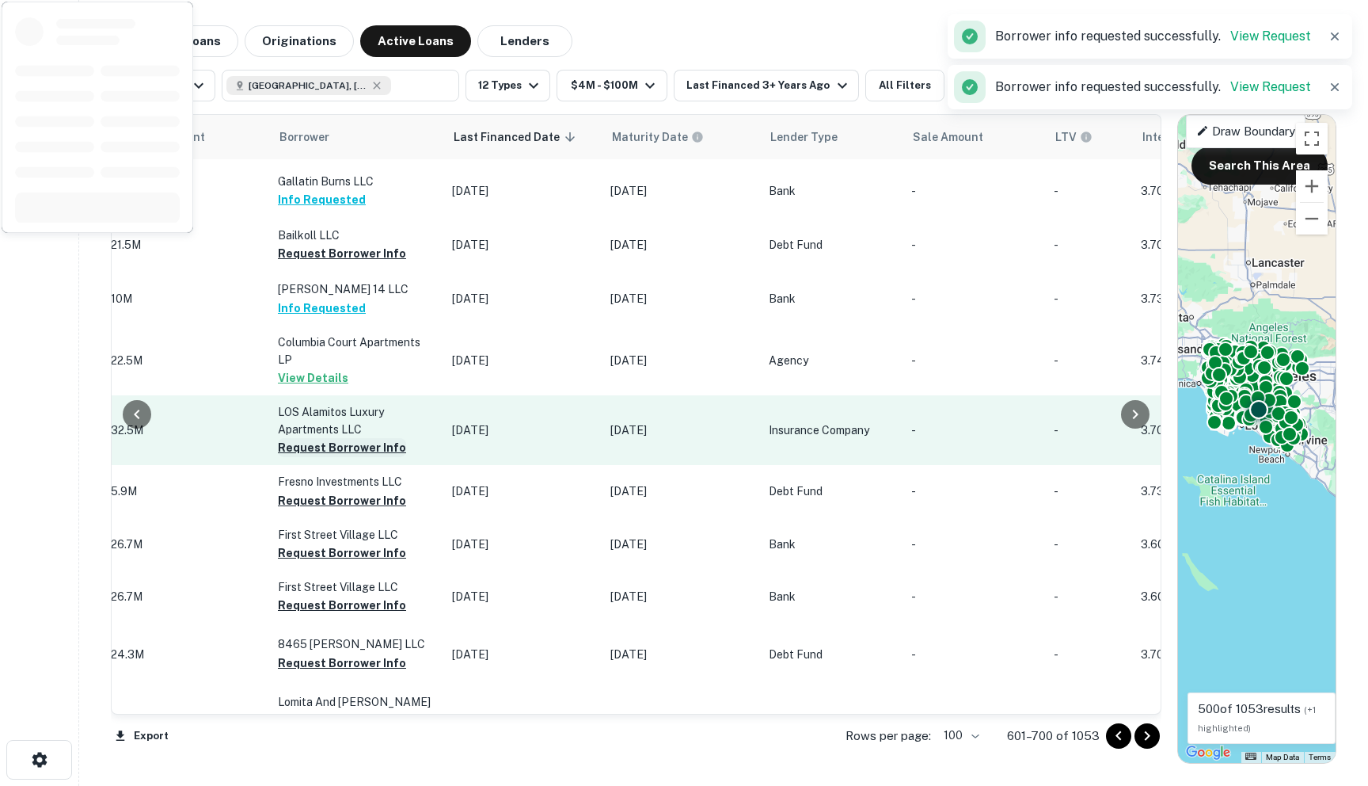
click at [321, 438] on button "Request Borrower Info" at bounding box center [342, 447] width 128 height 19
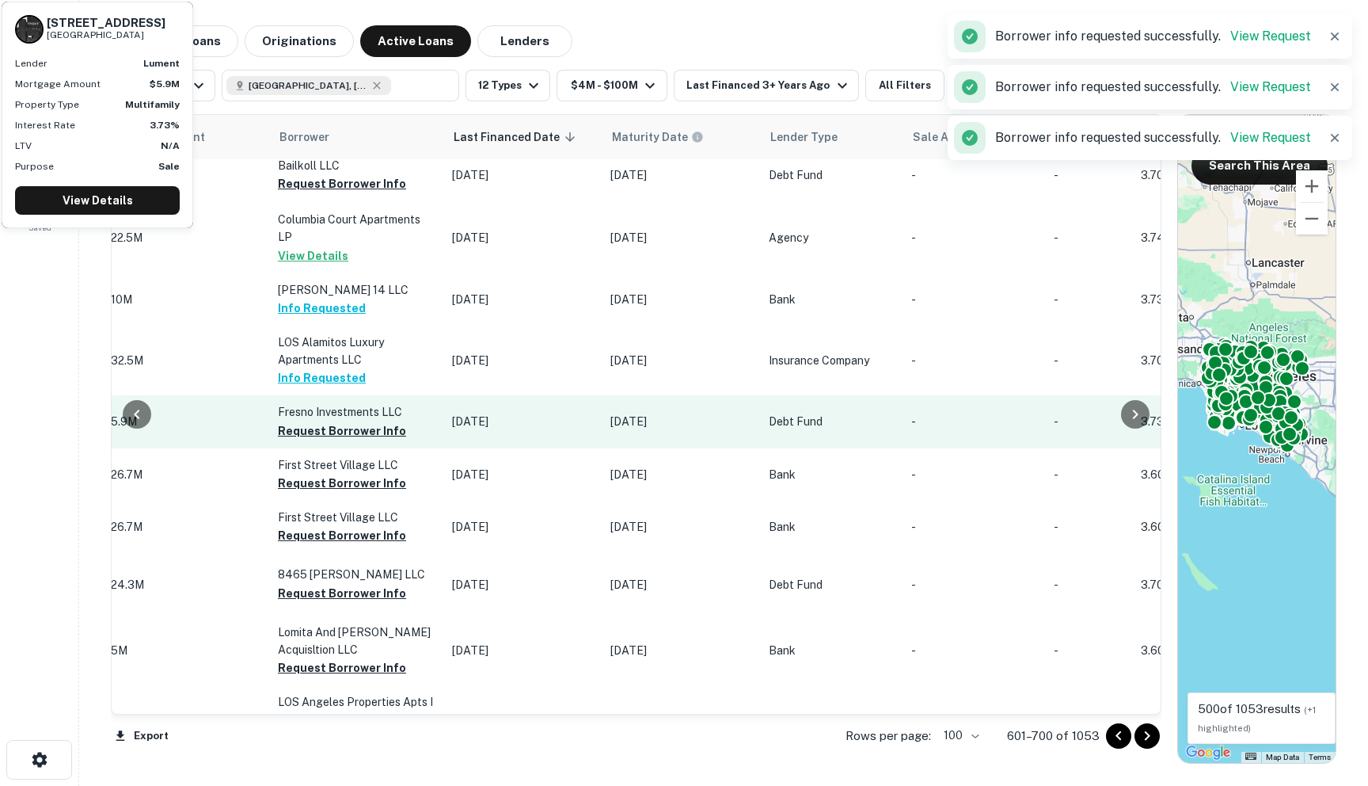
scroll to position [1817, 799]
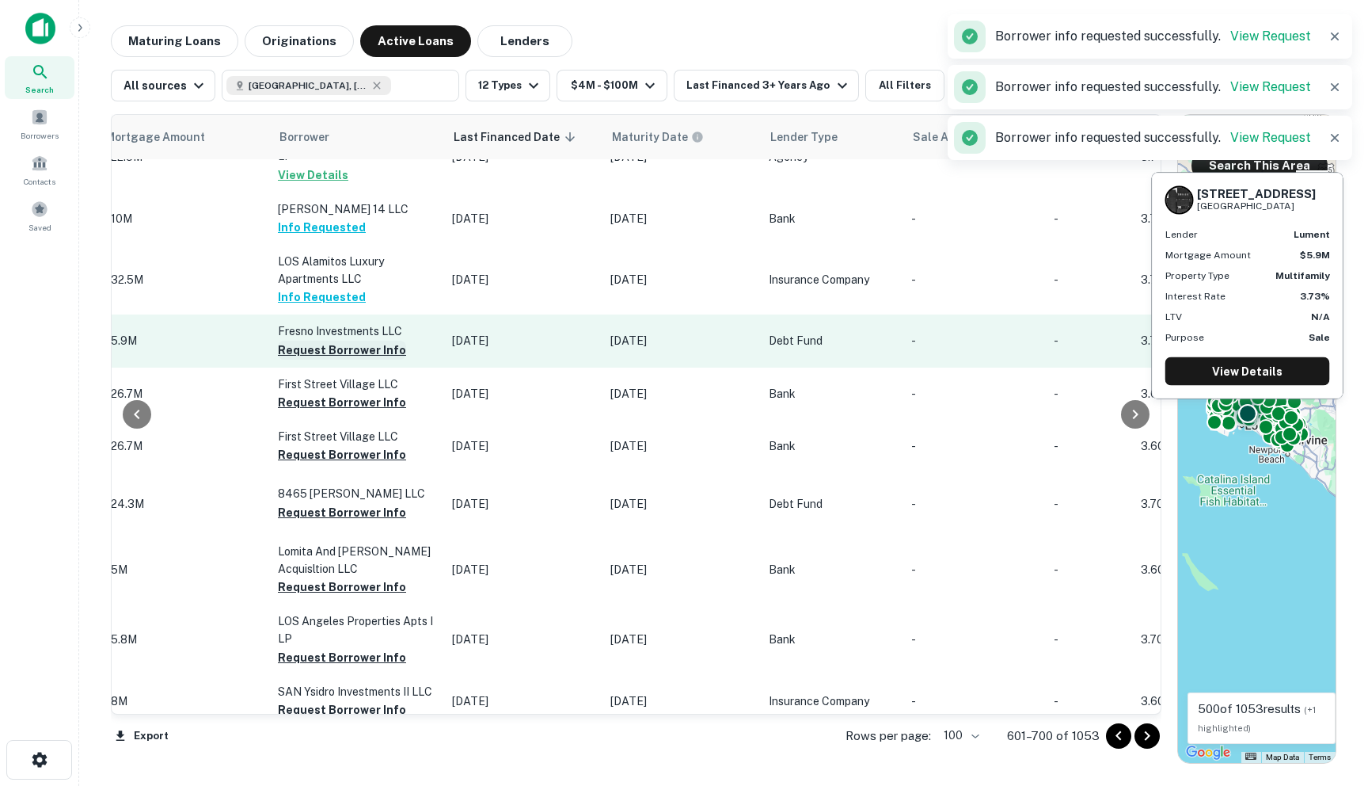
click at [315, 340] on button "Request Borrower Info" at bounding box center [342, 349] width 128 height 19
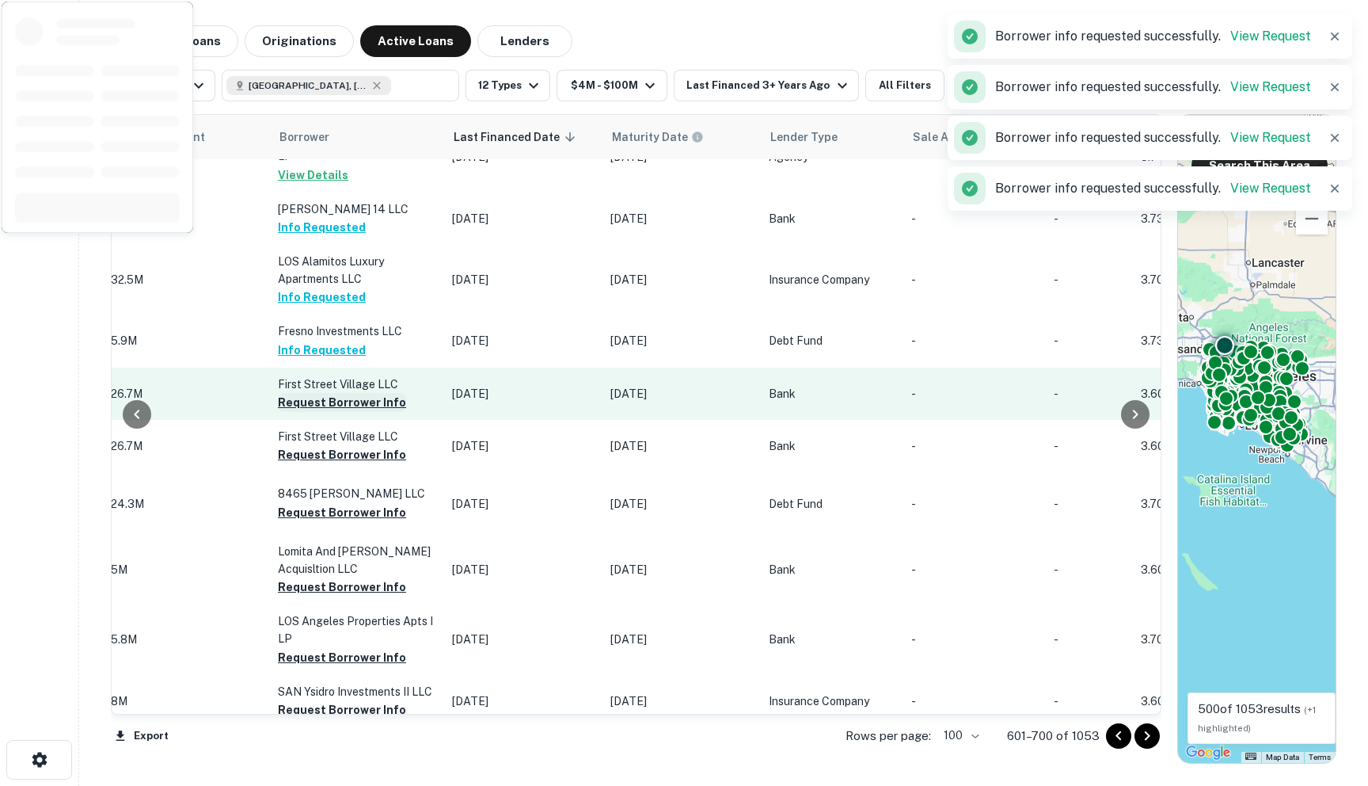
click at [307, 393] on button "Request Borrower Info" at bounding box center [342, 402] width 128 height 19
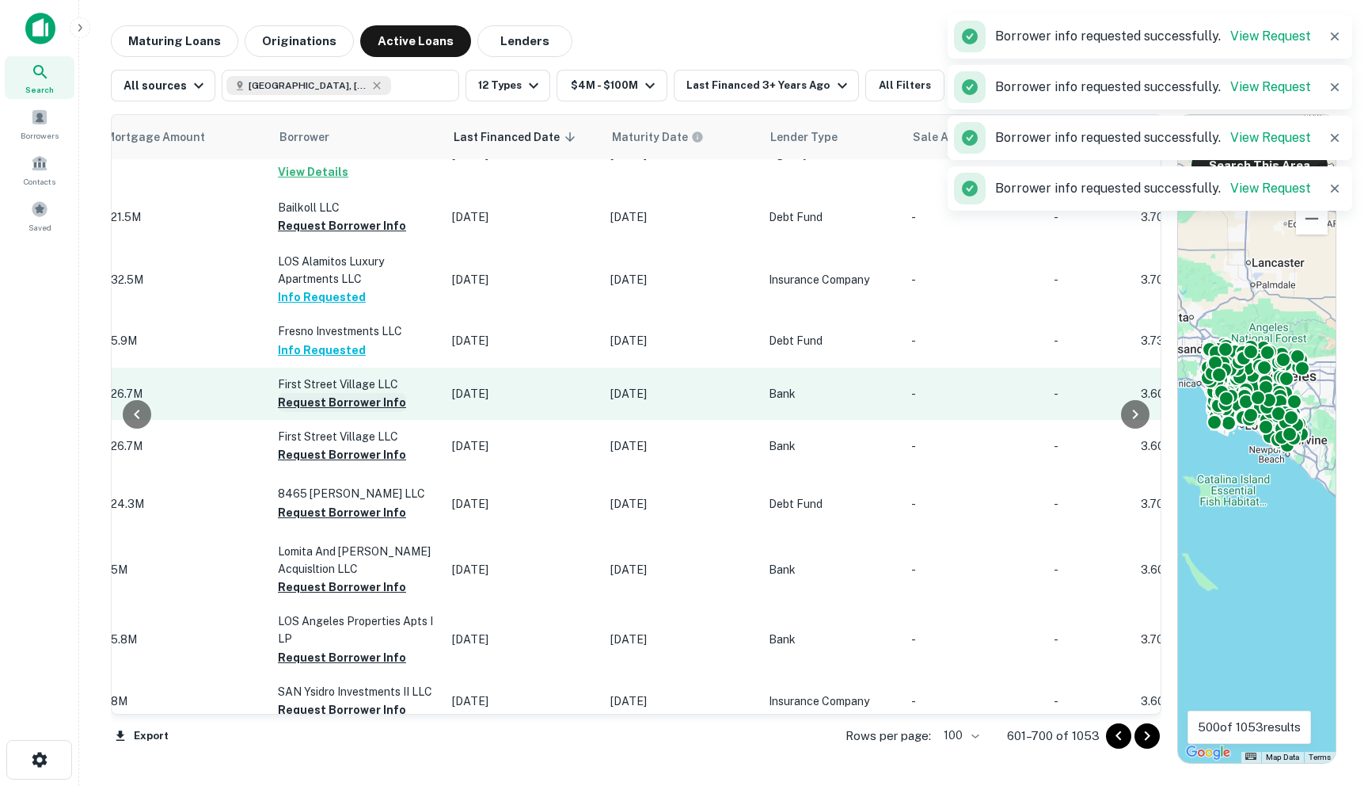
scroll to position [1824, 799]
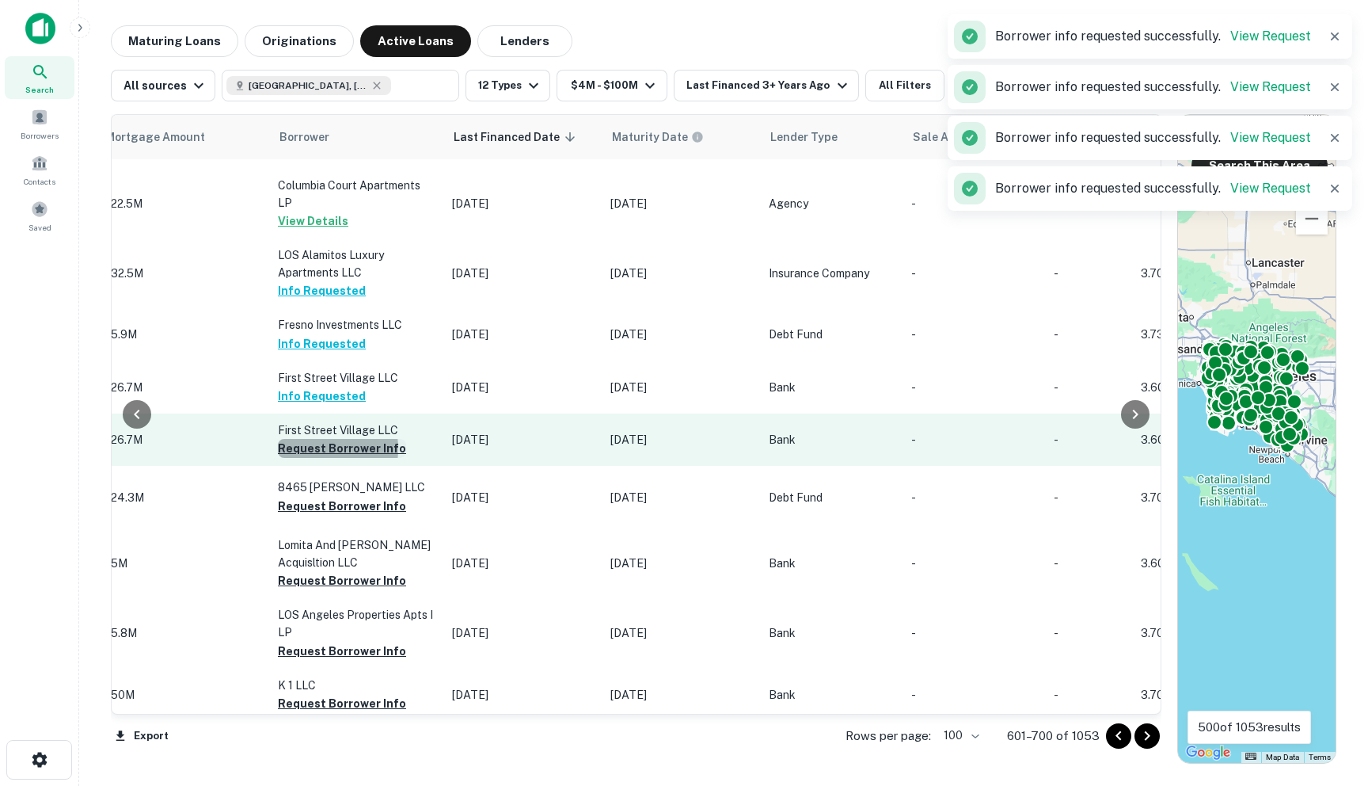
click at [302, 439] on button "Request Borrower Info" at bounding box center [342, 448] width 128 height 19
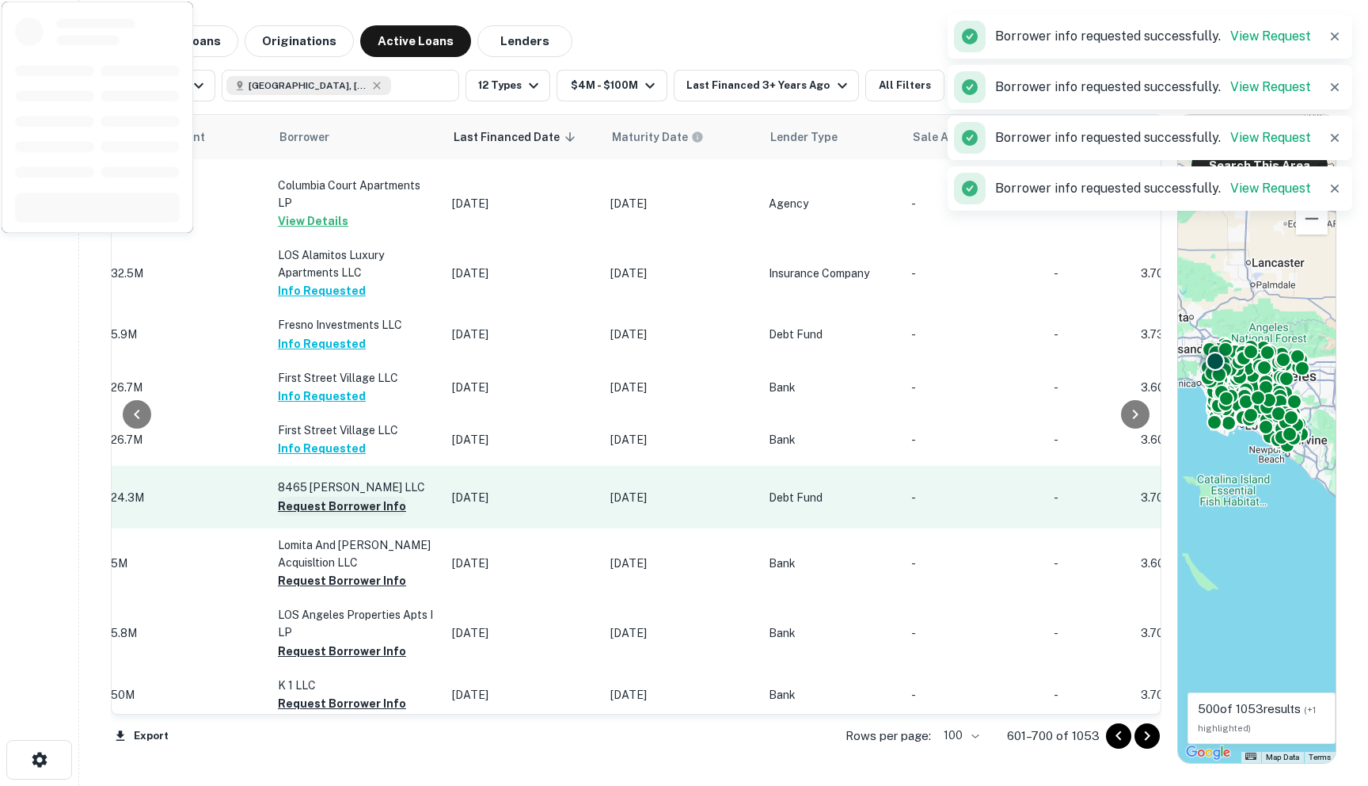
click at [299, 496] on button "Request Borrower Info" at bounding box center [342, 505] width 128 height 19
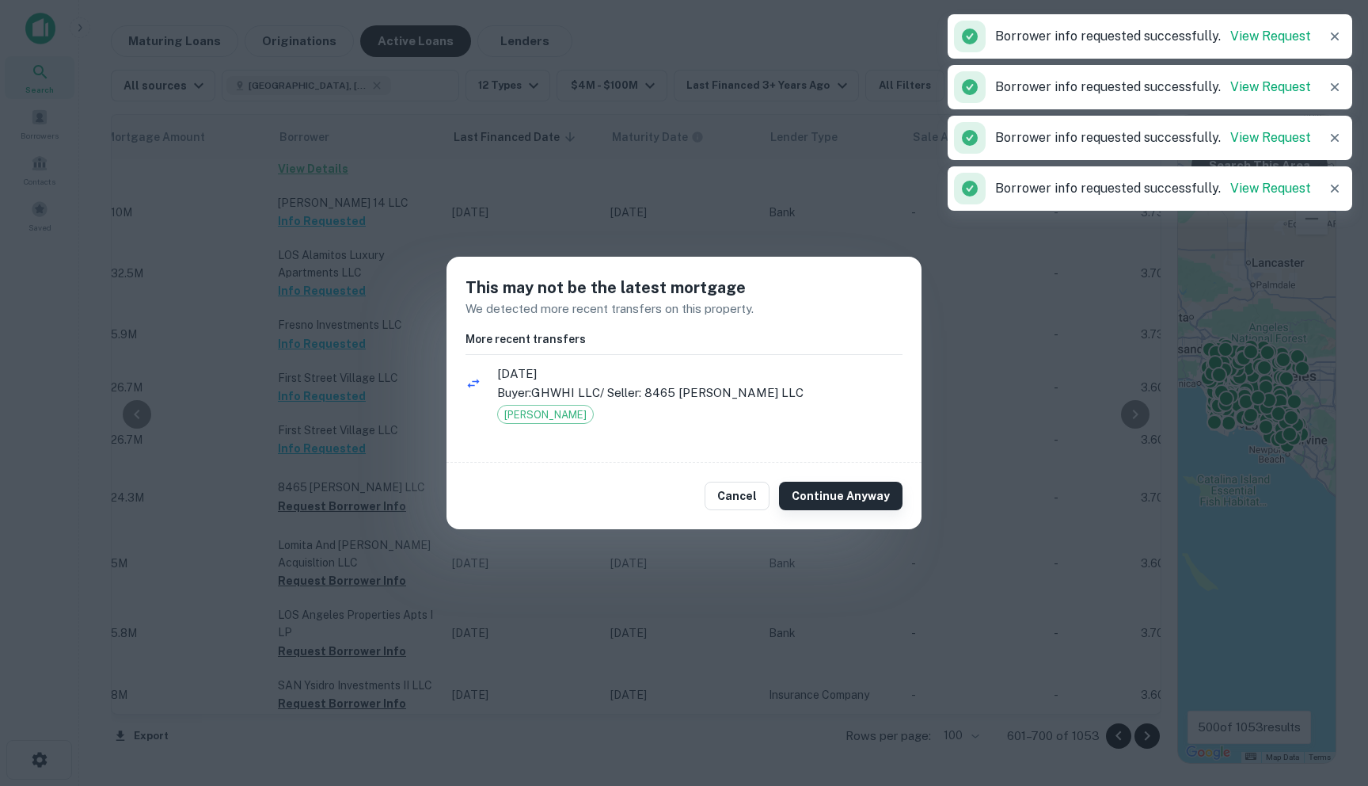
click at [820, 493] on button "Continue Anyway" at bounding box center [841, 495] width 124 height 29
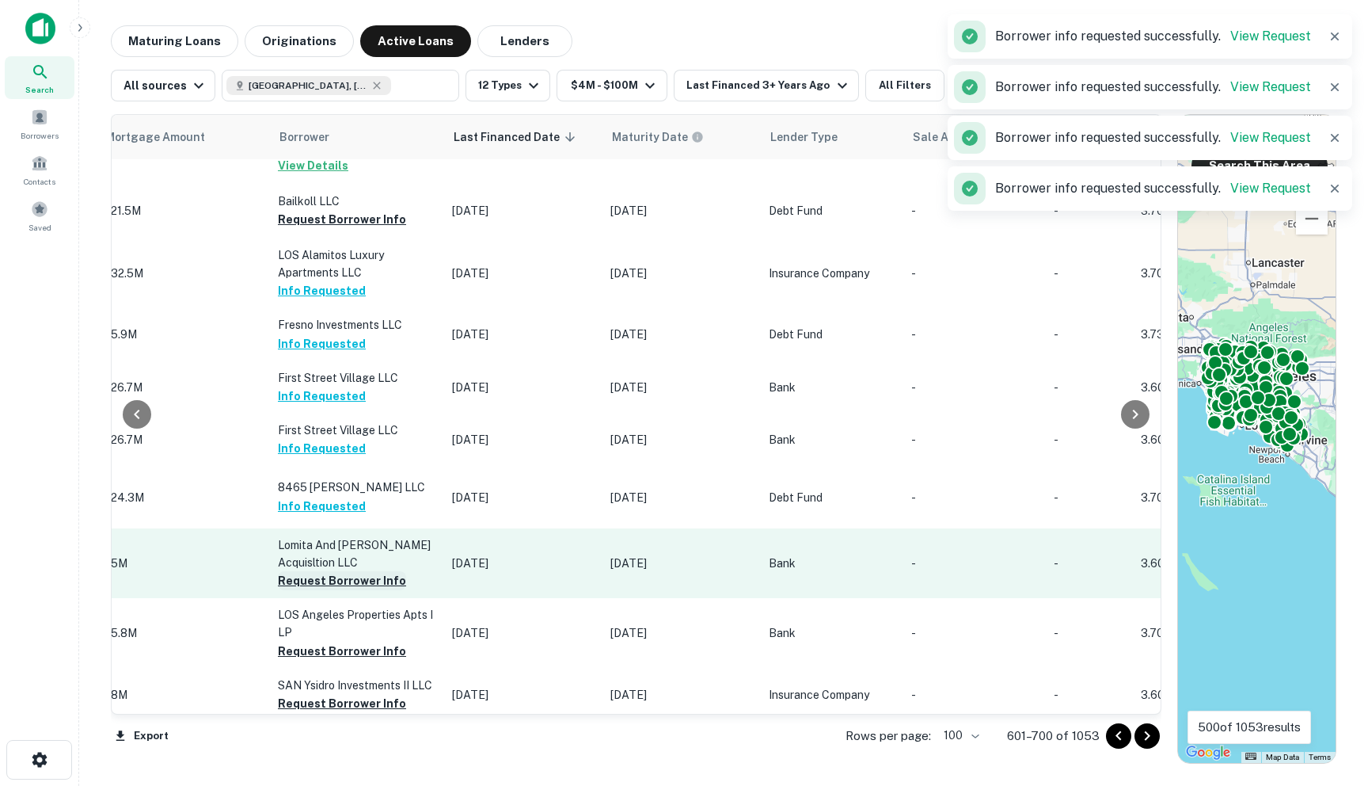
click at [308, 571] on button "Request Borrower Info" at bounding box center [342, 580] width 128 height 19
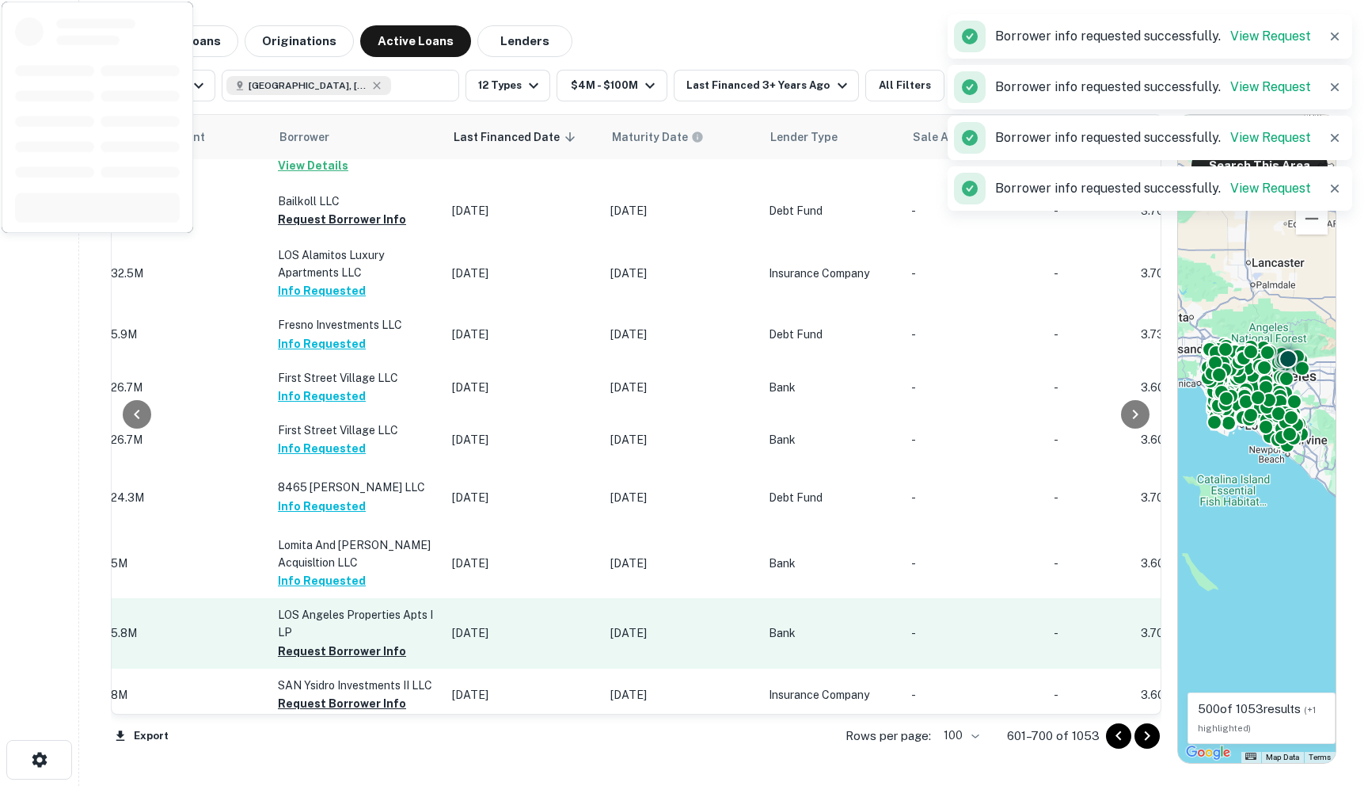
drag, startPoint x: 308, startPoint y: 607, endPoint x: 337, endPoint y: 599, distance: 29.8
click at [308, 641] on button "Request Borrower Info" at bounding box center [342, 650] width 128 height 19
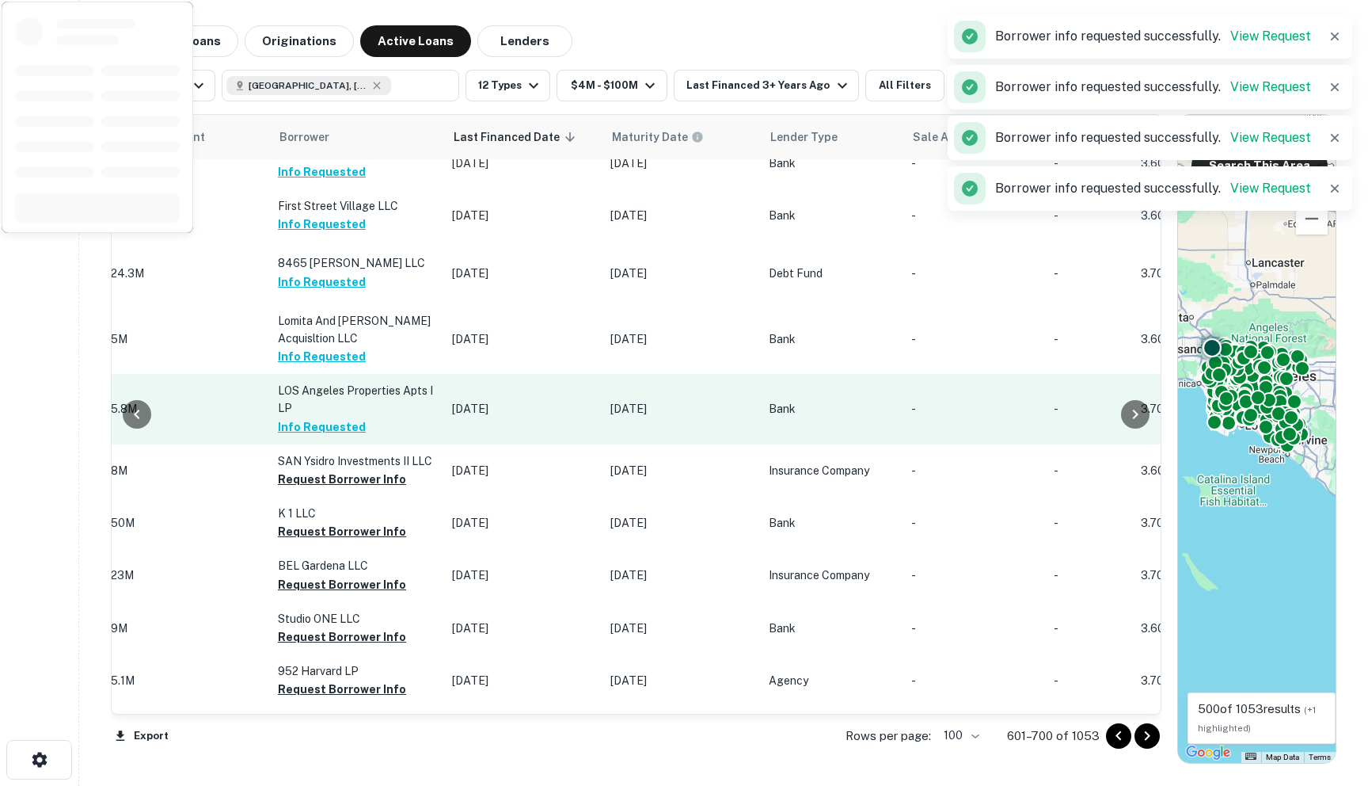
scroll to position [2084, 799]
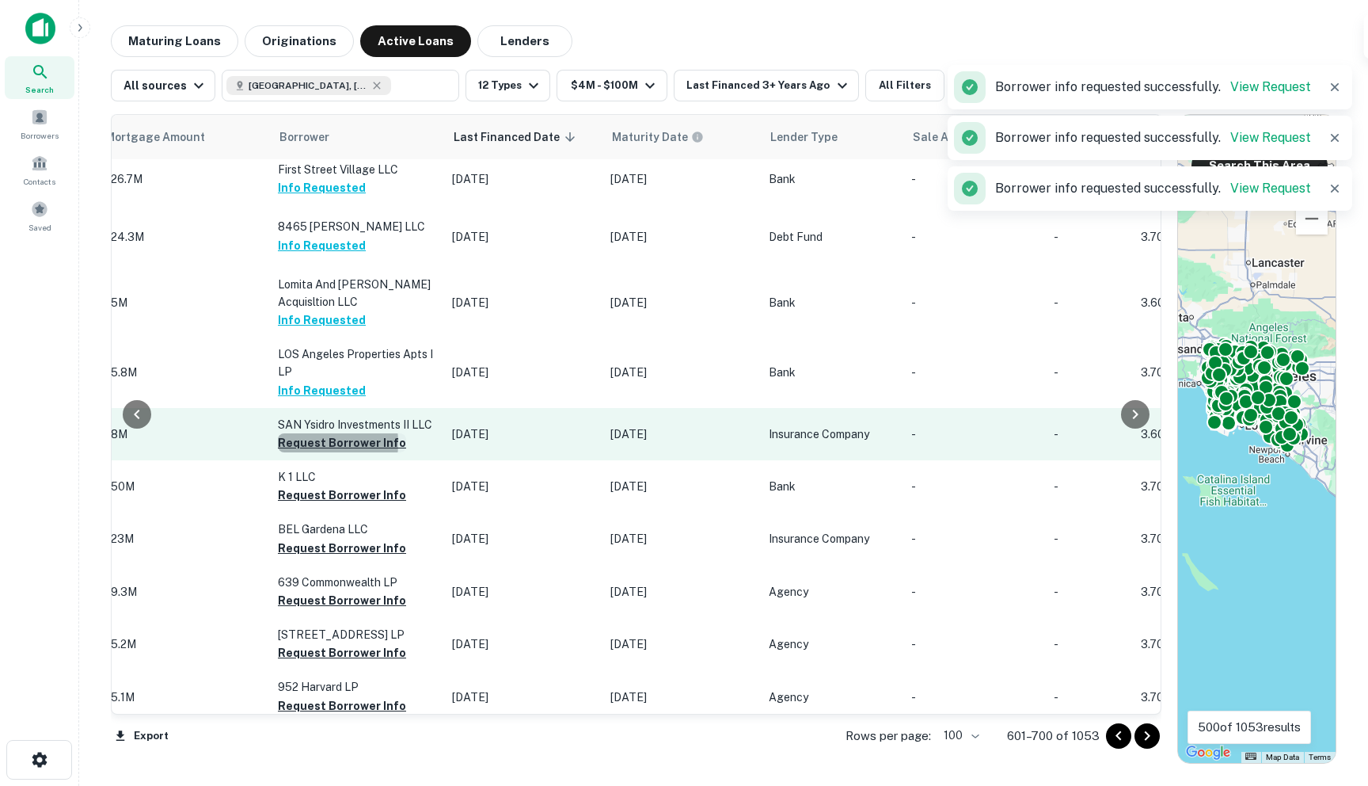
click at [302, 433] on button "Request Borrower Info" at bounding box center [342, 442] width 128 height 19
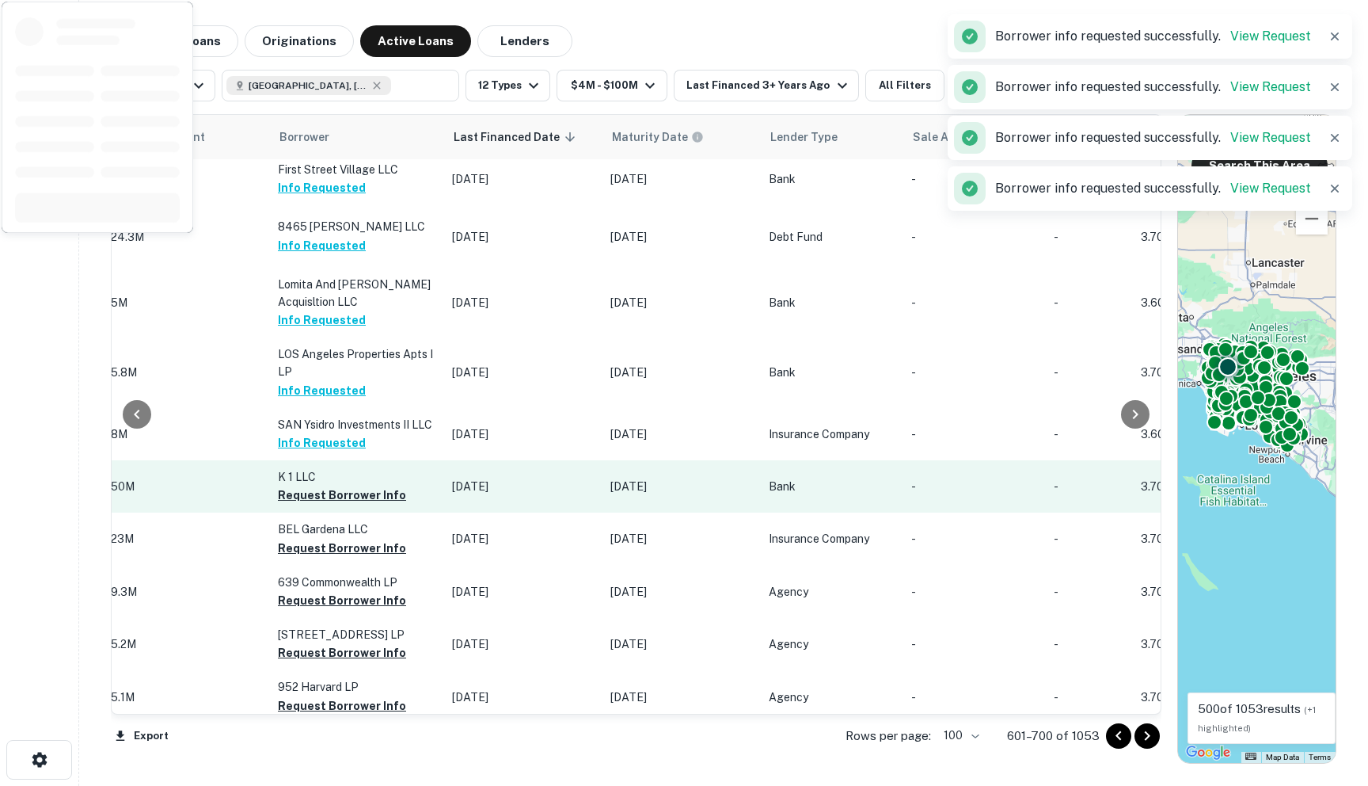
click at [305, 485] on button "Request Borrower Info" at bounding box center [342, 494] width 128 height 19
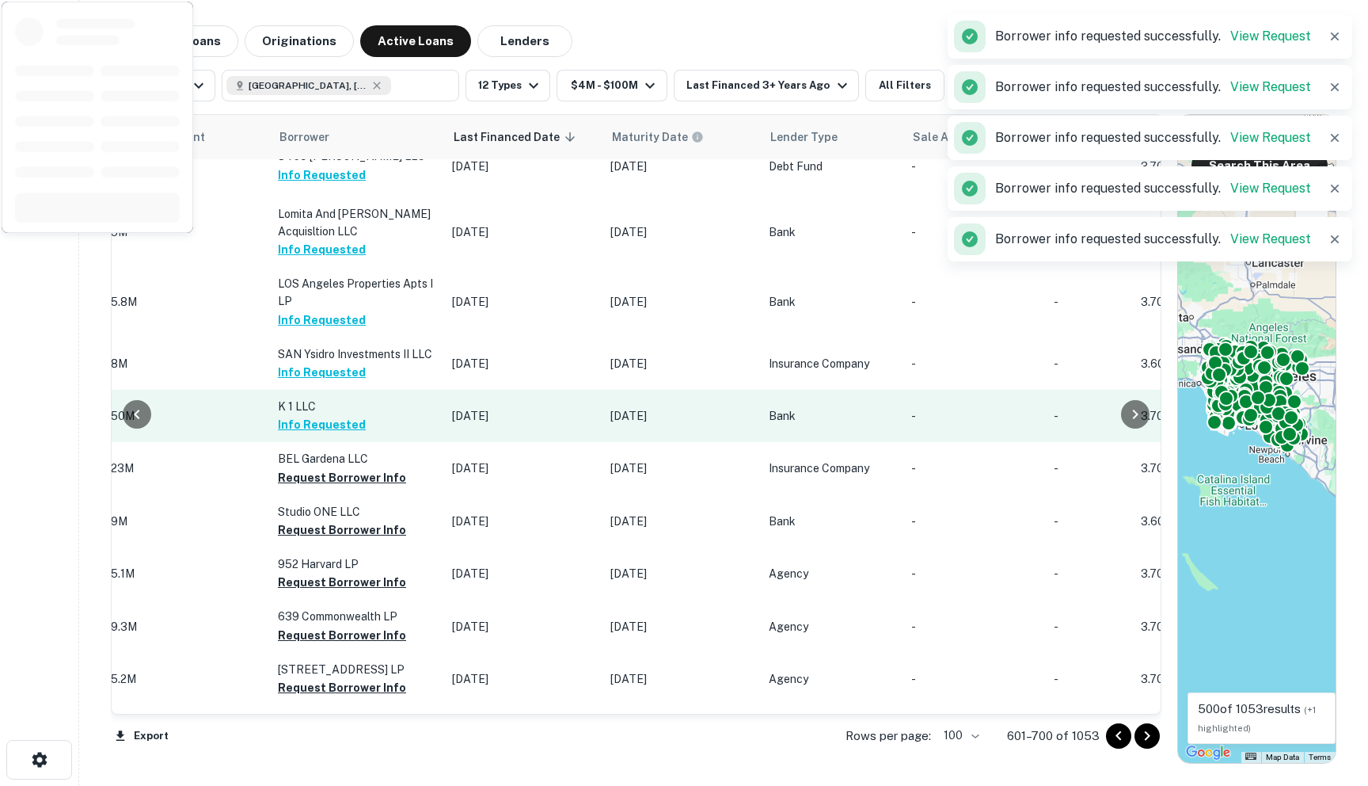
scroll to position [2226, 799]
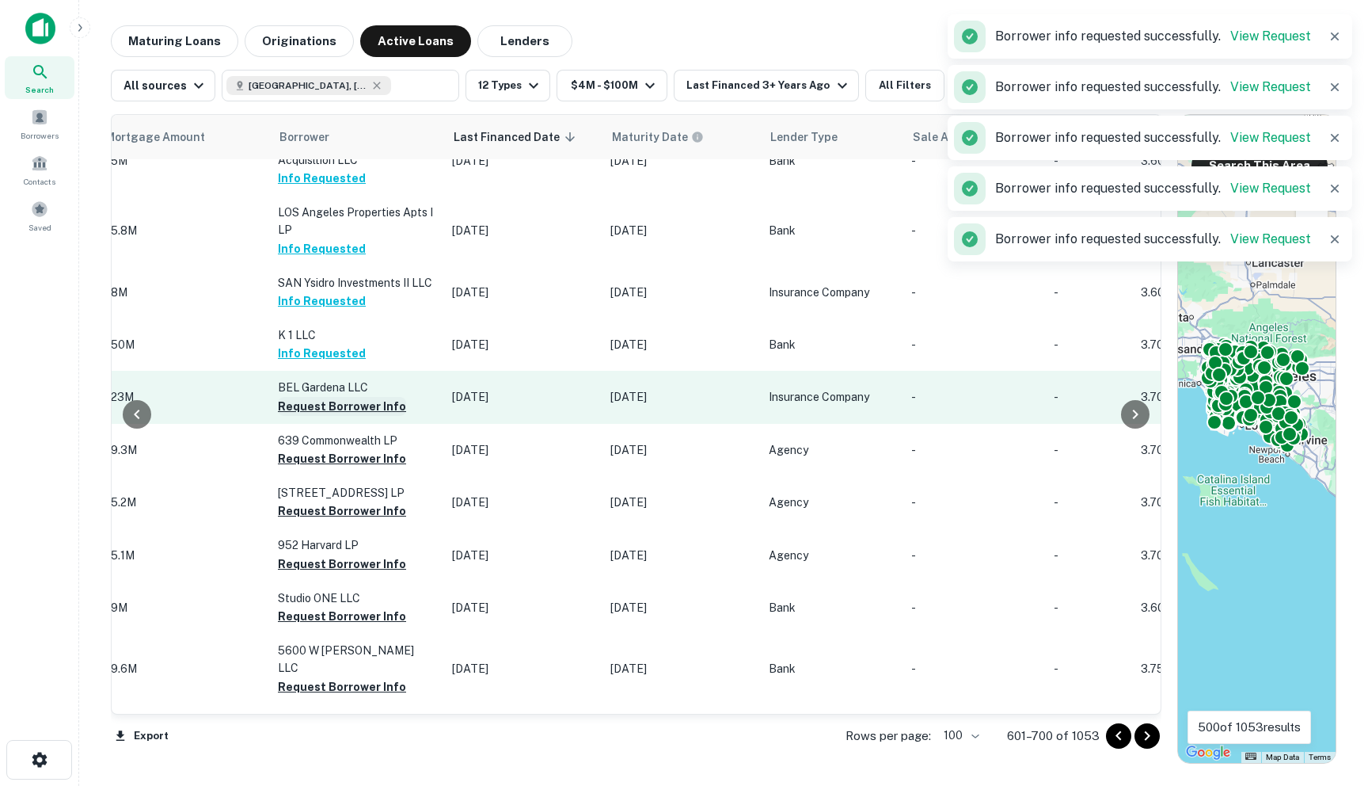
click at [315, 397] on button "Request Borrower Info" at bounding box center [342, 406] width 128 height 19
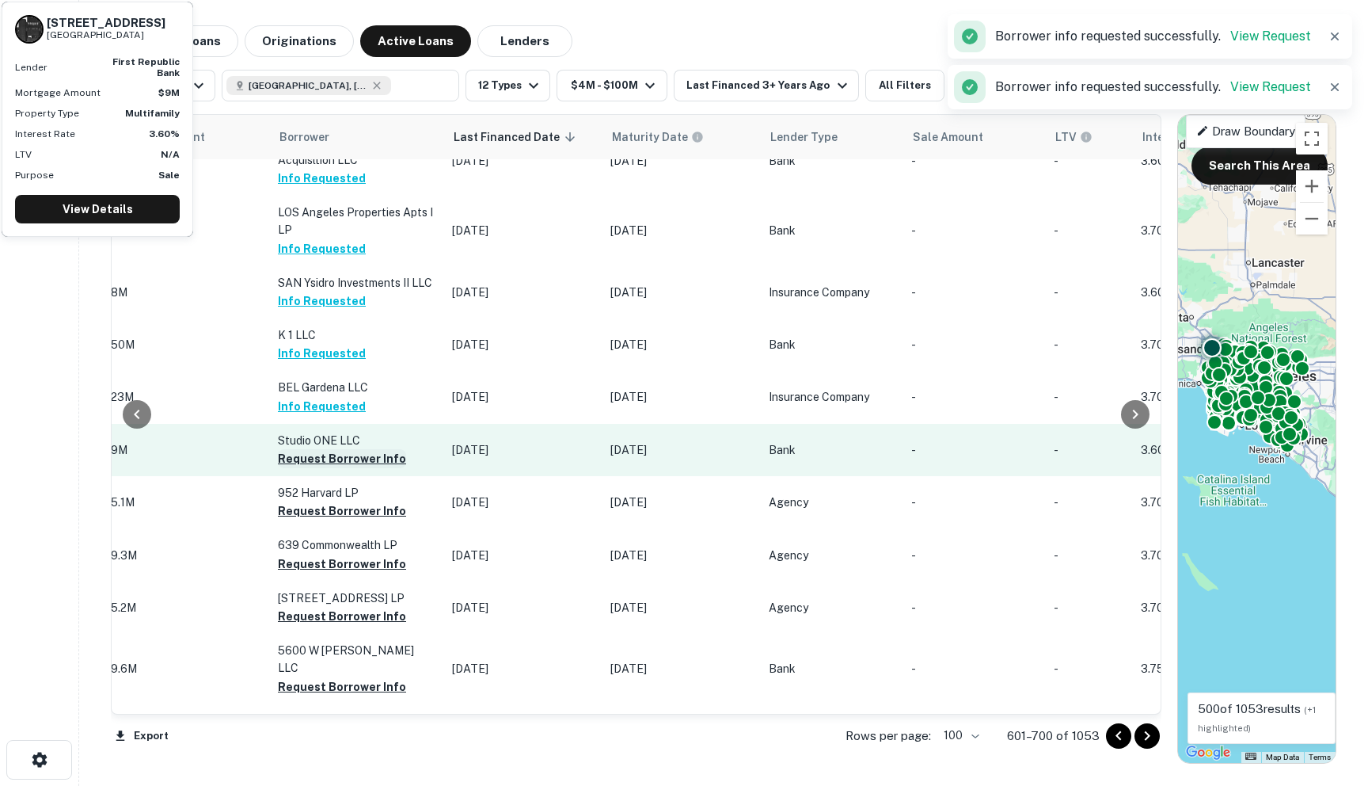
click at [293, 449] on button "Request Borrower Info" at bounding box center [342, 458] width 128 height 19
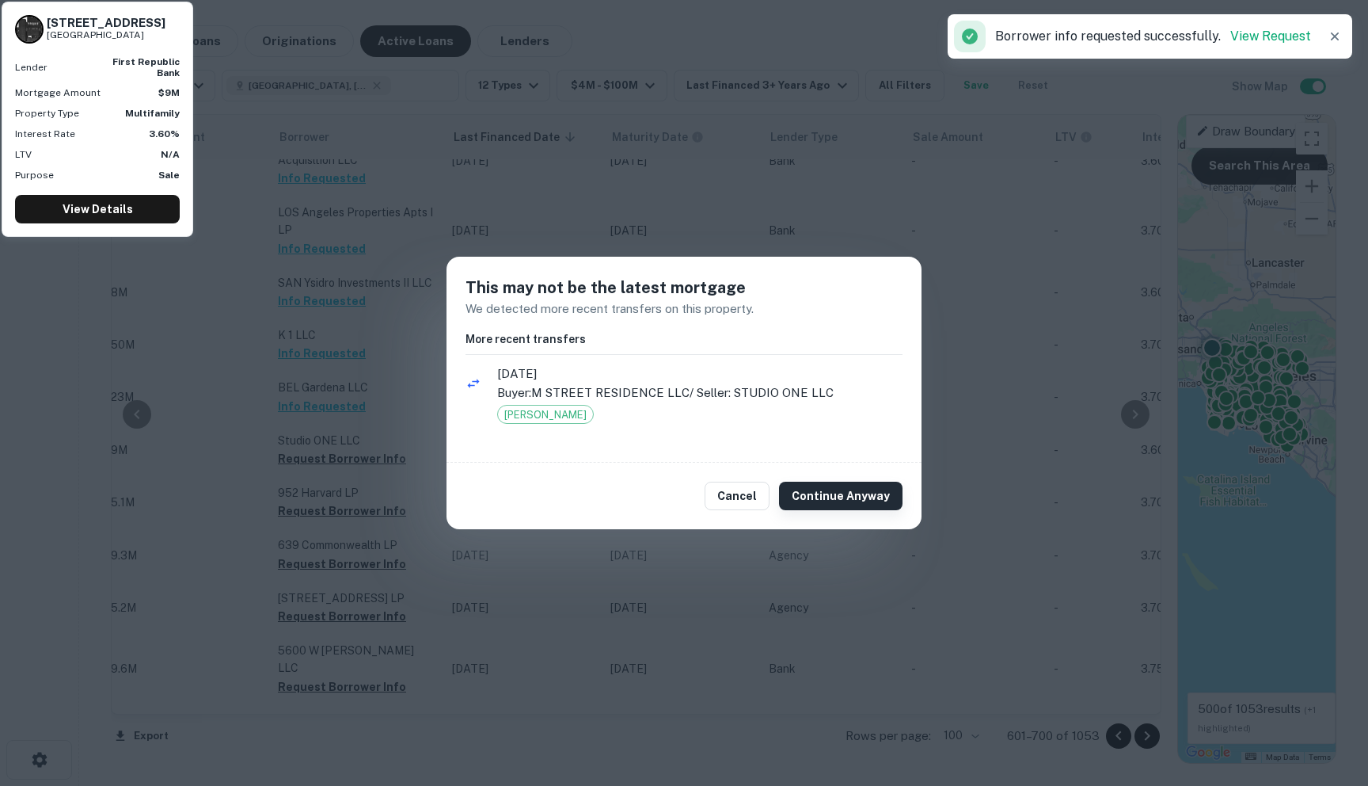
click at [822, 493] on button "Continue Anyway" at bounding box center [841, 495] width 124 height 29
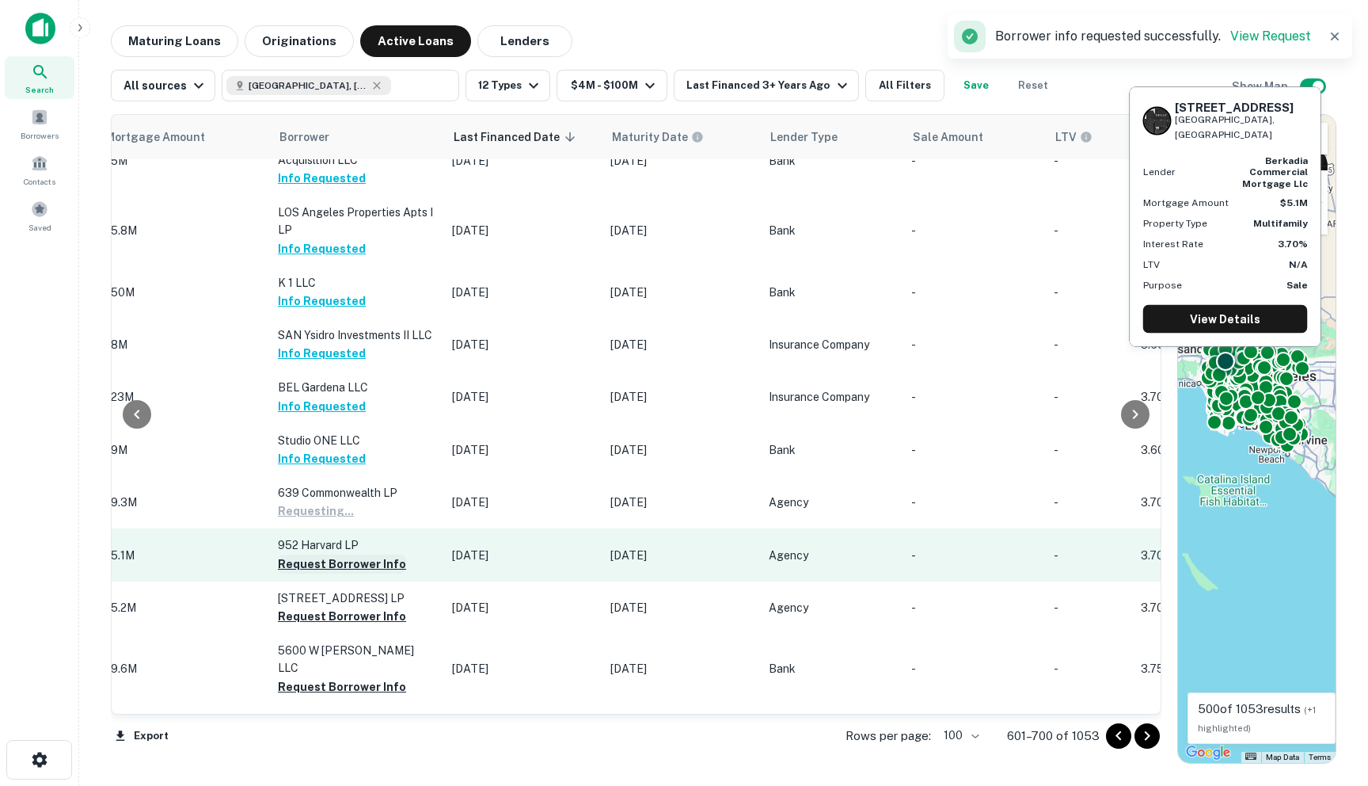
click at [300, 554] on button "Request Borrower Info" at bounding box center [342, 563] width 128 height 19
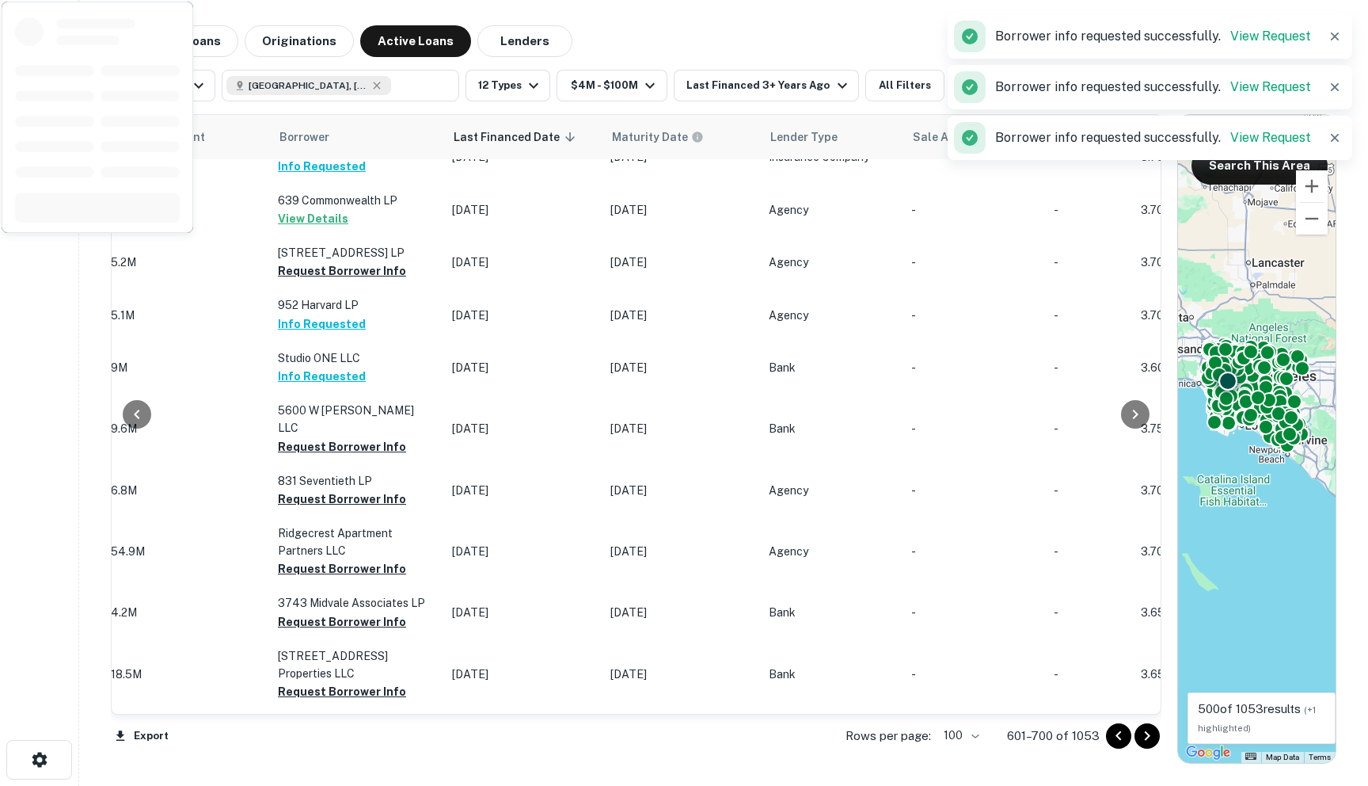
scroll to position [2483, 799]
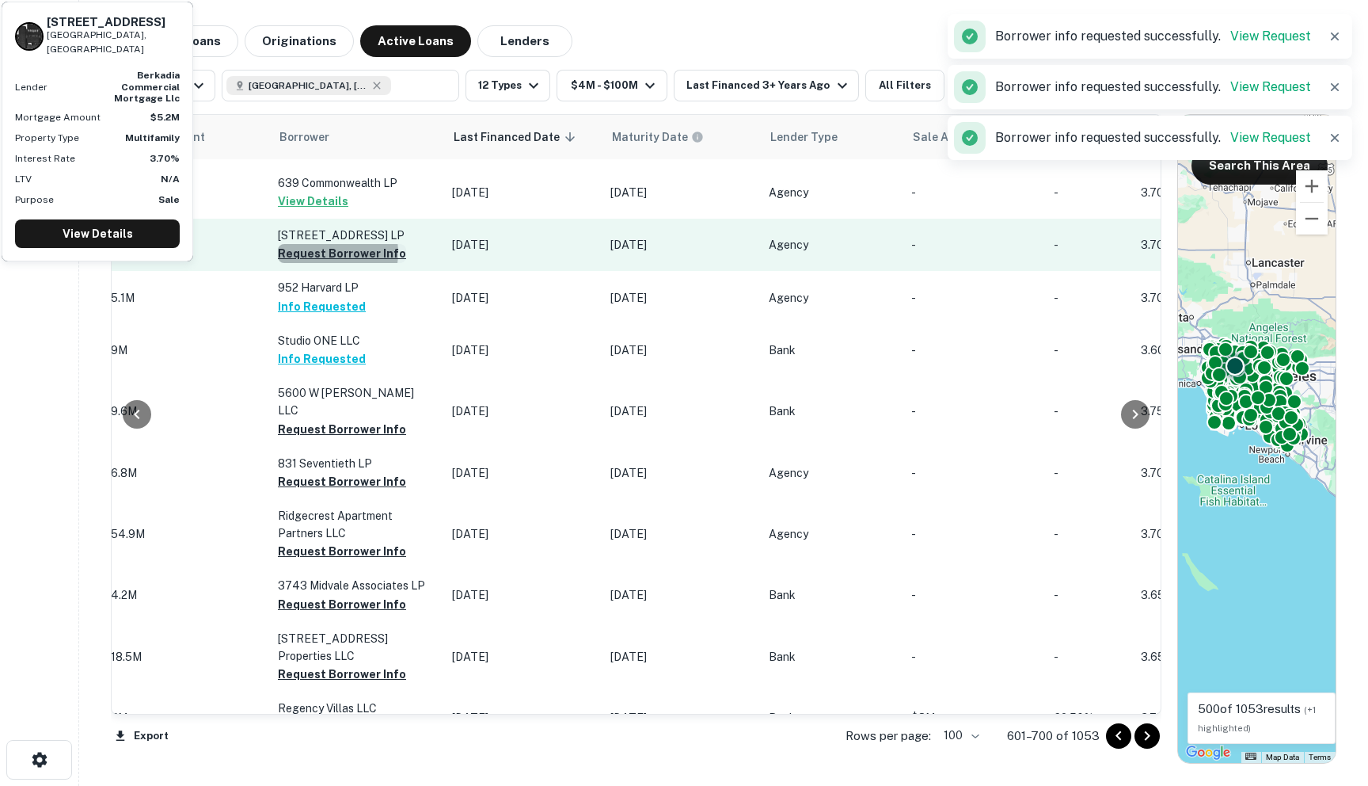
click at [321, 244] on button "Request Borrower Info" at bounding box center [342, 253] width 128 height 19
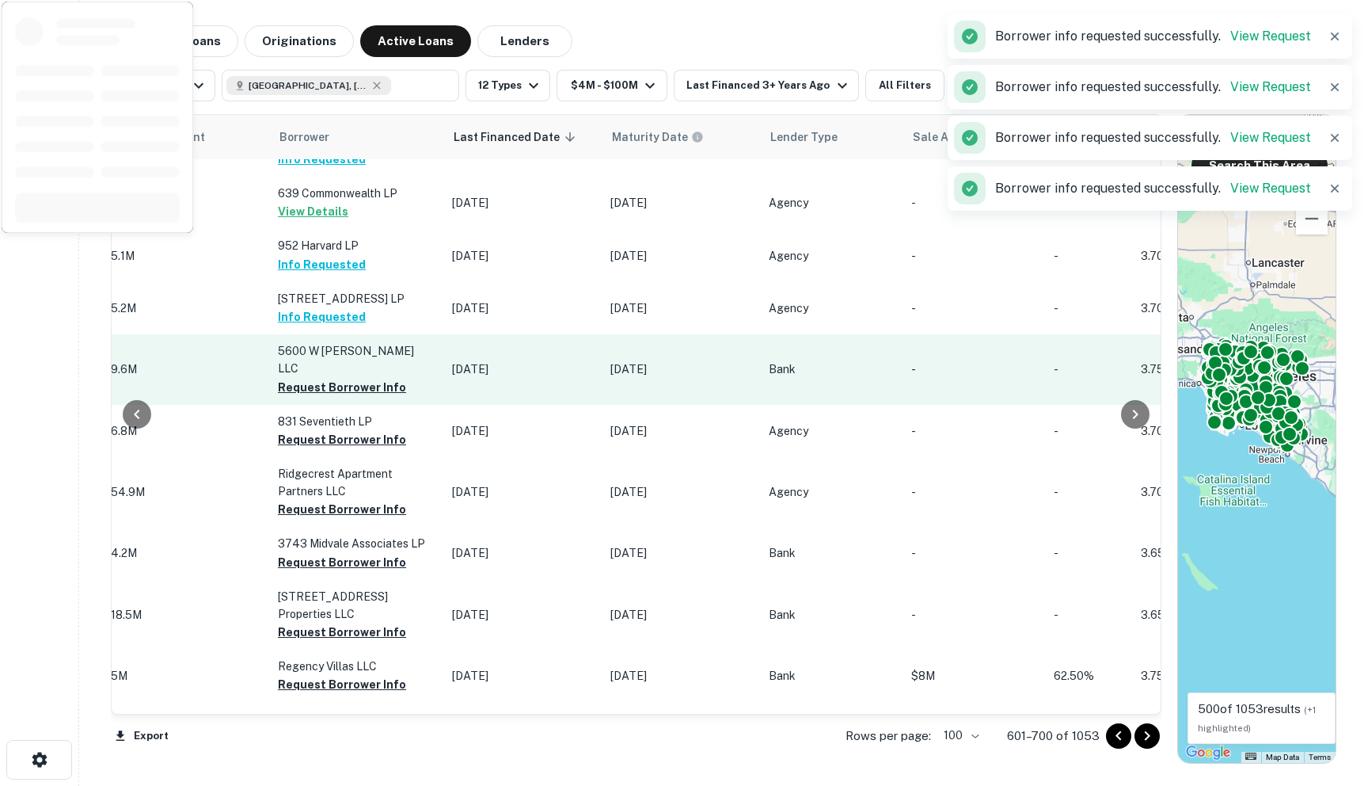
scroll to position [2553, 799]
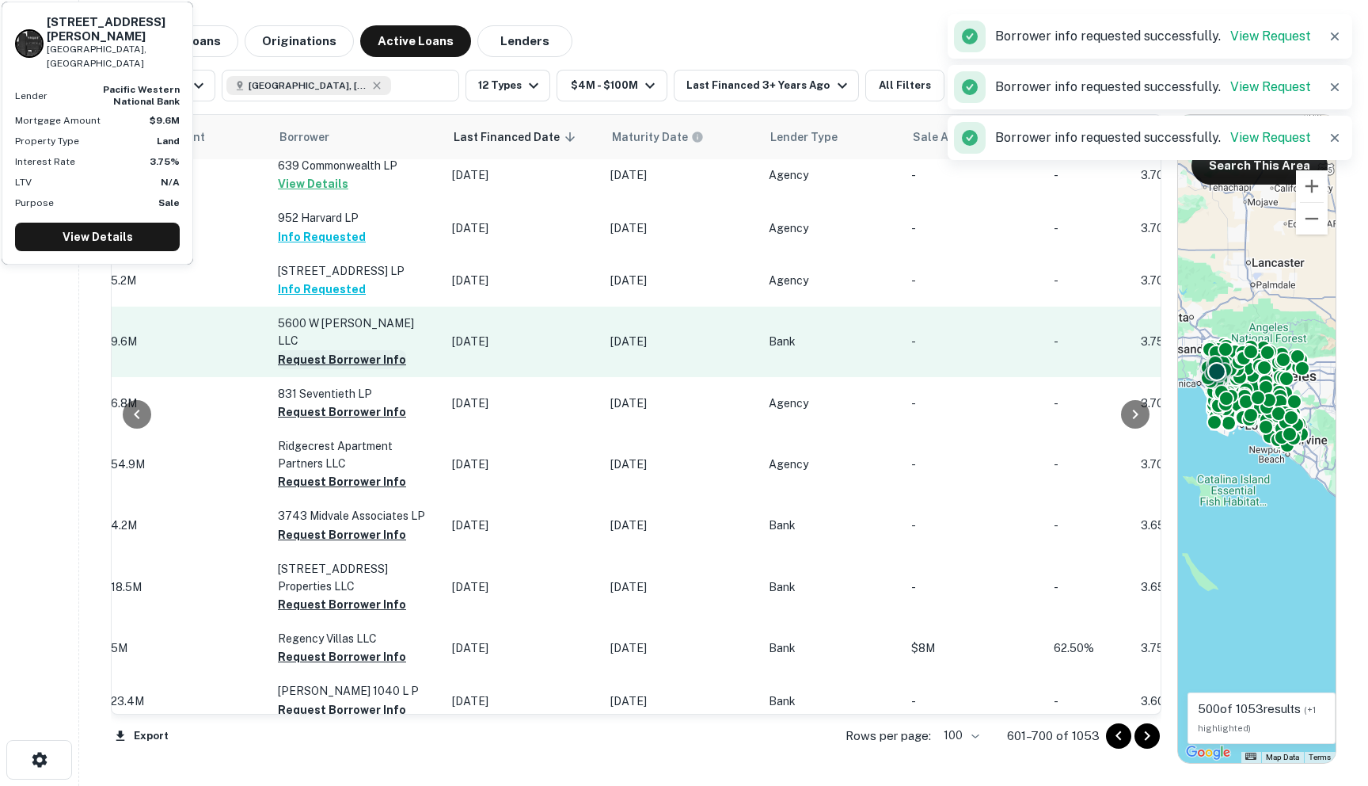
click at [308, 350] on button "Request Borrower Info" at bounding box center [342, 359] width 128 height 19
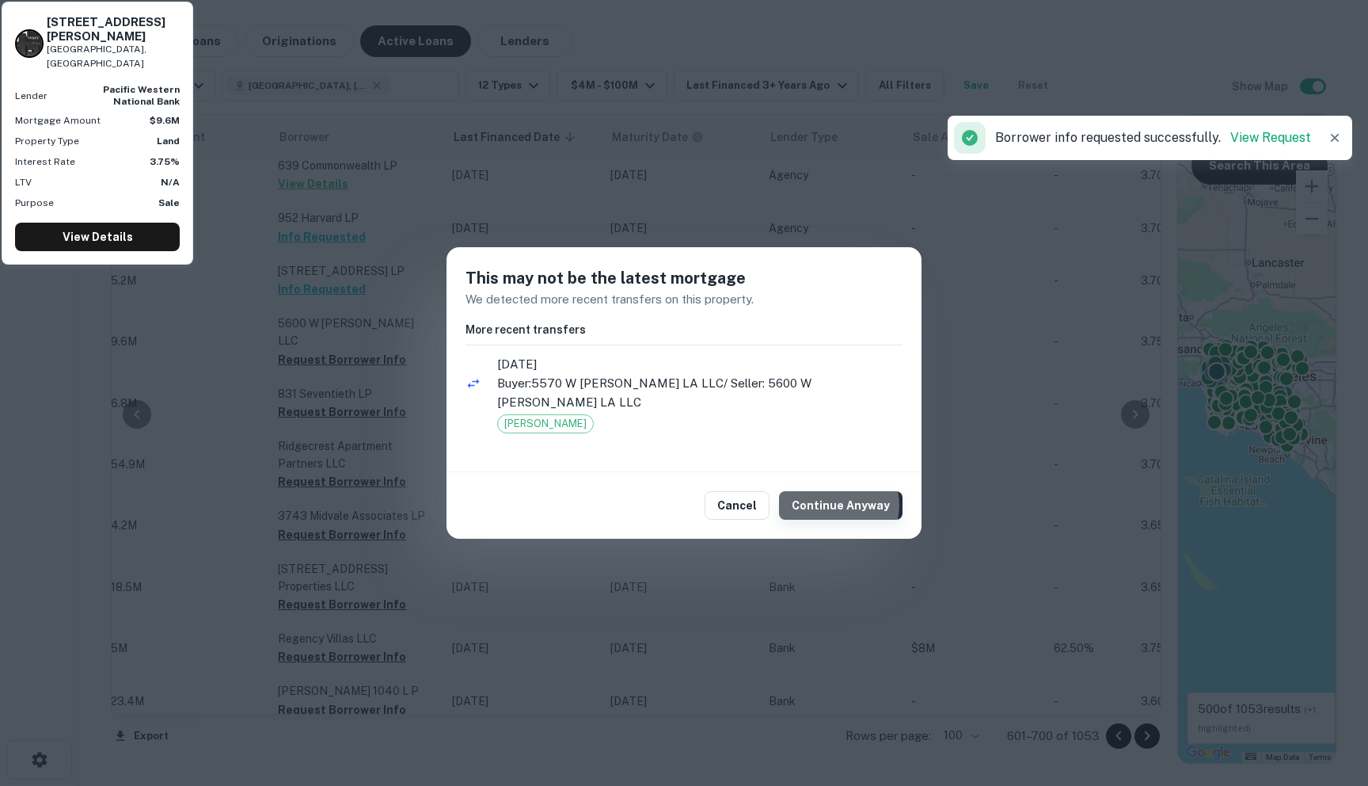
click at [842, 495] on button "Continue Anyway" at bounding box center [841, 505] width 124 height 29
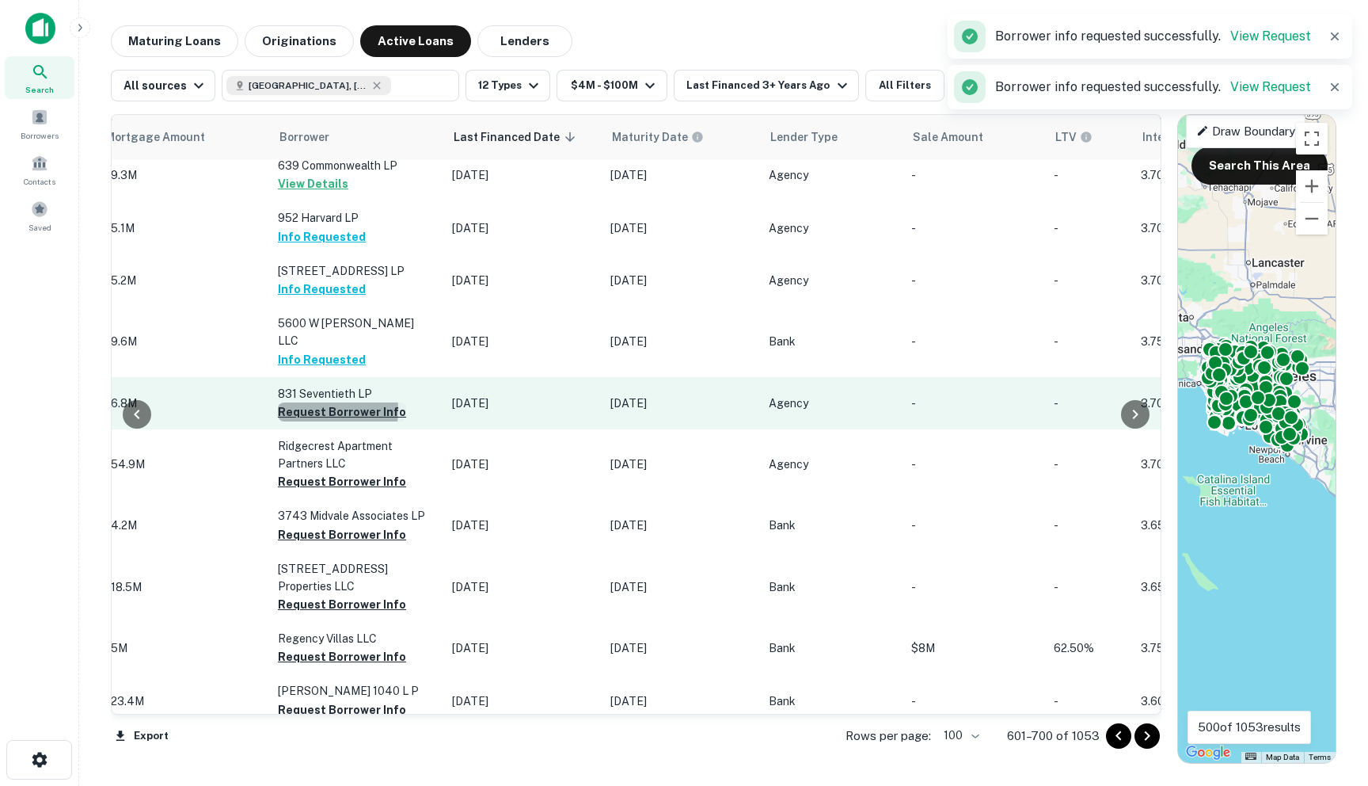
click at [299, 402] on button "Request Borrower Info" at bounding box center [342, 411] width 128 height 19
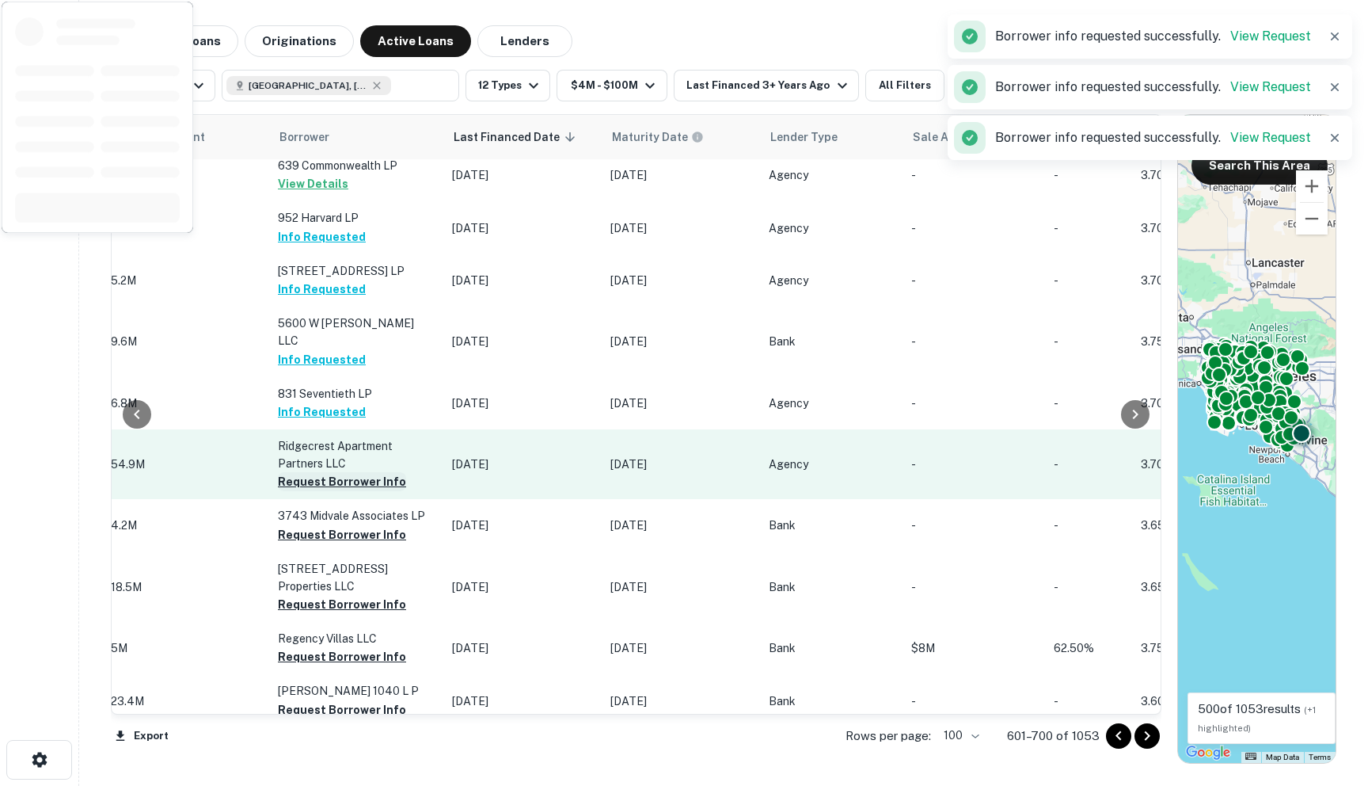
click at [316, 472] on button "Request Borrower Info" at bounding box center [342, 481] width 128 height 19
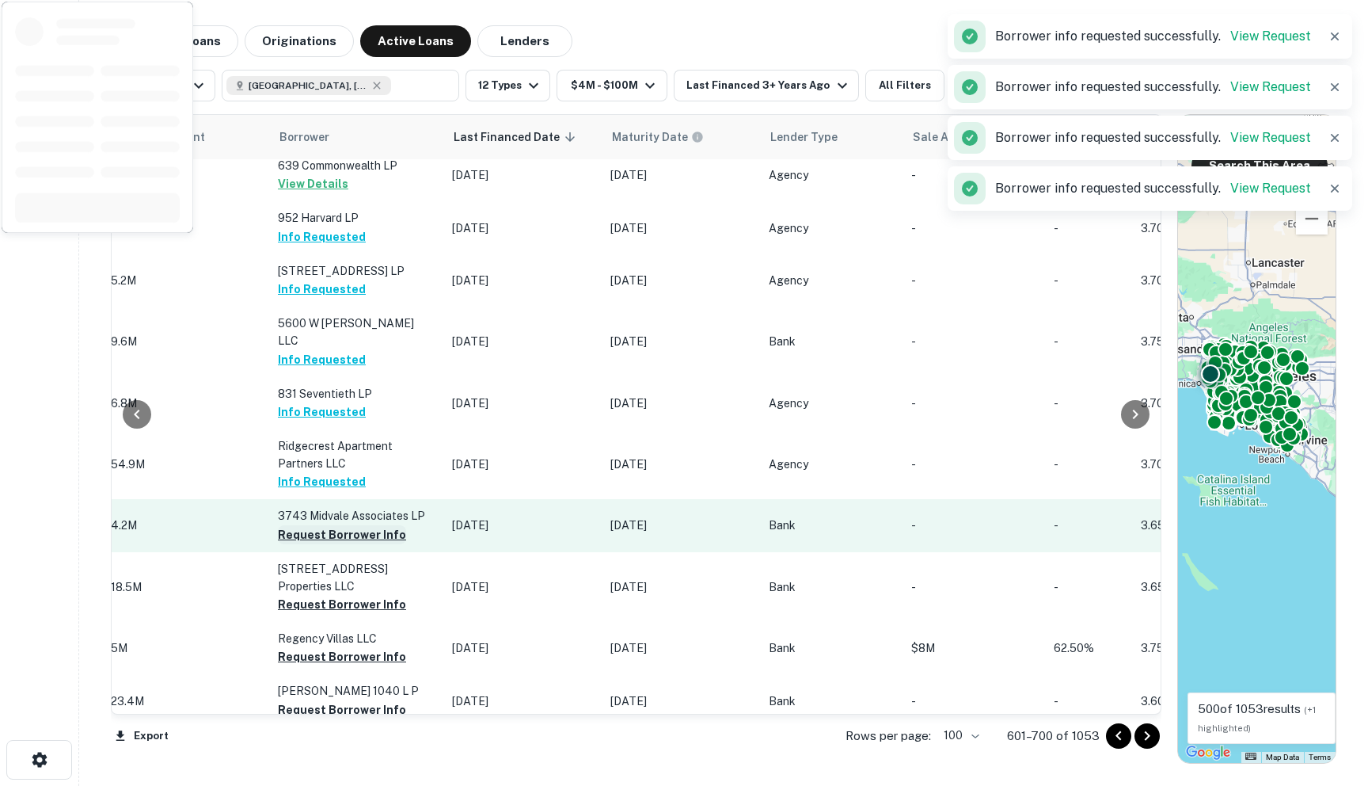
click at [314, 525] on button "Request Borrower Info" at bounding box center [342, 534] width 128 height 19
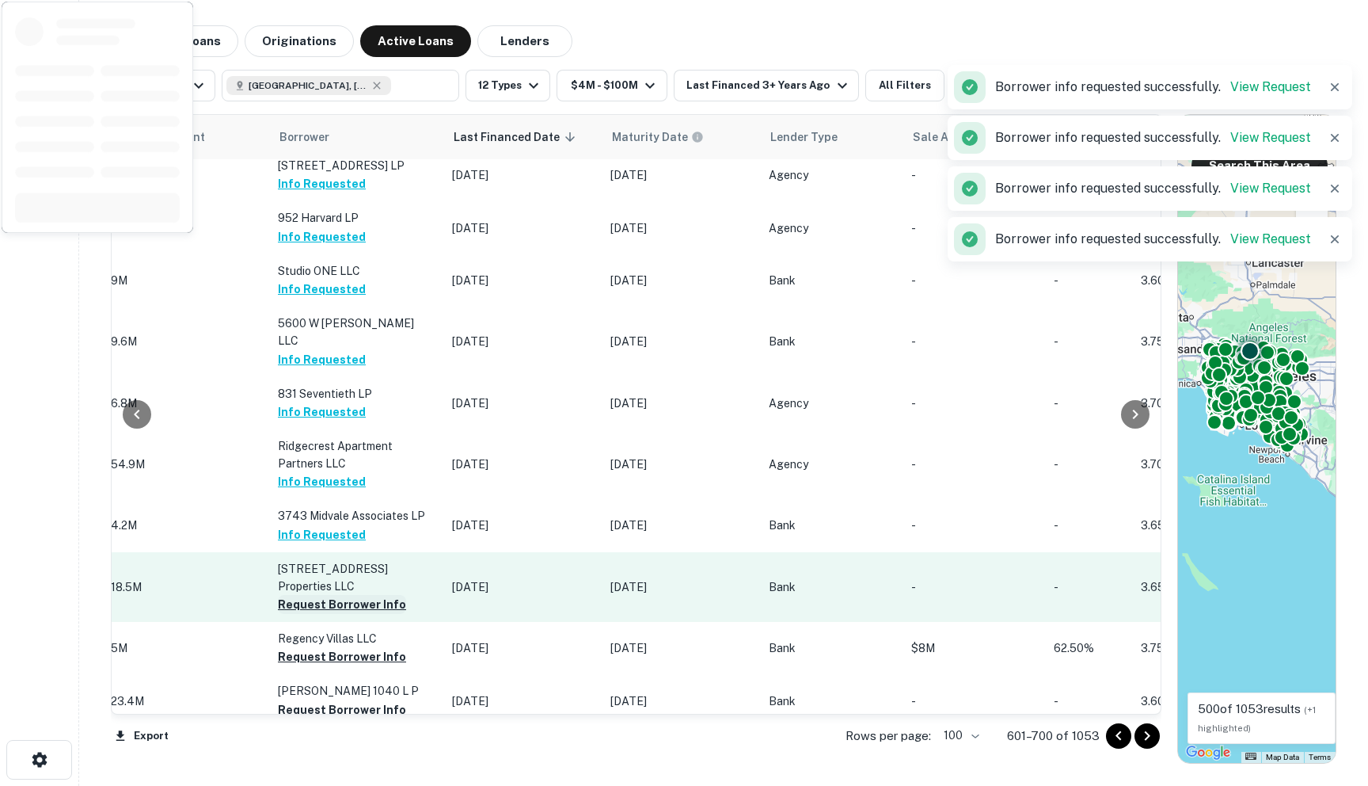
click at [310, 595] on button "Request Borrower Info" at bounding box center [342, 604] width 128 height 19
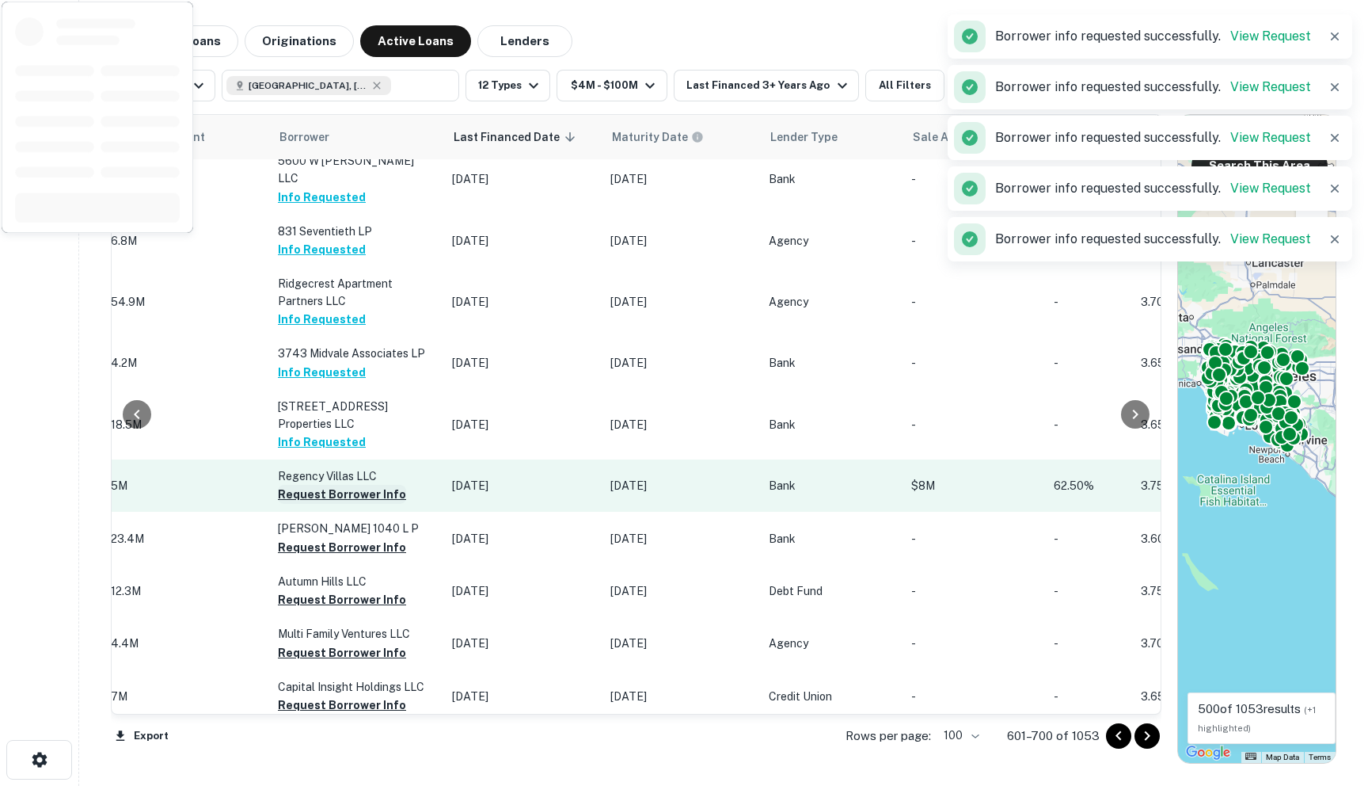
scroll to position [2765, 799]
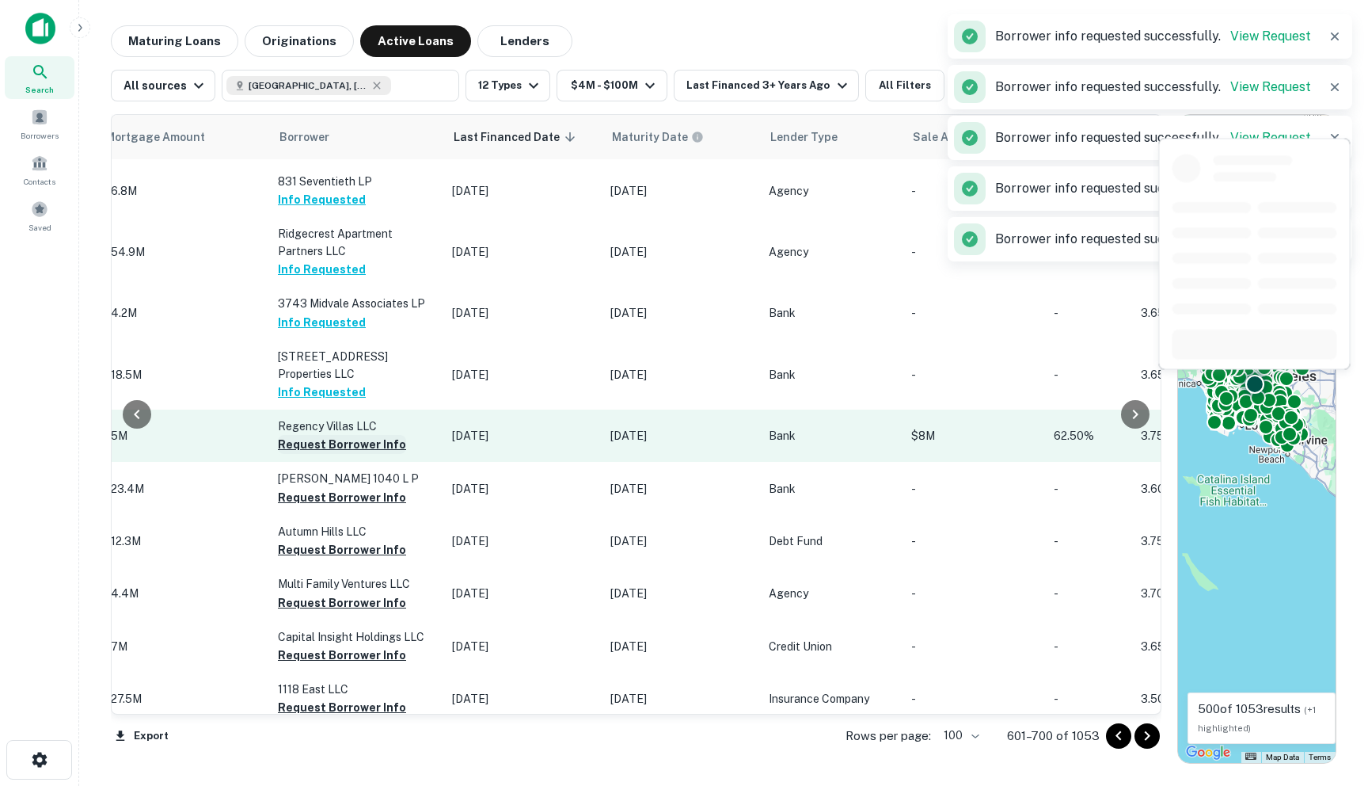
click at [295, 435] on button "Request Borrower Info" at bounding box center [342, 444] width 128 height 19
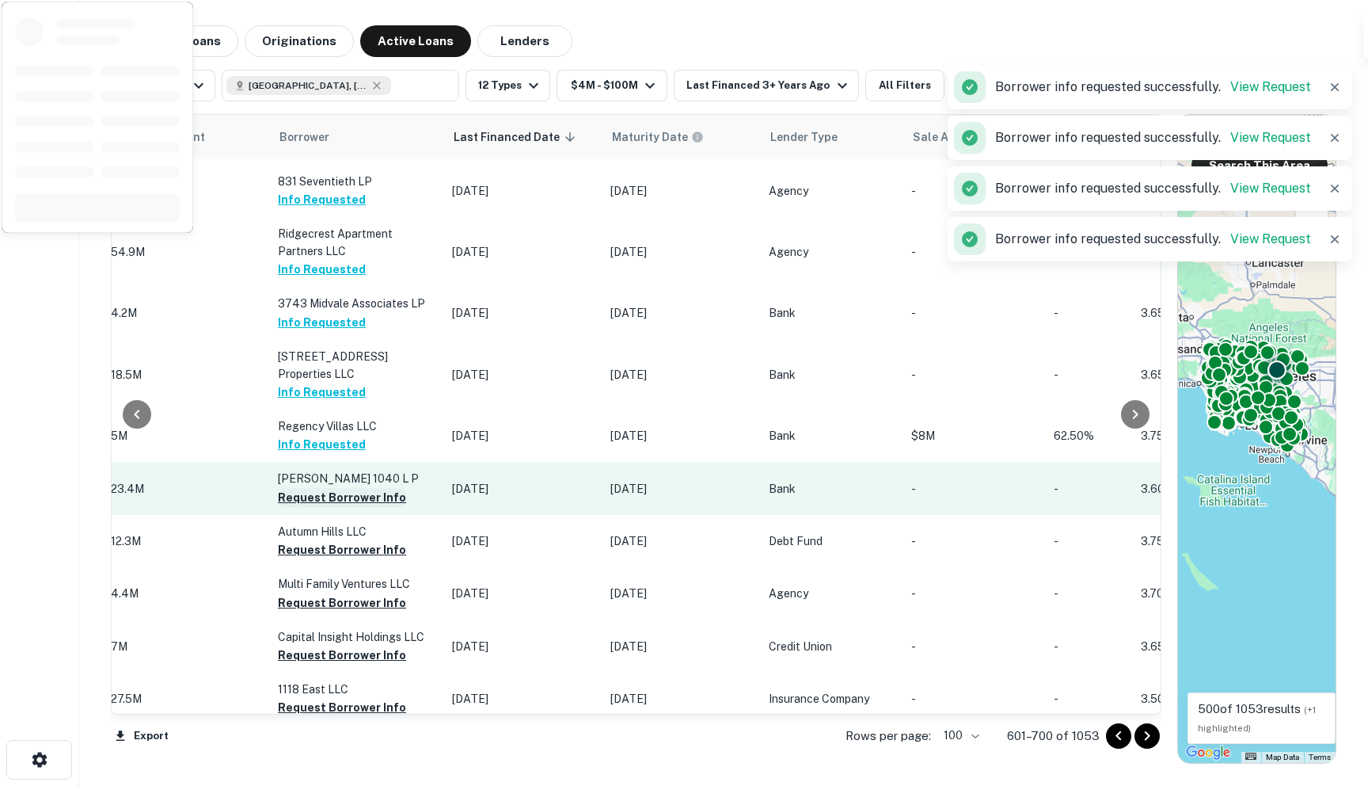
click at [298, 488] on button "Request Borrower Info" at bounding box center [342, 497] width 128 height 19
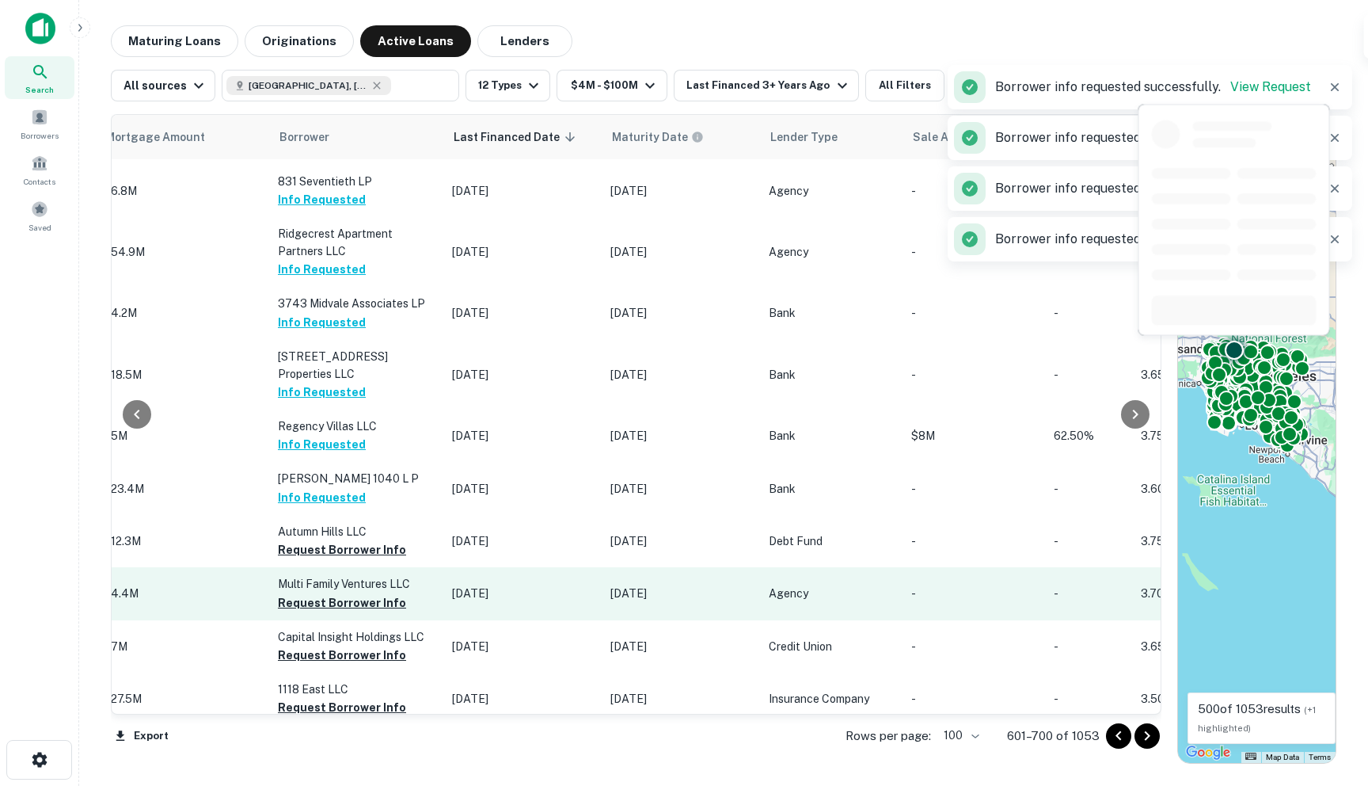
click at [295, 540] on button "Request Borrower Info" at bounding box center [342, 549] width 128 height 19
click at [295, 593] on button "Request Borrower Info" at bounding box center [342, 602] width 128 height 19
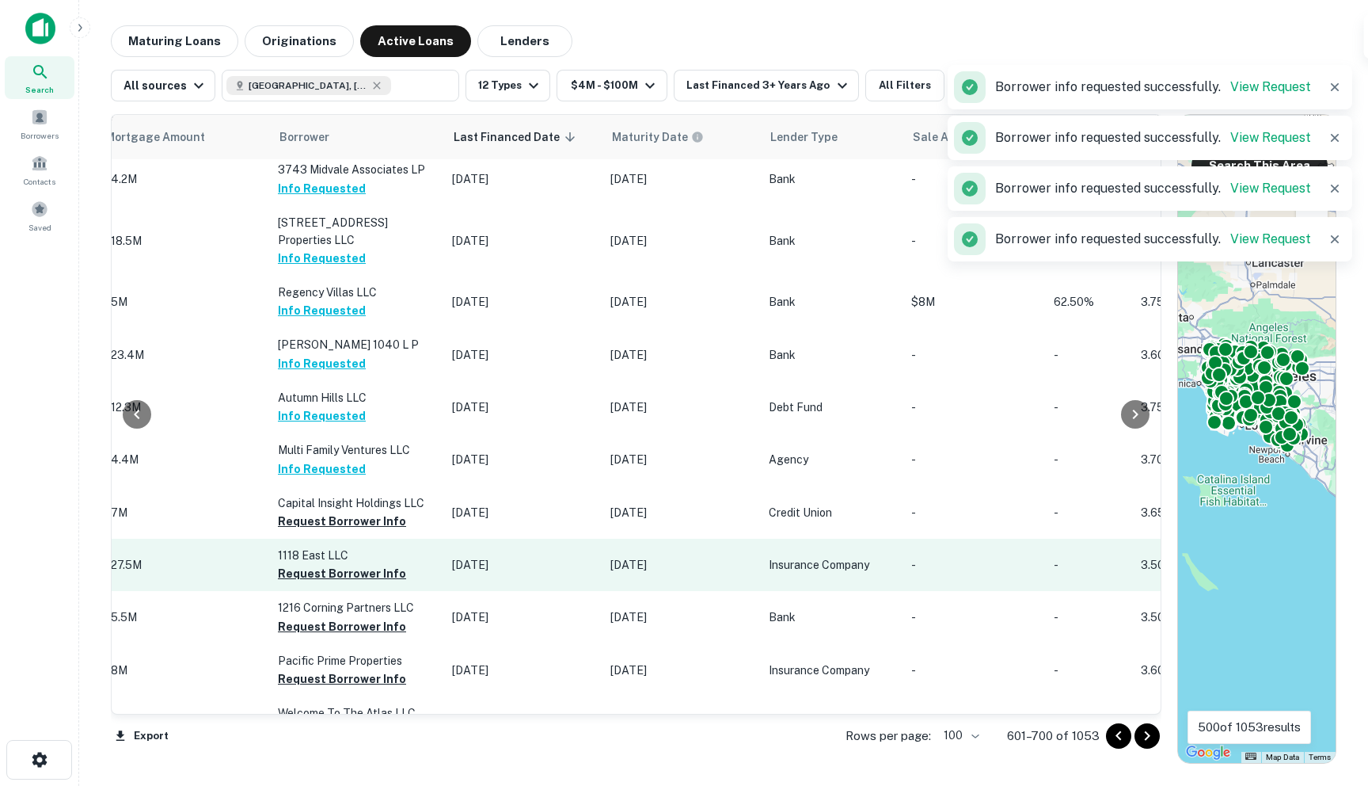
scroll to position [2931, 799]
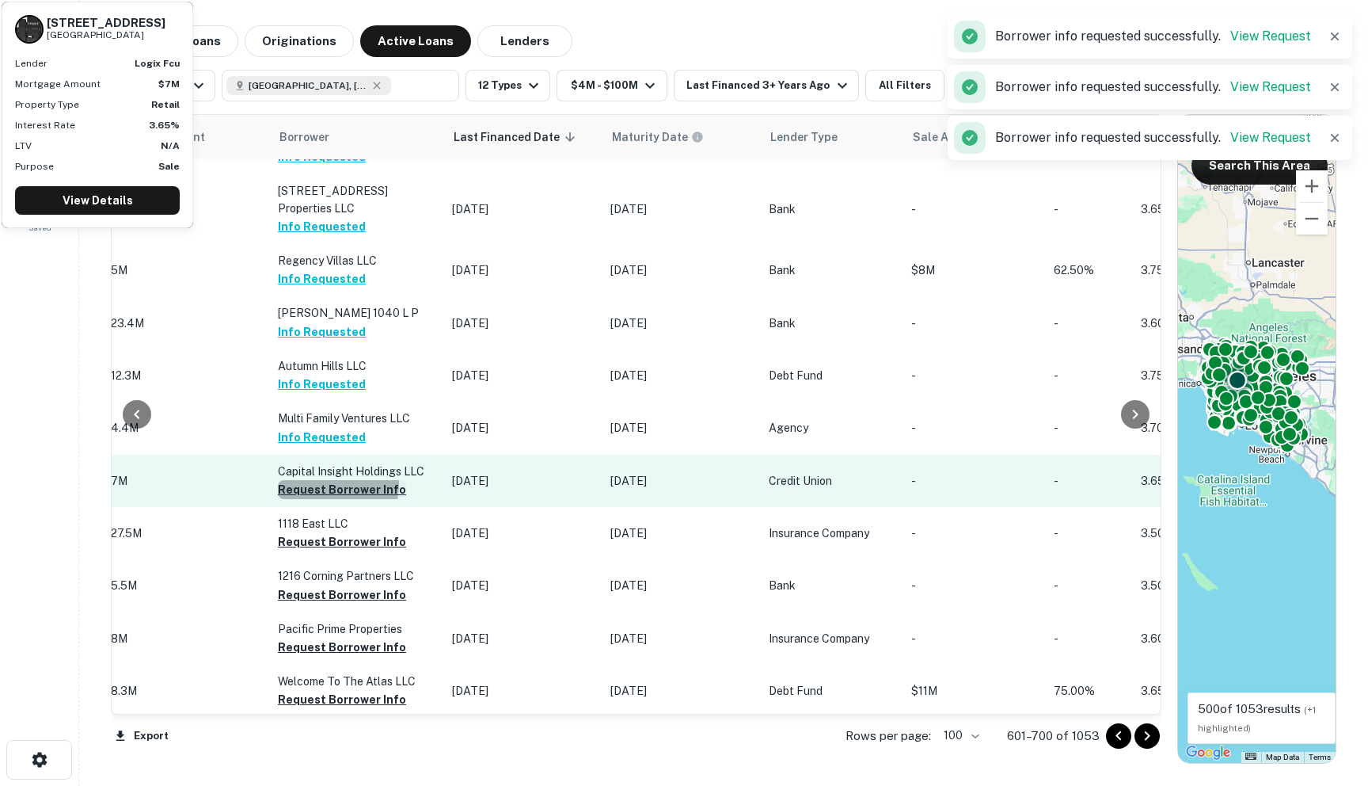
click at [317, 480] on button "Request Borrower Info" at bounding box center [342, 489] width 128 height 19
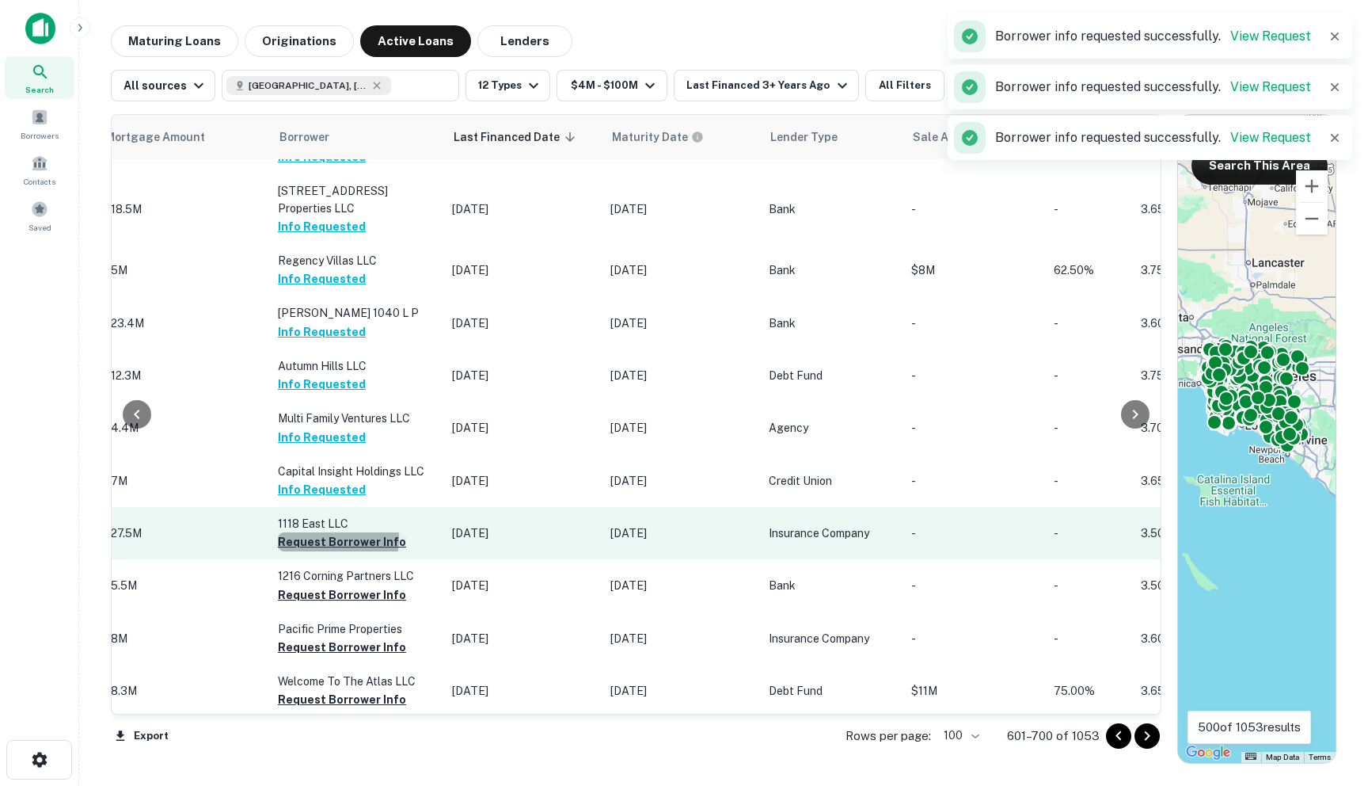
click at [314, 532] on button "Request Borrower Info" at bounding box center [342, 541] width 128 height 19
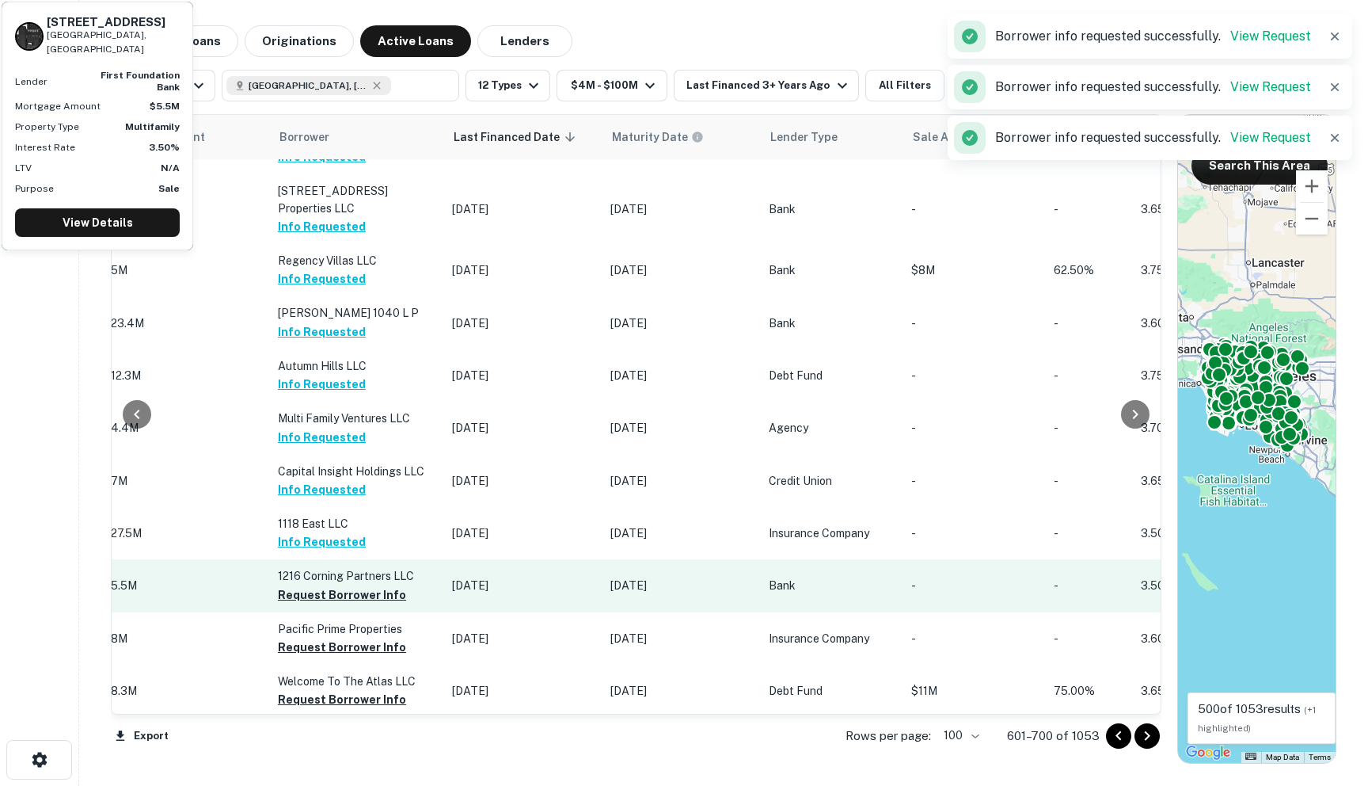
scroll to position [3088, 799]
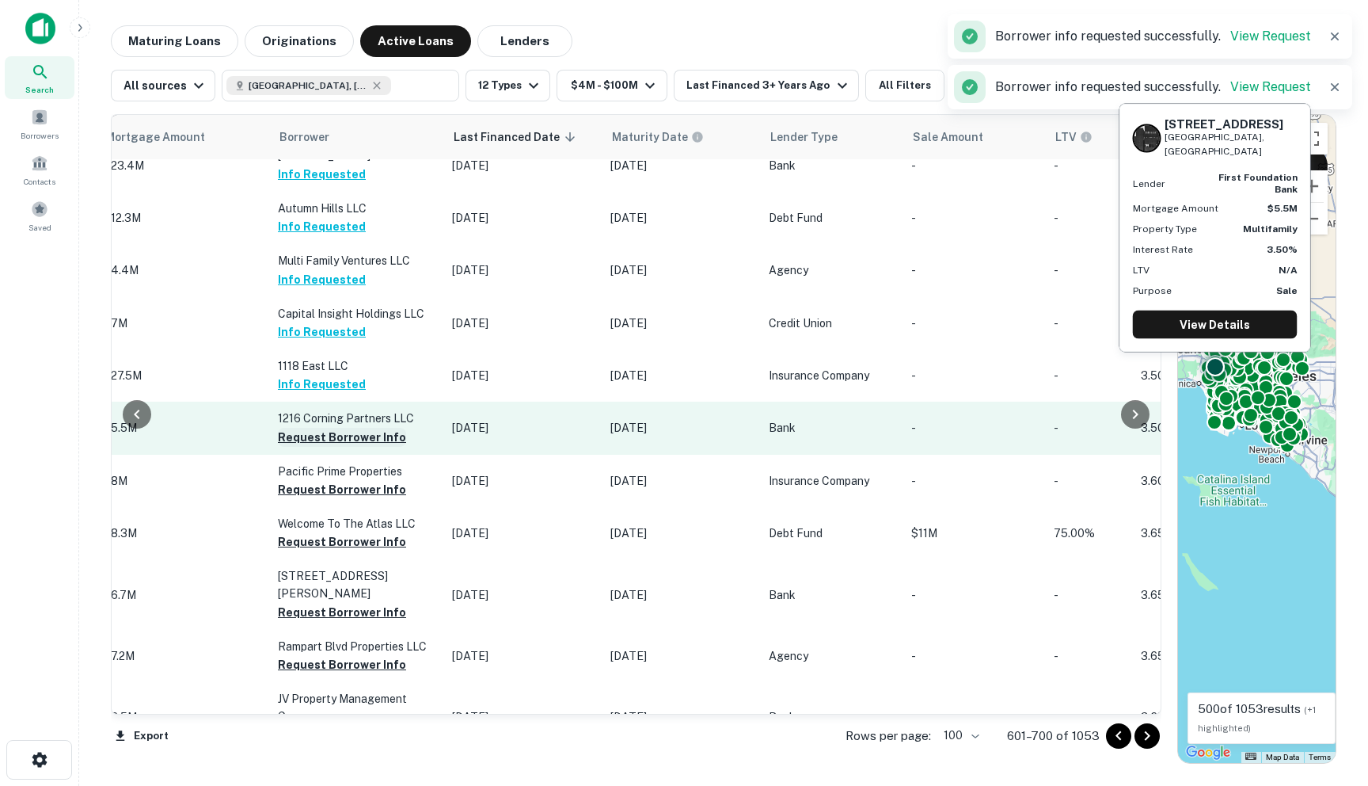
click at [309, 428] on button "Request Borrower Info" at bounding box center [342, 437] width 128 height 19
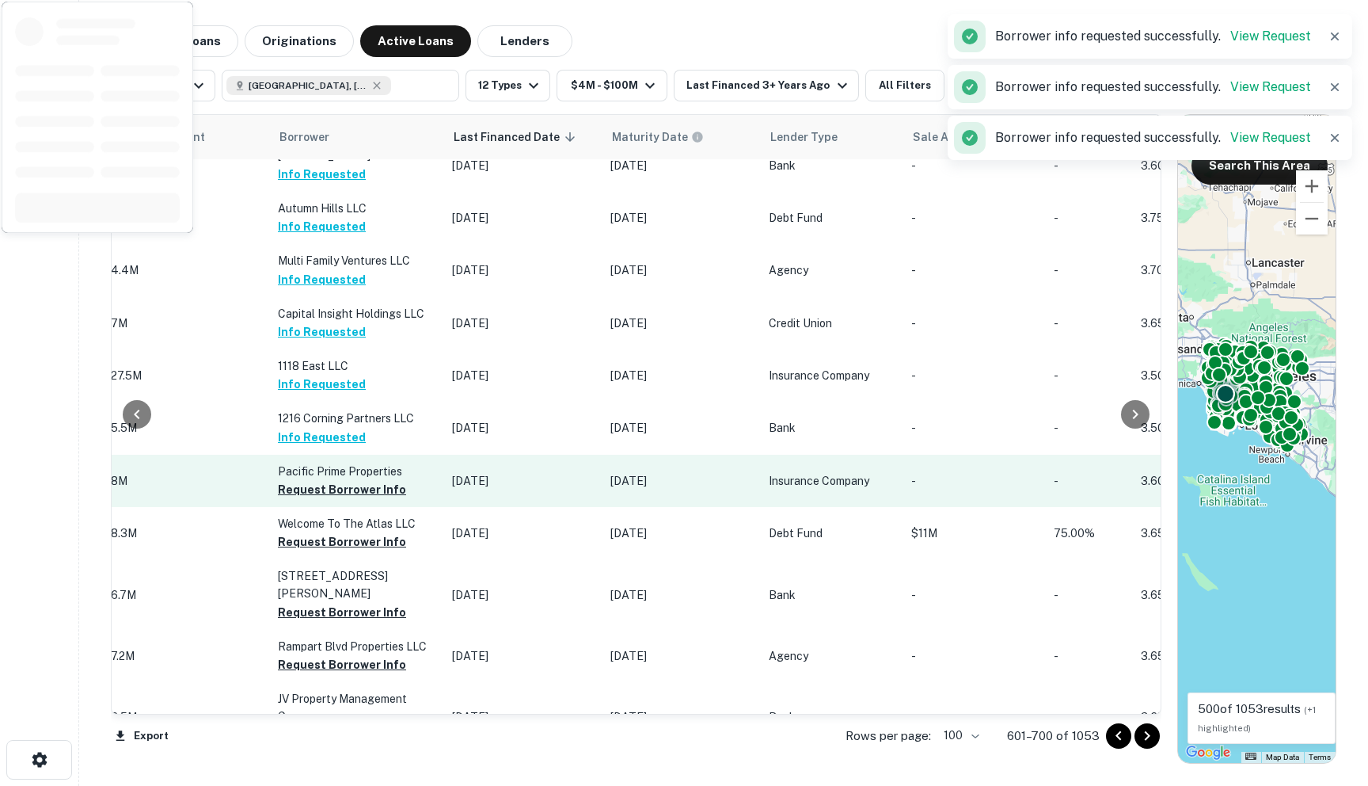
click at [303, 480] on button "Request Borrower Info" at bounding box center [342, 489] width 128 height 19
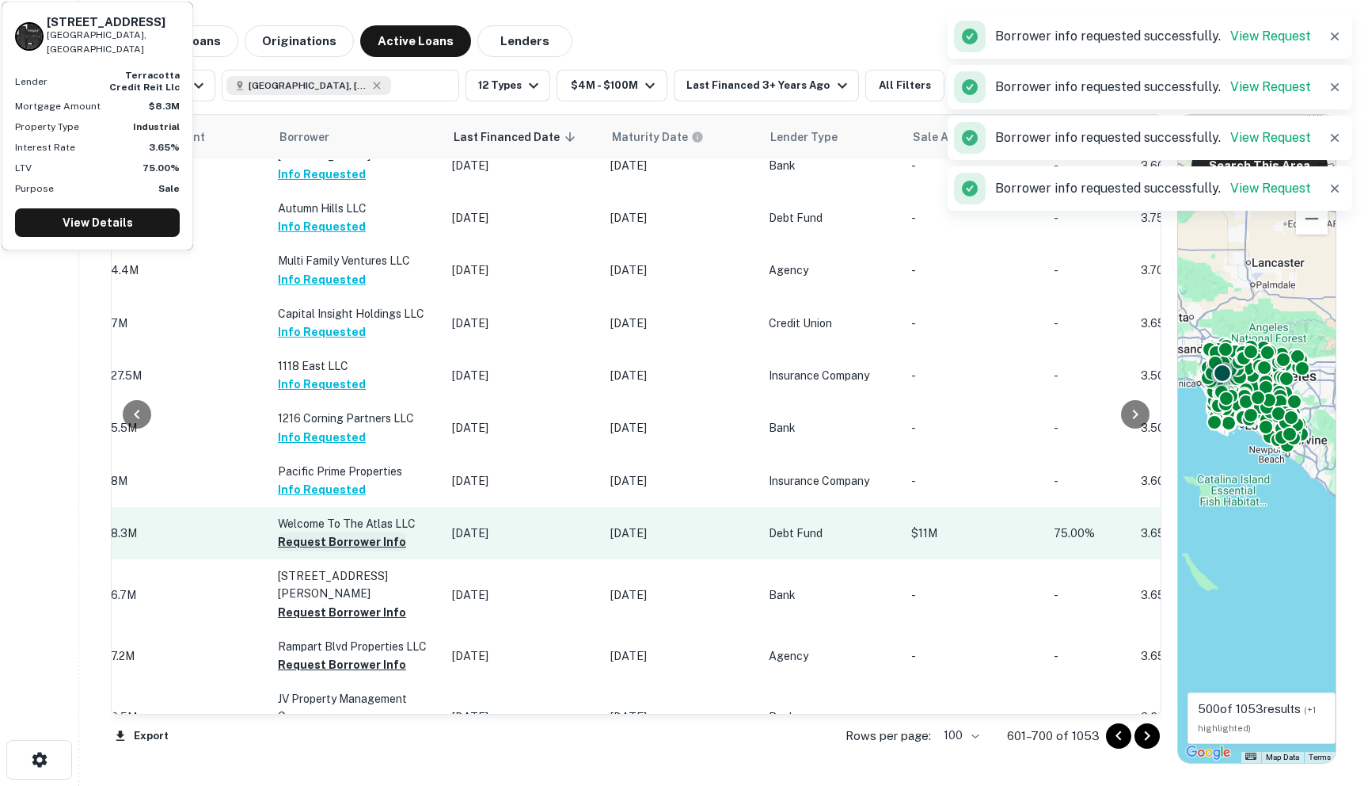
click at [305, 532] on button "Request Borrower Info" at bounding box center [342, 541] width 128 height 19
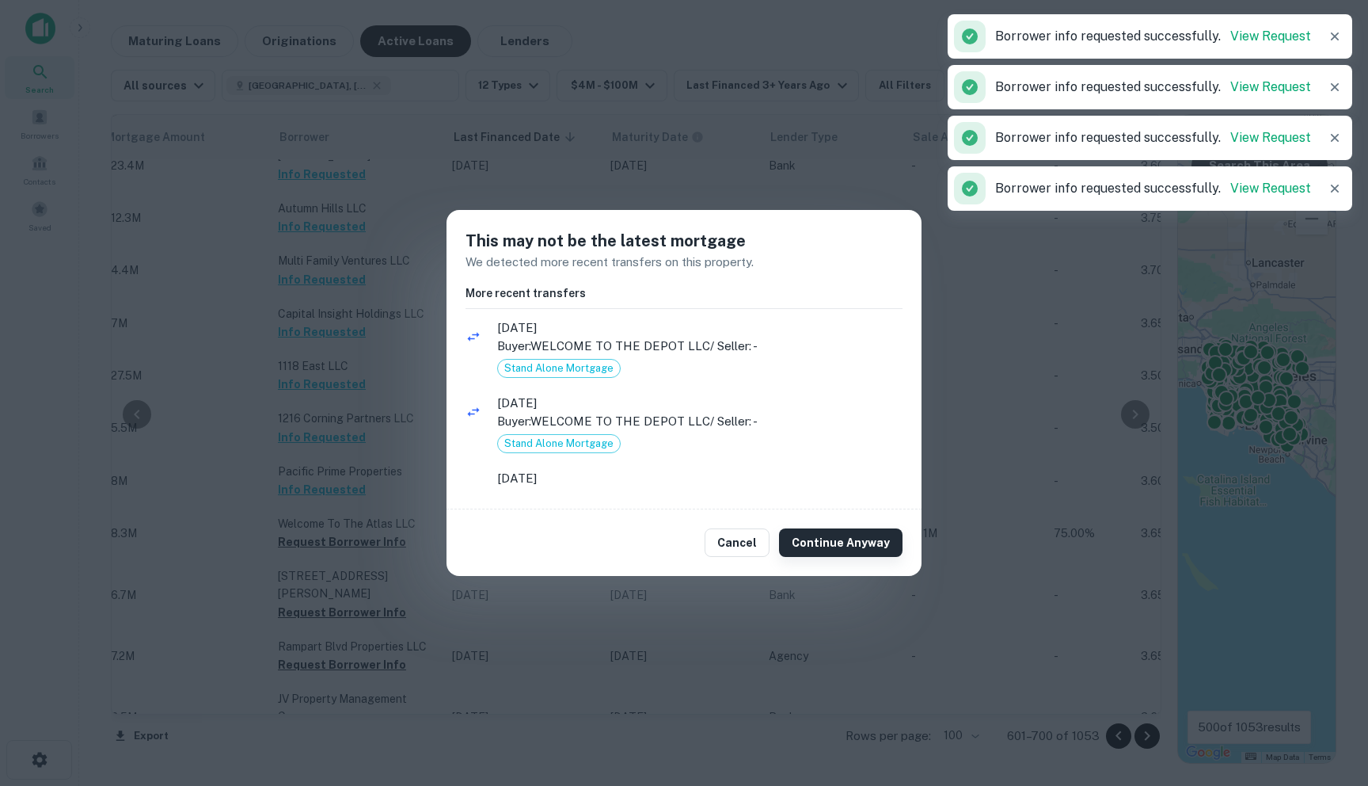
click at [857, 542] on button "Continue Anyway" at bounding box center [841, 542] width 124 height 29
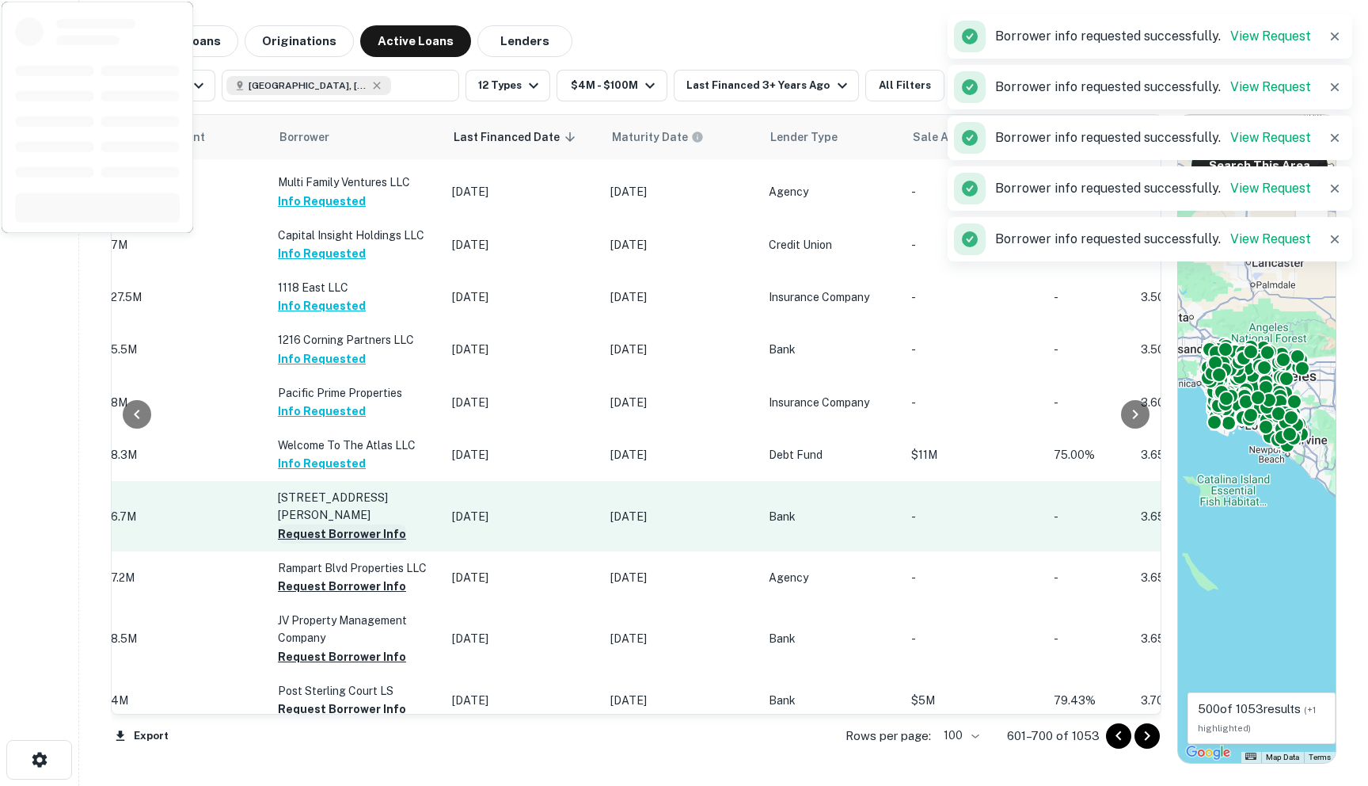
scroll to position [3302, 799]
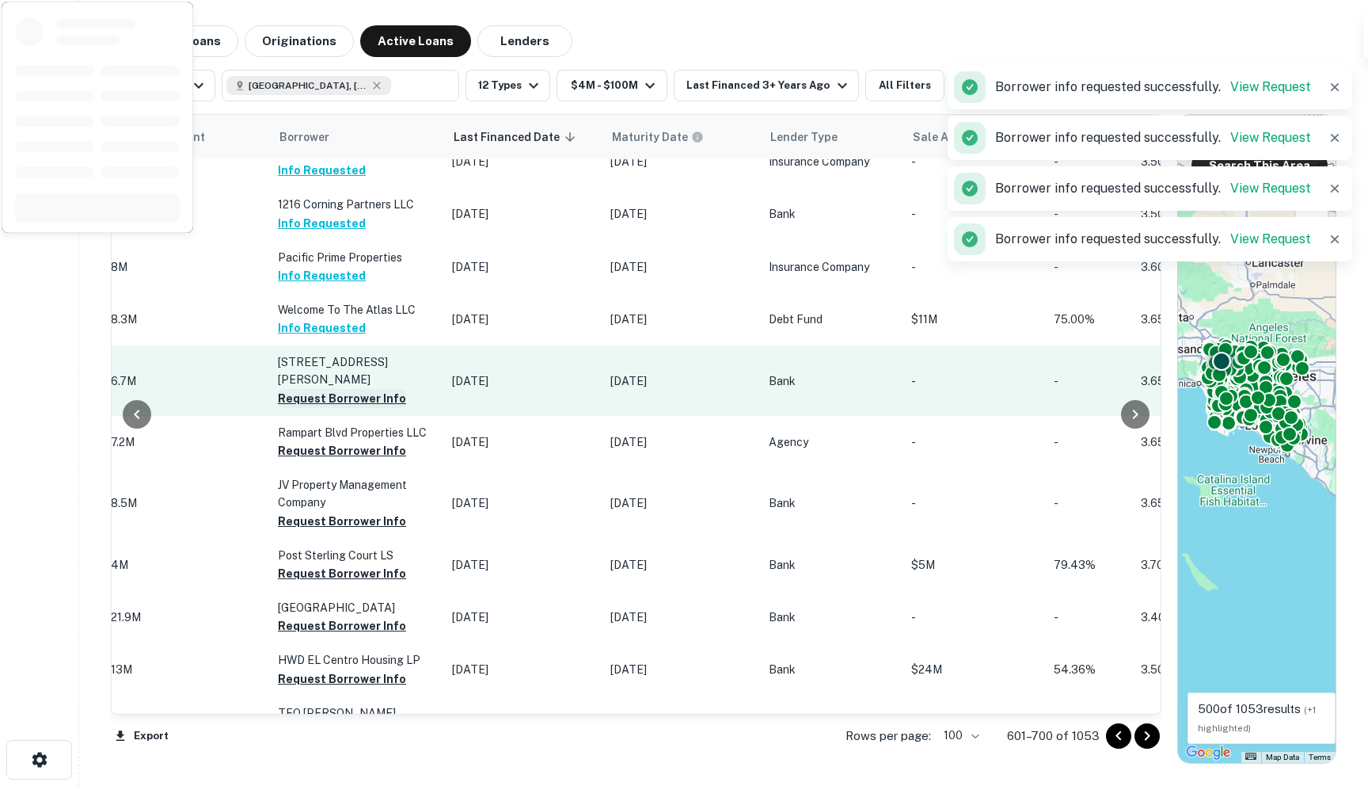
click at [300, 389] on button "Request Borrower Info" at bounding box center [342, 398] width 128 height 19
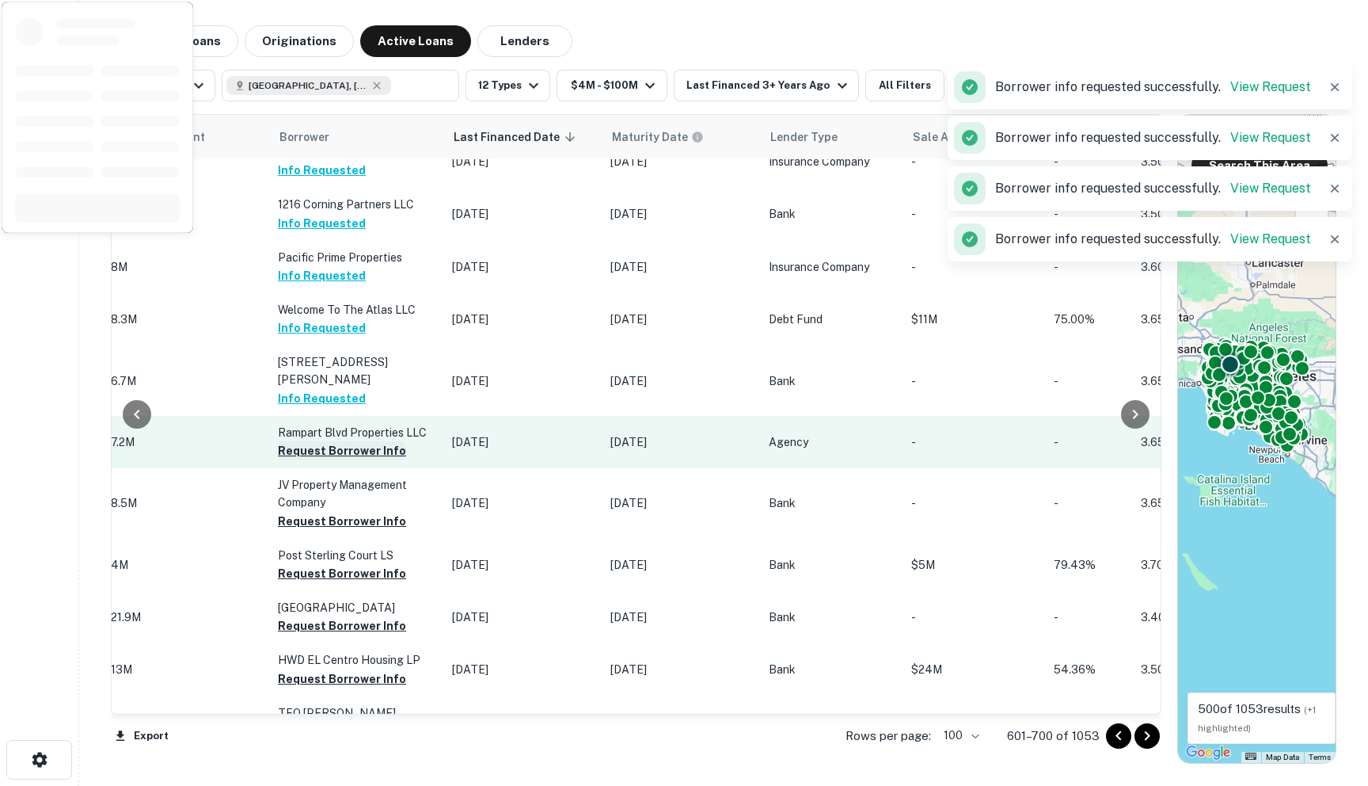
click at [301, 441] on button "Request Borrower Info" at bounding box center [342, 450] width 128 height 19
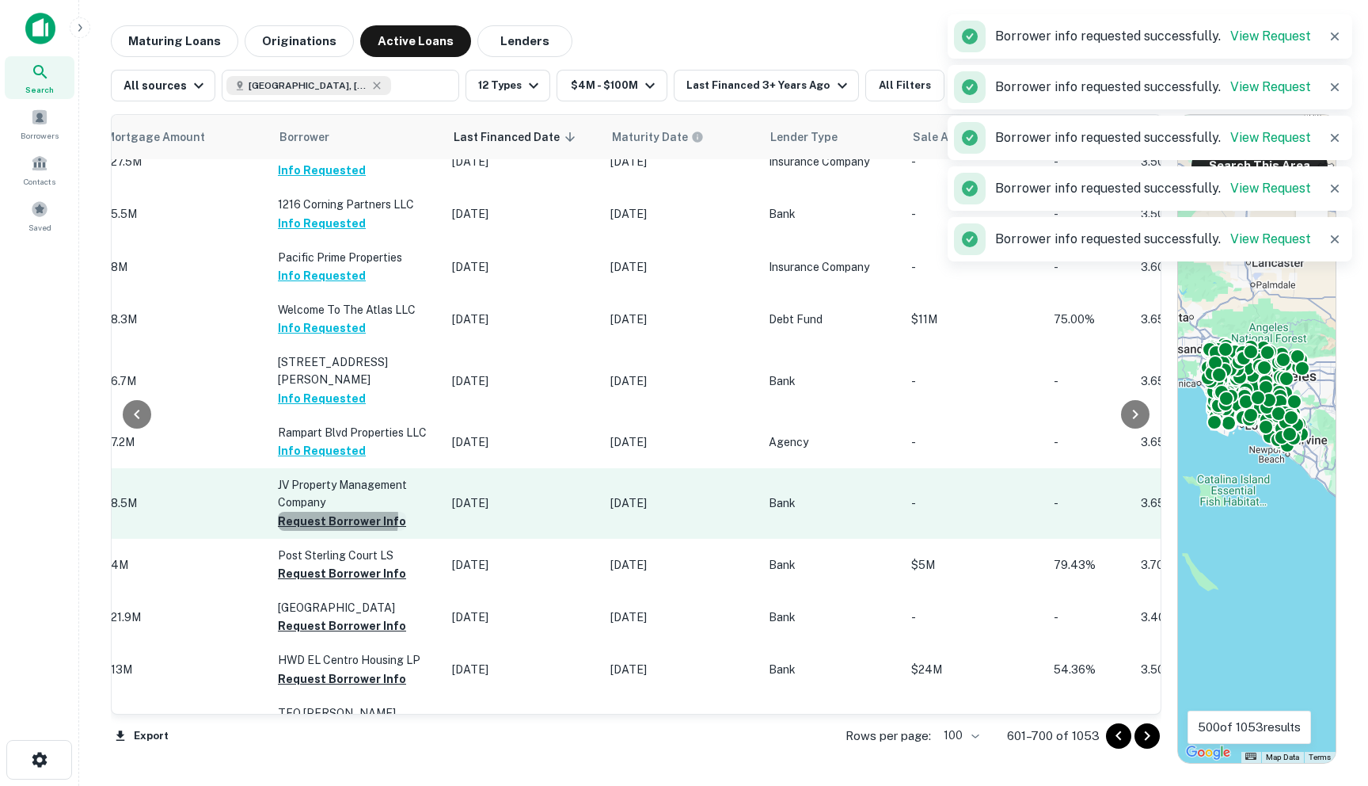
click at [302, 512] on button "Request Borrower Info" at bounding box center [342, 521] width 128 height 19
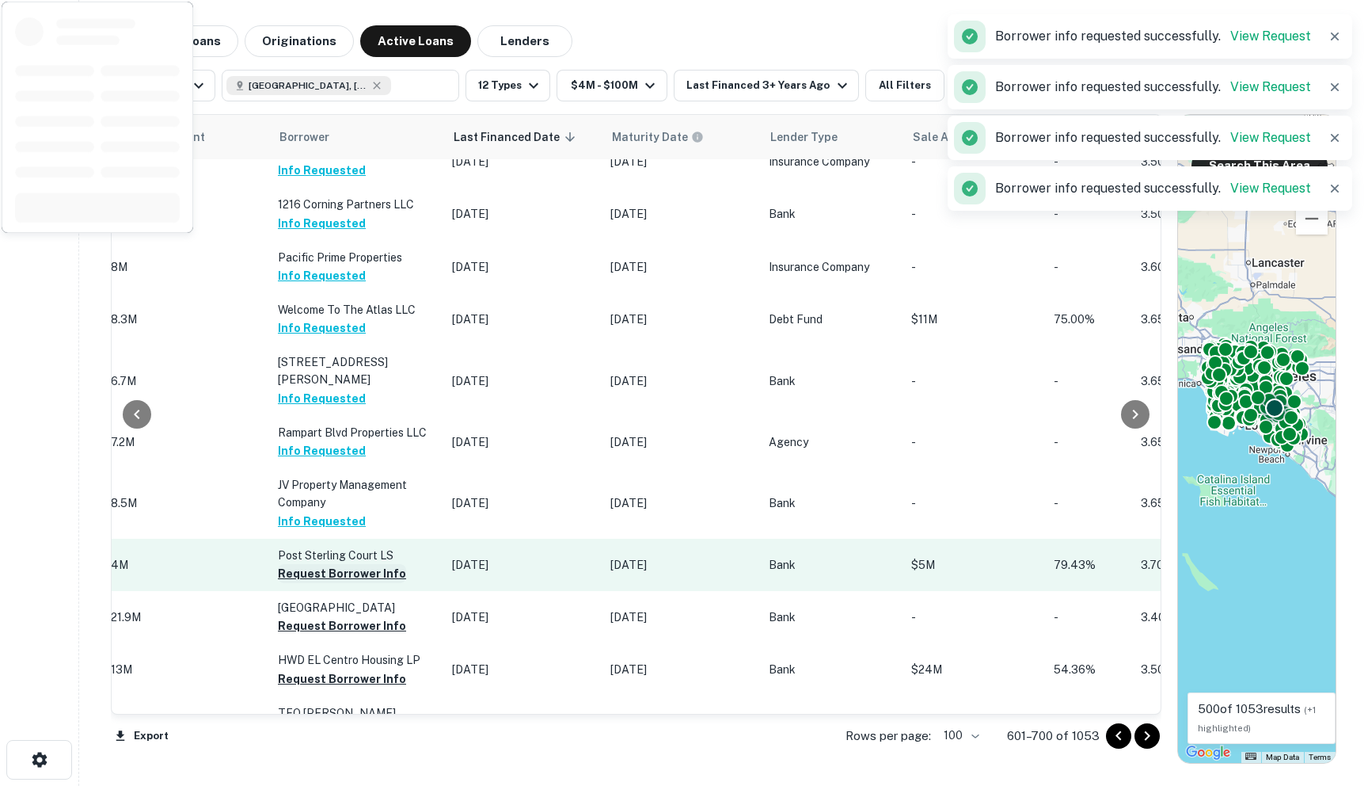
click at [296, 564] on button "Request Borrower Info" at bounding box center [342, 573] width 128 height 19
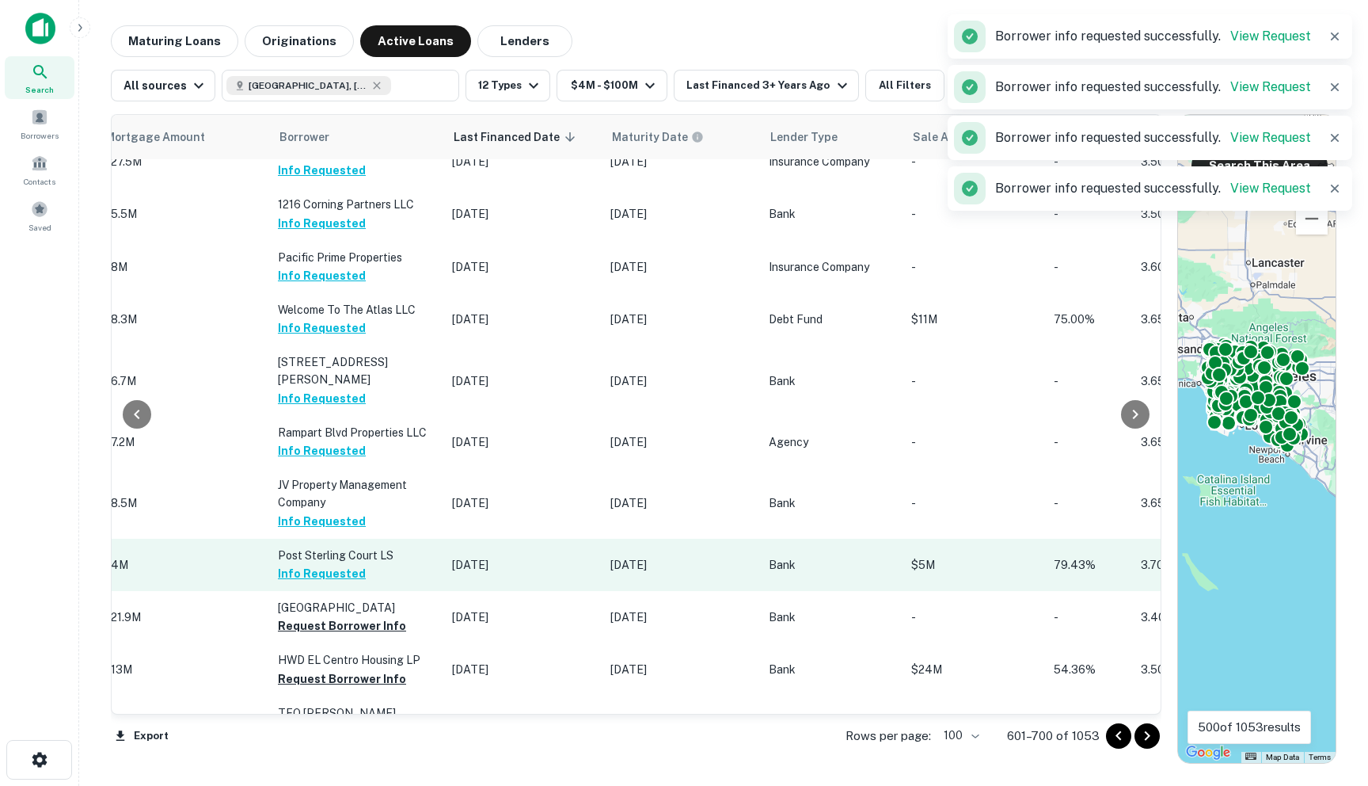
scroll to position [3471, 799]
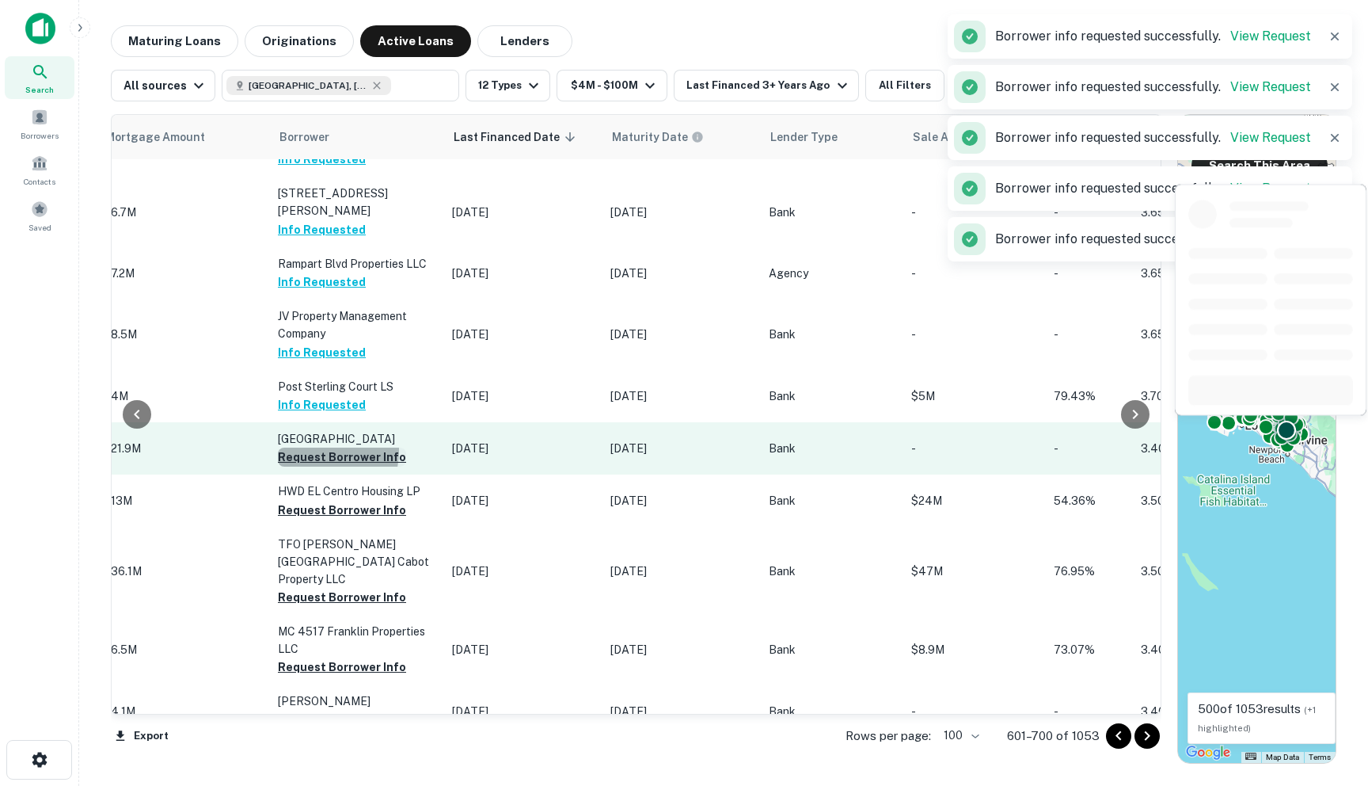
click at [306, 447] on button "Request Borrower Info" at bounding box center [342, 456] width 128 height 19
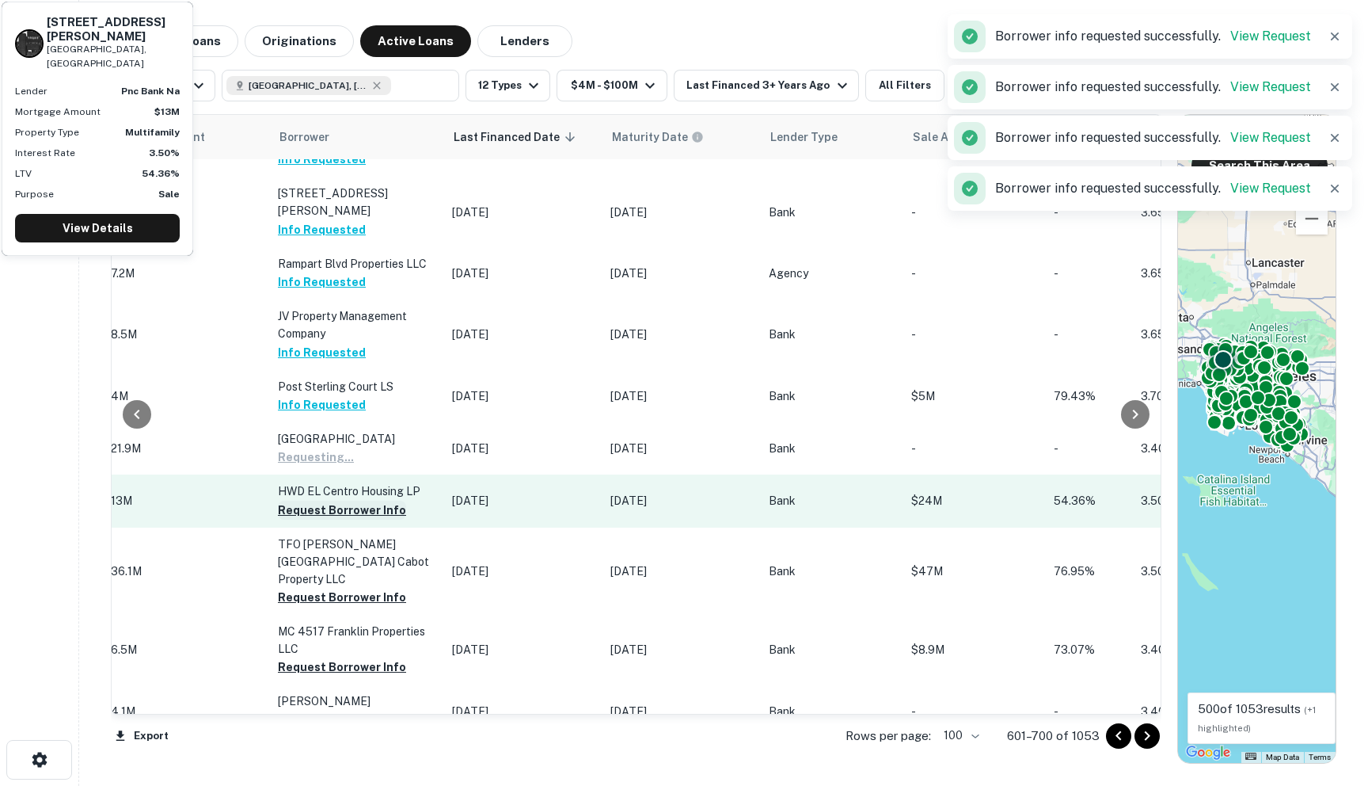
click at [307, 500] on button "Request Borrower Info" at bounding box center [342, 509] width 128 height 19
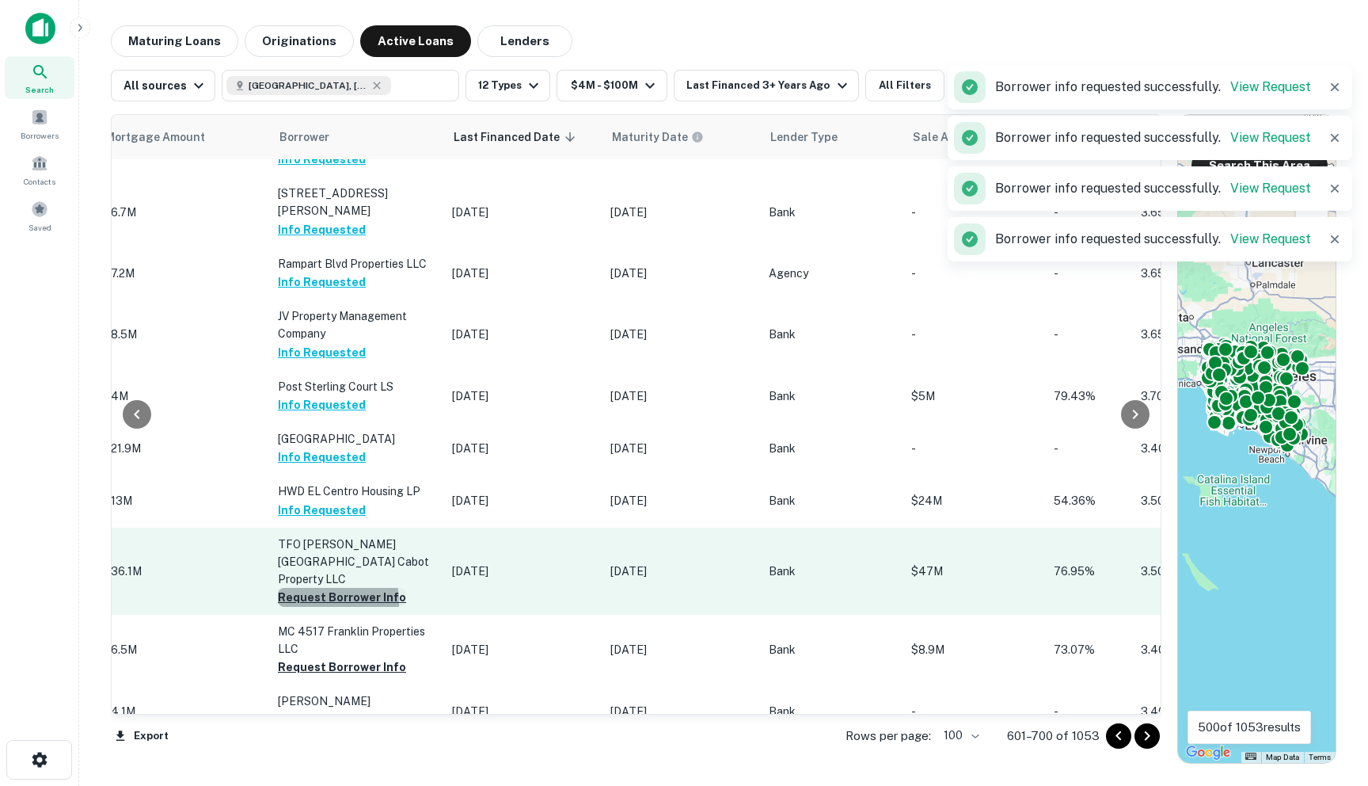
click at [305, 588] on button "Request Borrower Info" at bounding box center [342, 597] width 128 height 19
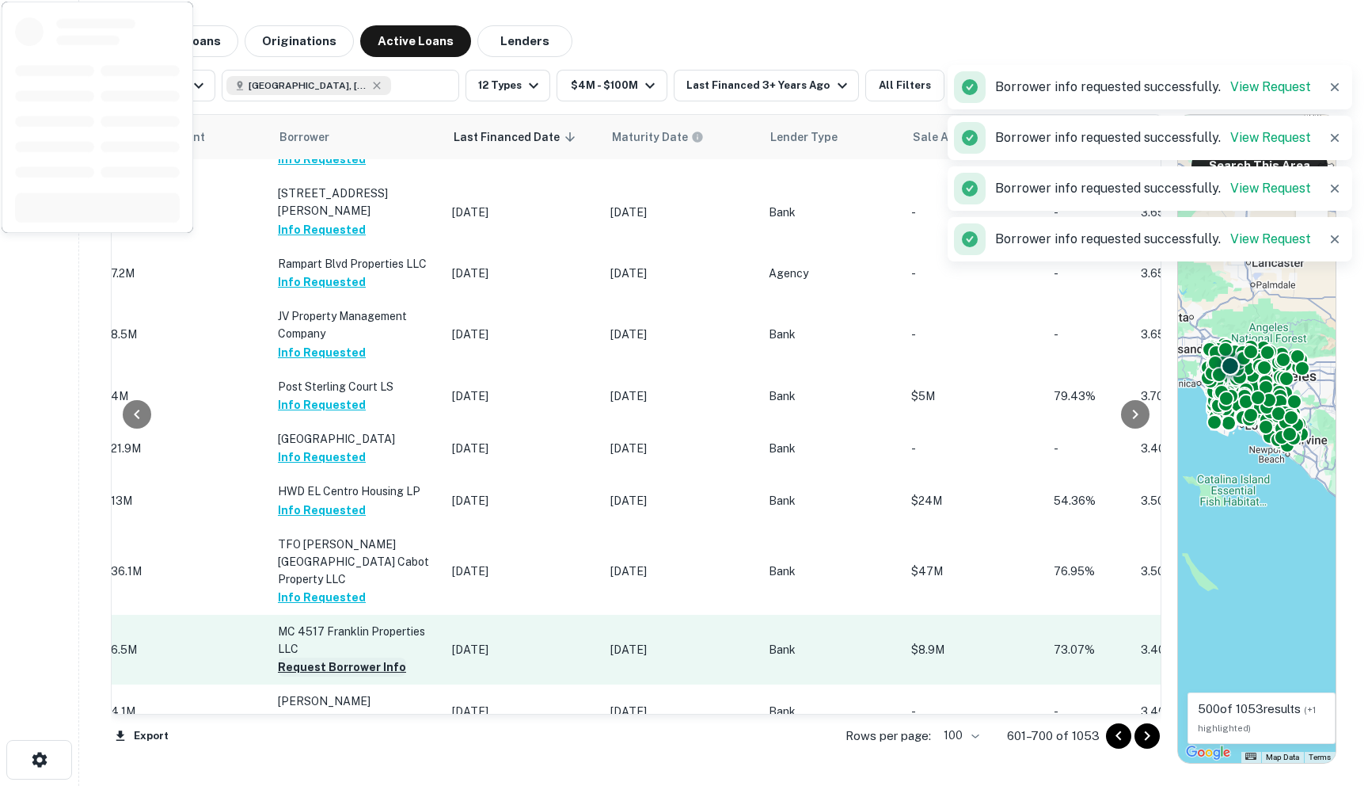
click at [298, 657] on button "Request Borrower Info" at bounding box center [342, 666] width 128 height 19
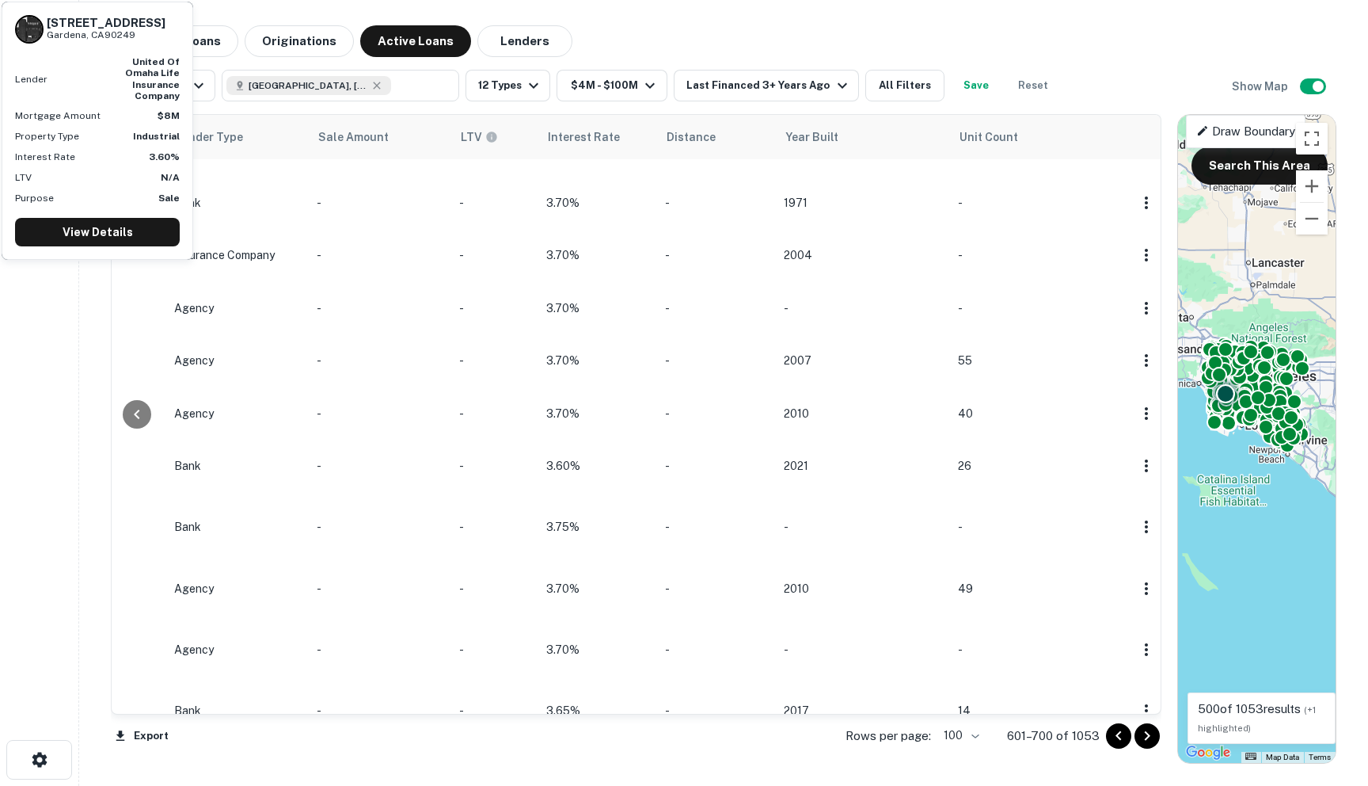
scroll to position [2157, 1394]
